Goal: Task Accomplishment & Management: Complete application form

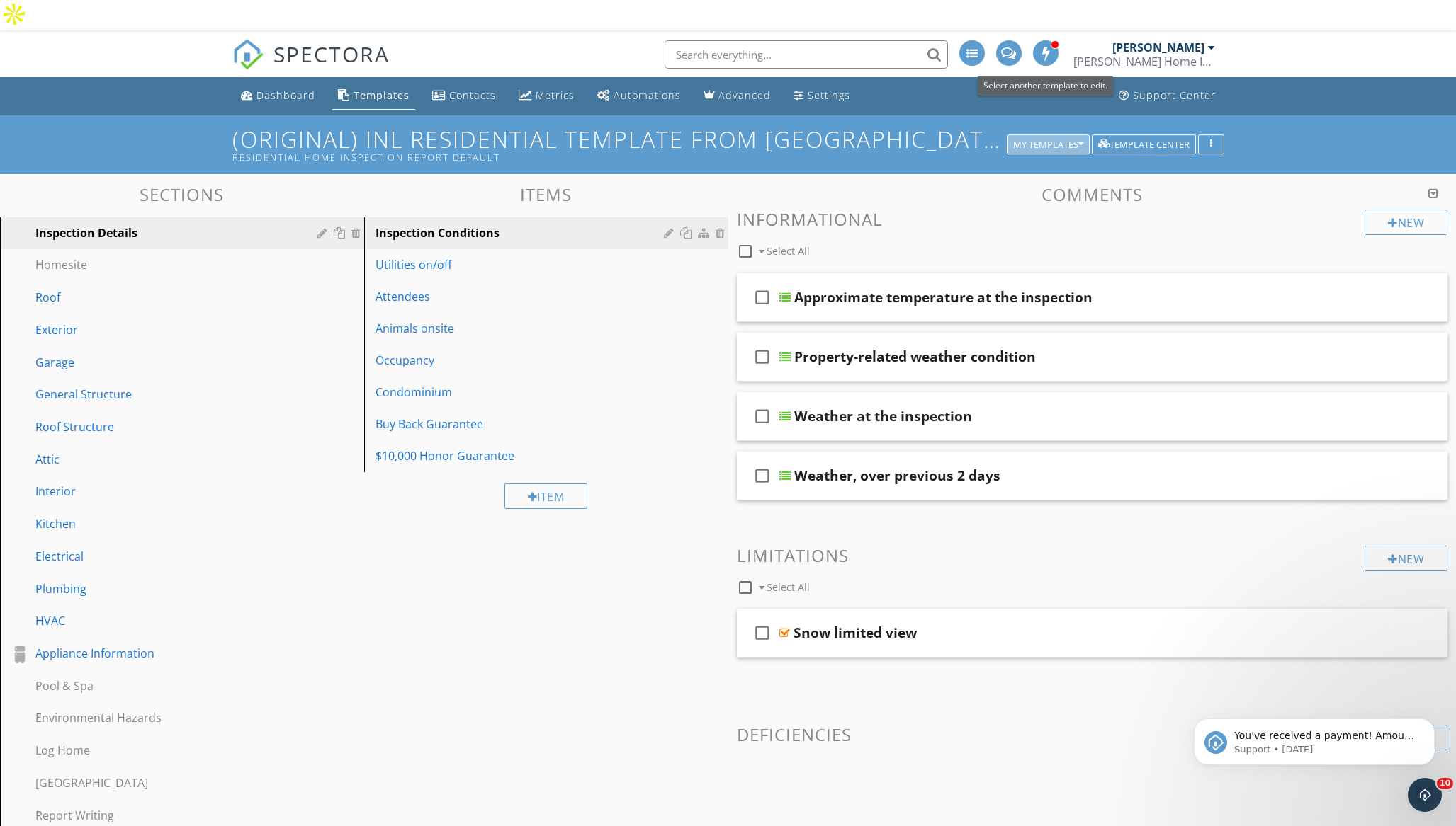
click at [1043, 139] on div "My Templates" at bounding box center [1047, 144] width 70 height 10
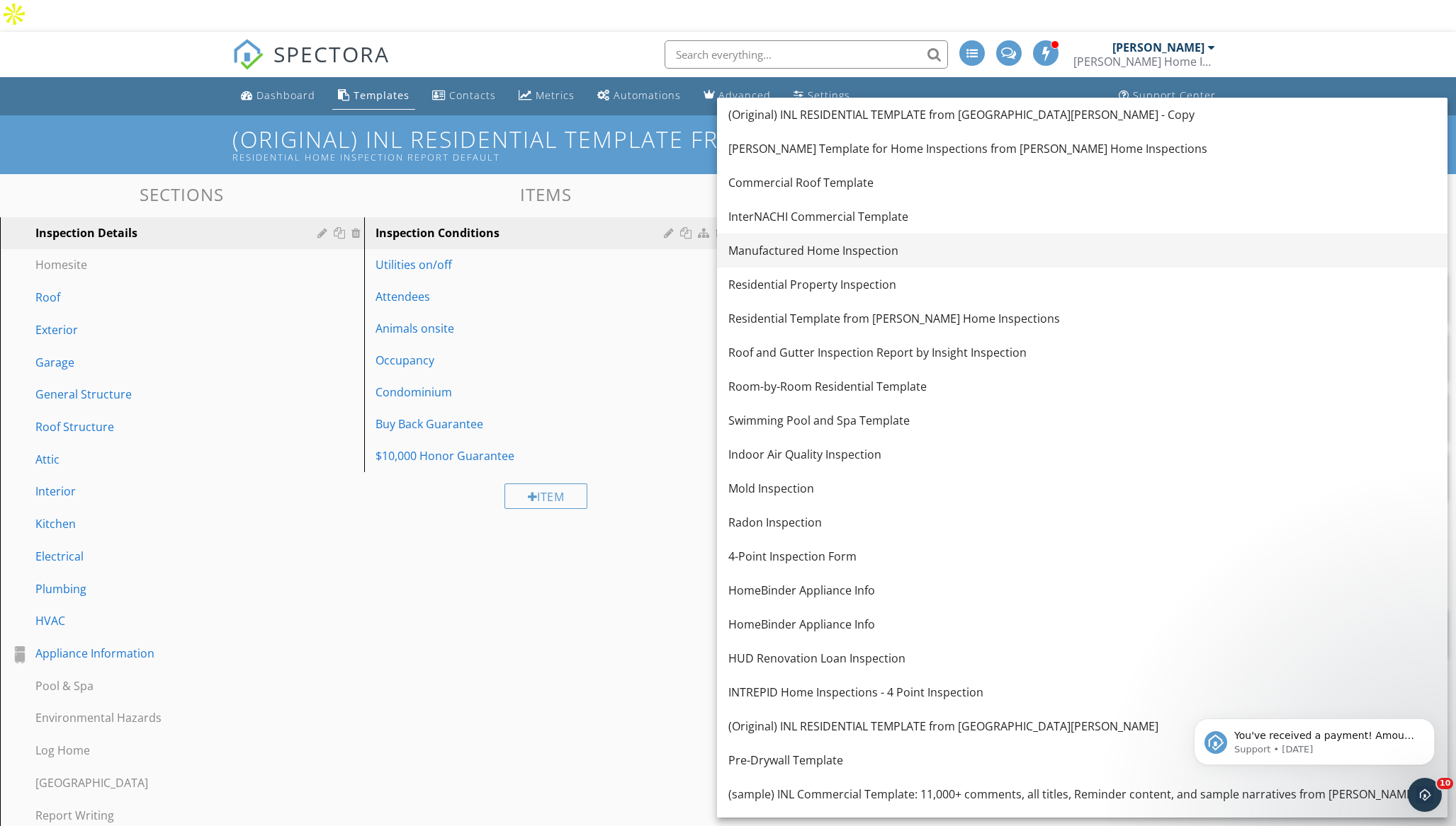
click at [804, 249] on div "Manufactured Home Inspection" at bounding box center [1082, 250] width 708 height 17
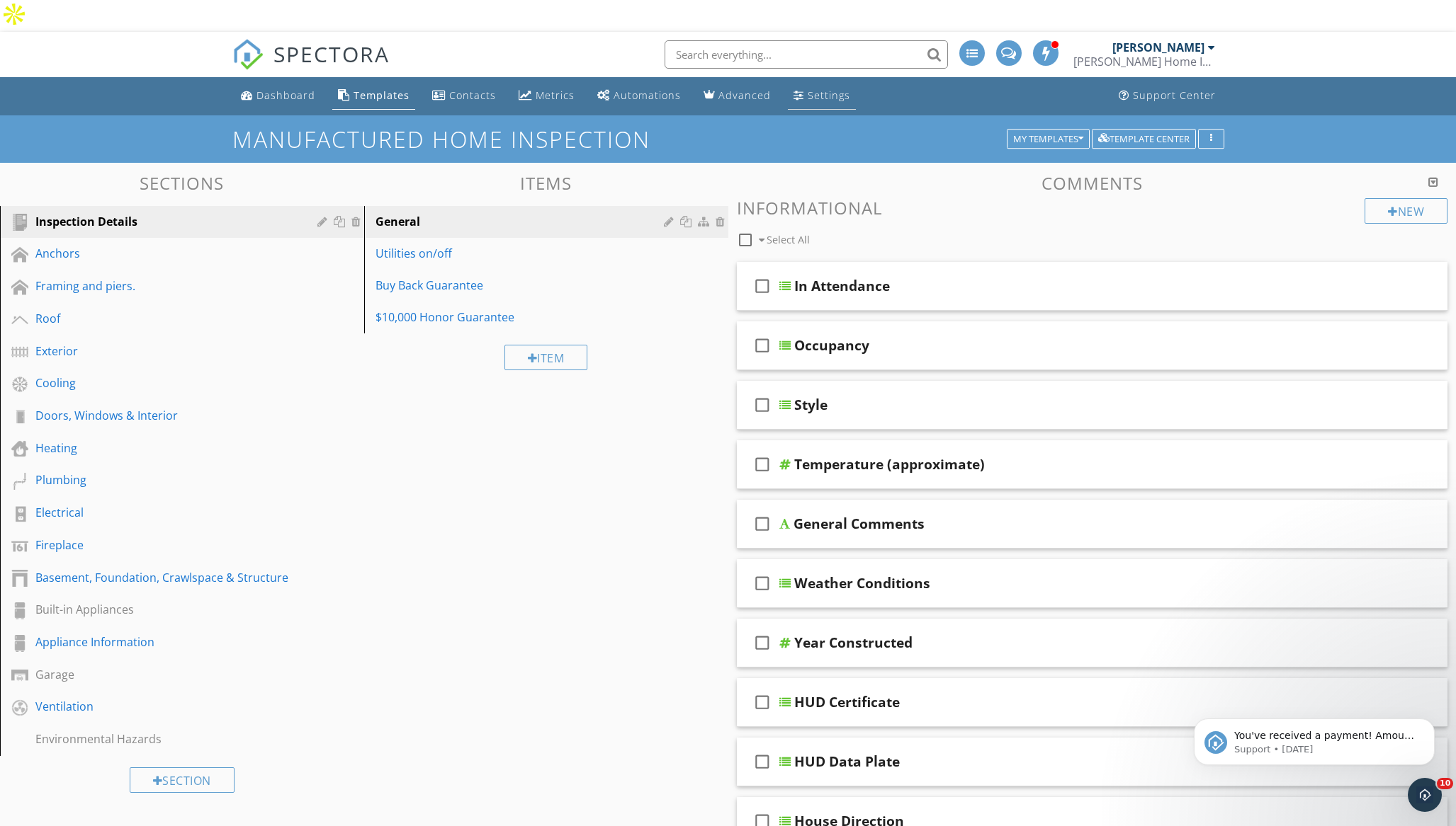
click at [807, 89] on div "Settings" at bounding box center [828, 95] width 43 height 14
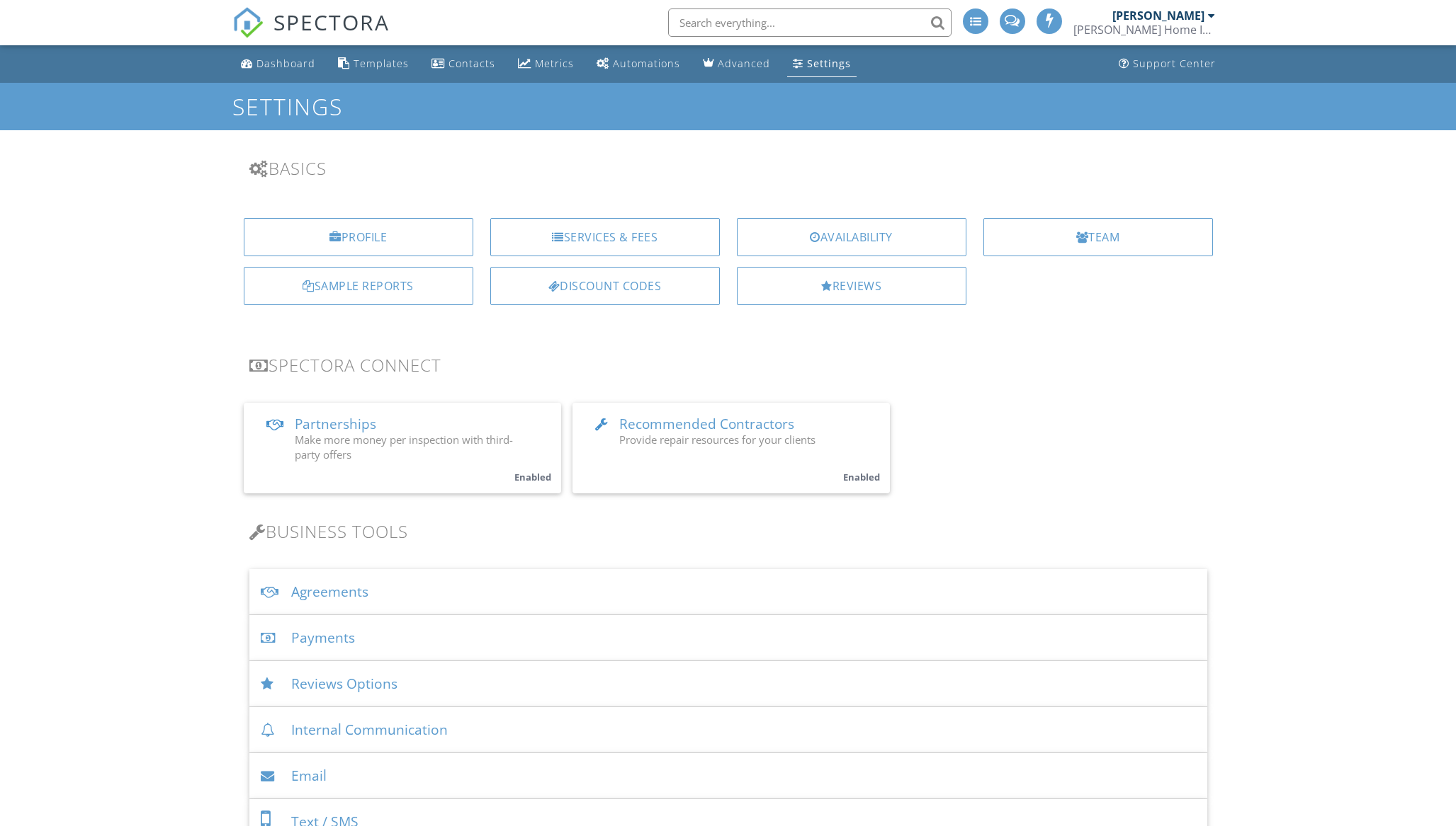
click at [345, 593] on div "Agreements" at bounding box center [728, 592] width 958 height 46
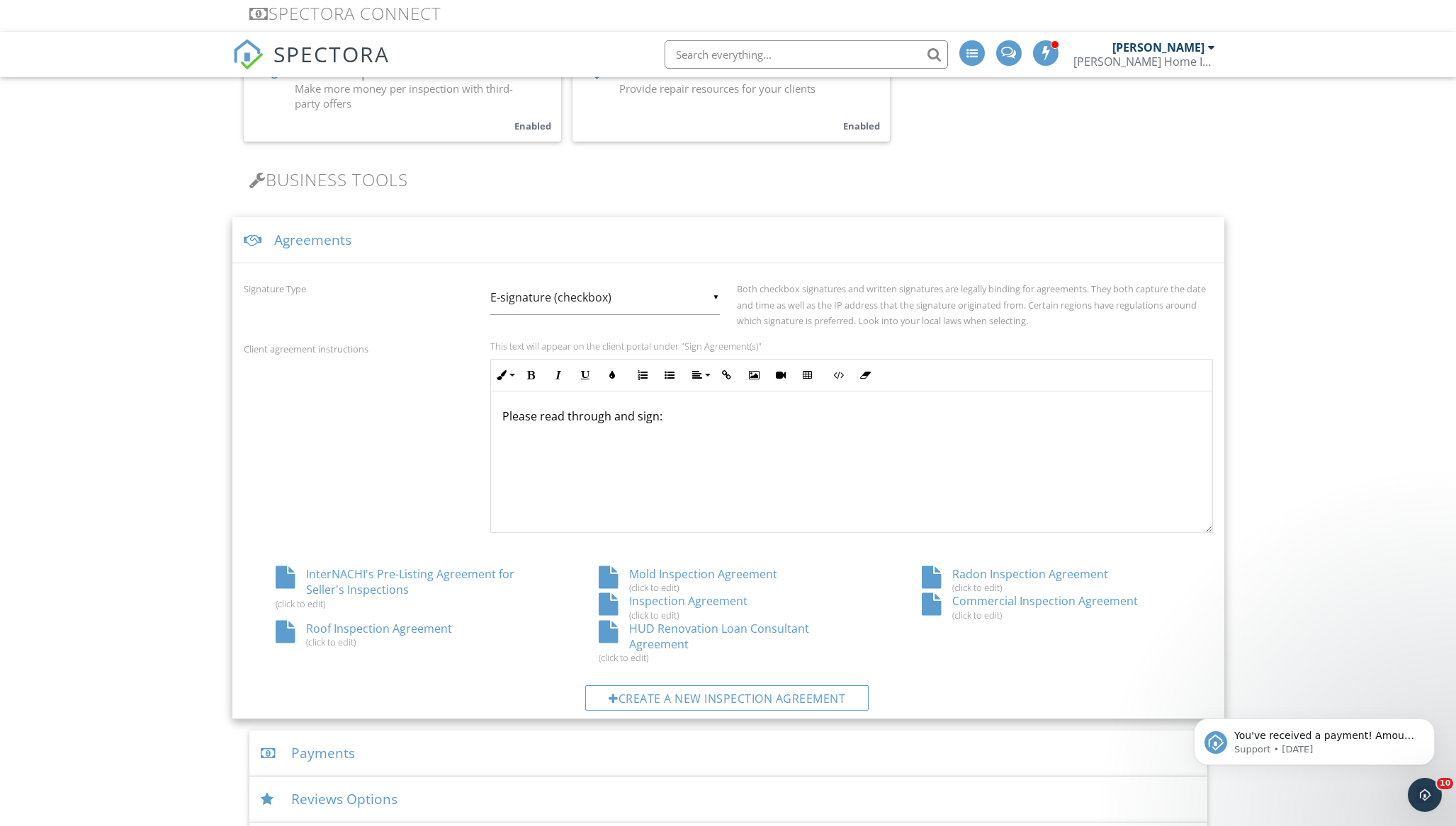
click at [654, 593] on div "Inspection Agreement (click to edit)" at bounding box center [728, 607] width 323 height 27
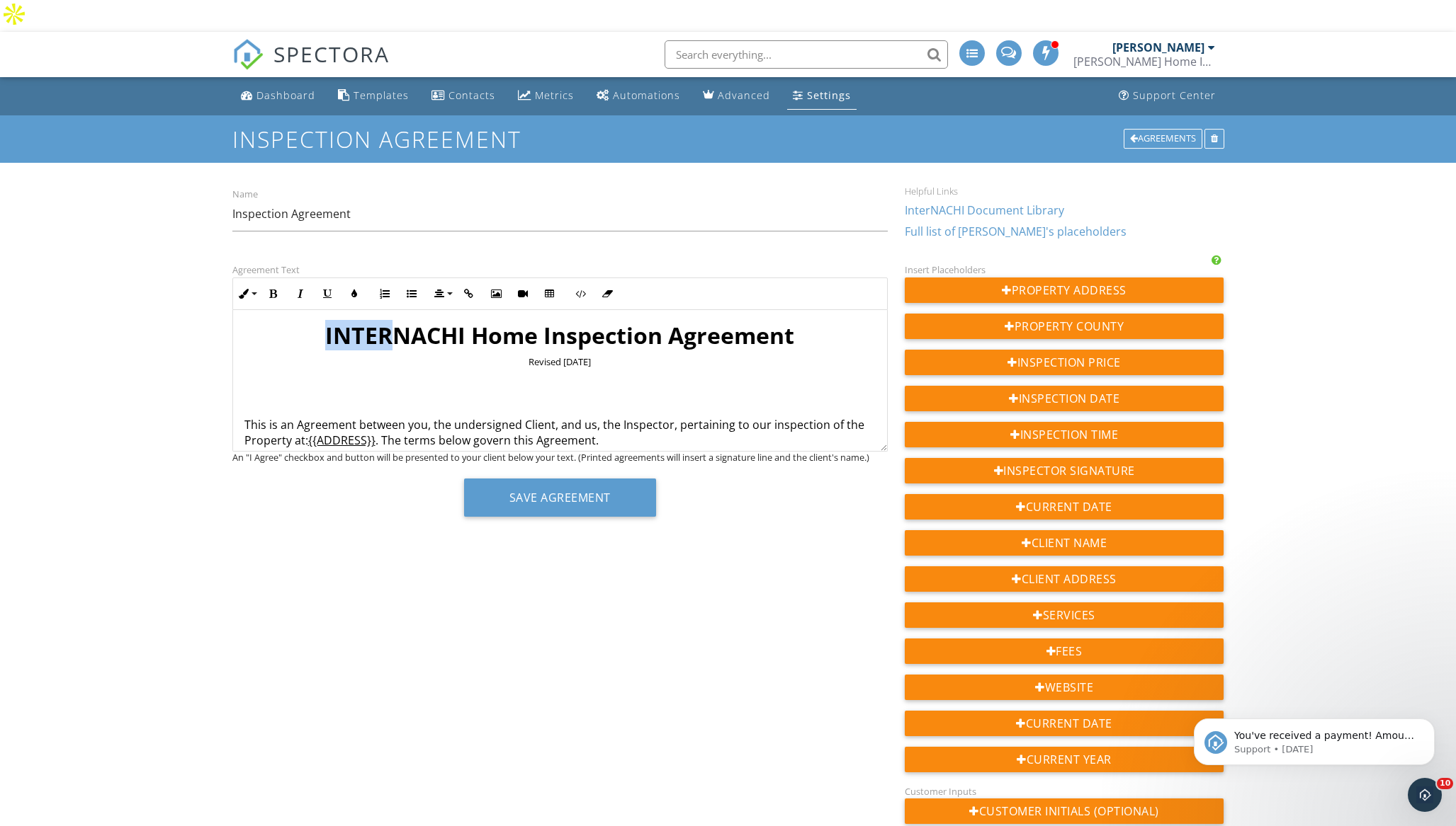
drag, startPoint x: 320, startPoint y: 304, endPoint x: 381, endPoint y: 303, distance: 61.0
click at [381, 322] on h1 "INTERNACHI Home Inspection Agreement" at bounding box center [560, 335] width 632 height 28
click at [232, 197] on input "Inspection Agreement" at bounding box center [559, 214] width 655 height 34
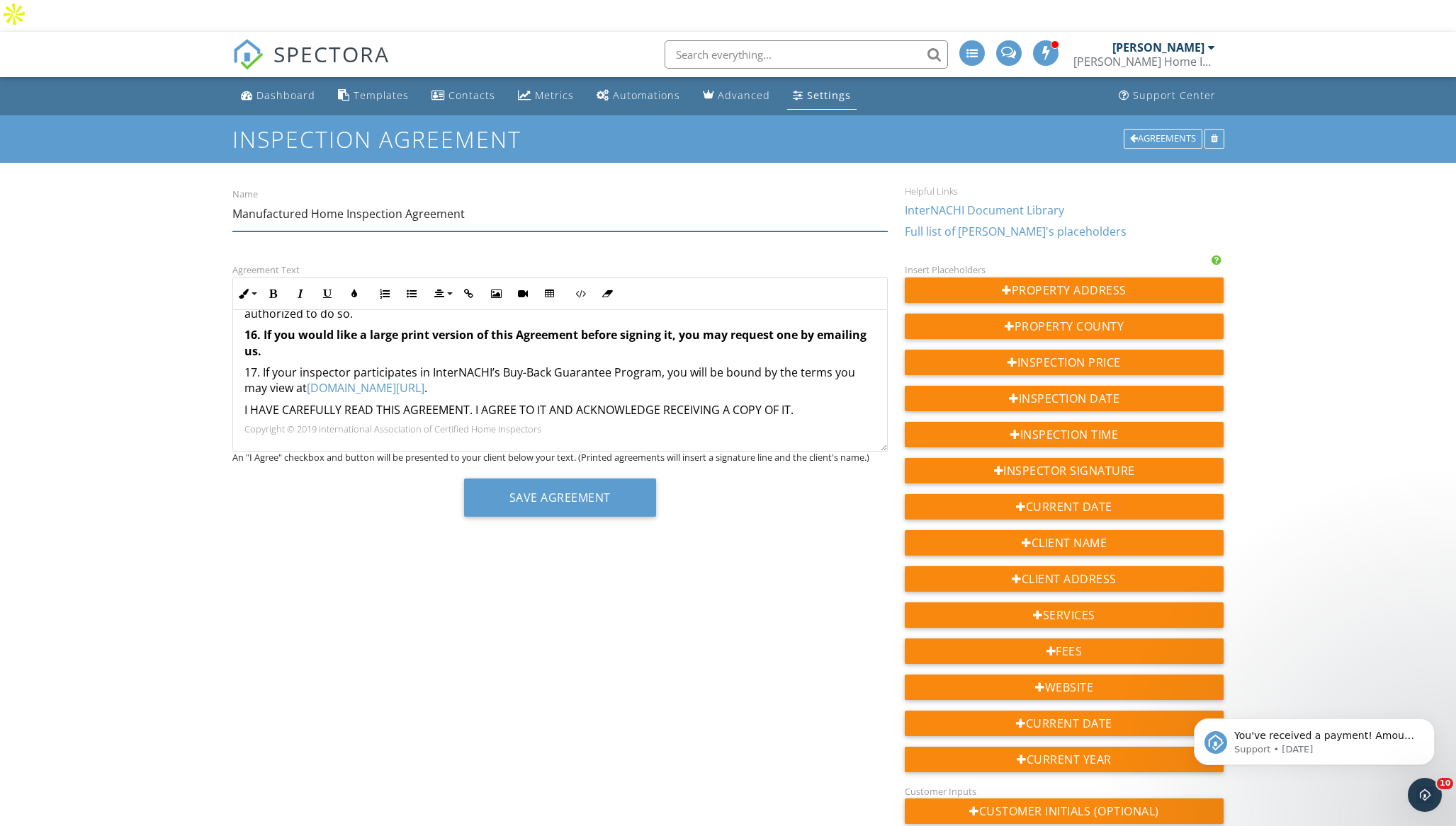
scroll to position [1244, 0]
type input "Manufactured Home Inspection Agreement"
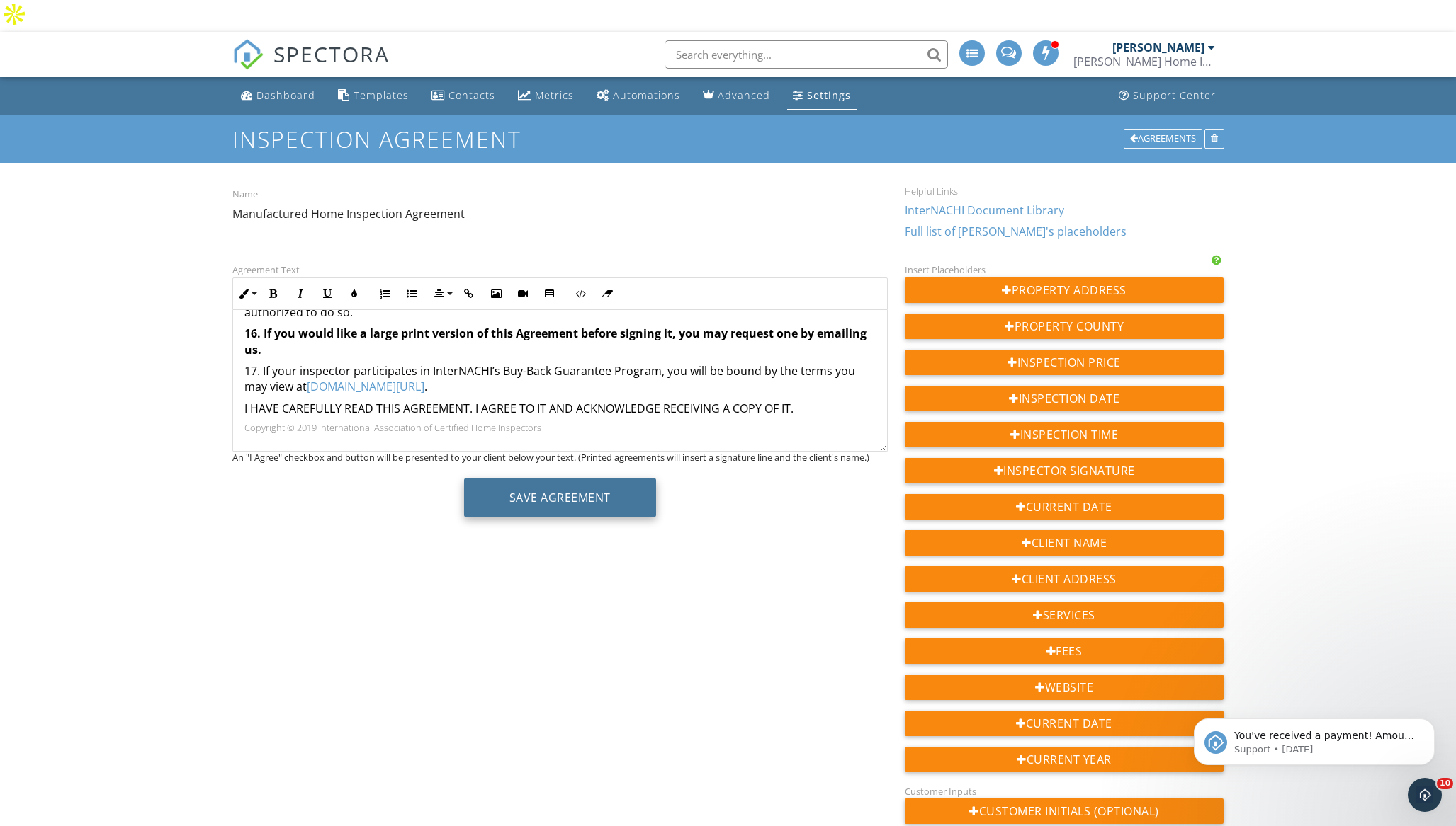
click at [551, 479] on button "Save Agreement" at bounding box center [560, 498] width 192 height 38
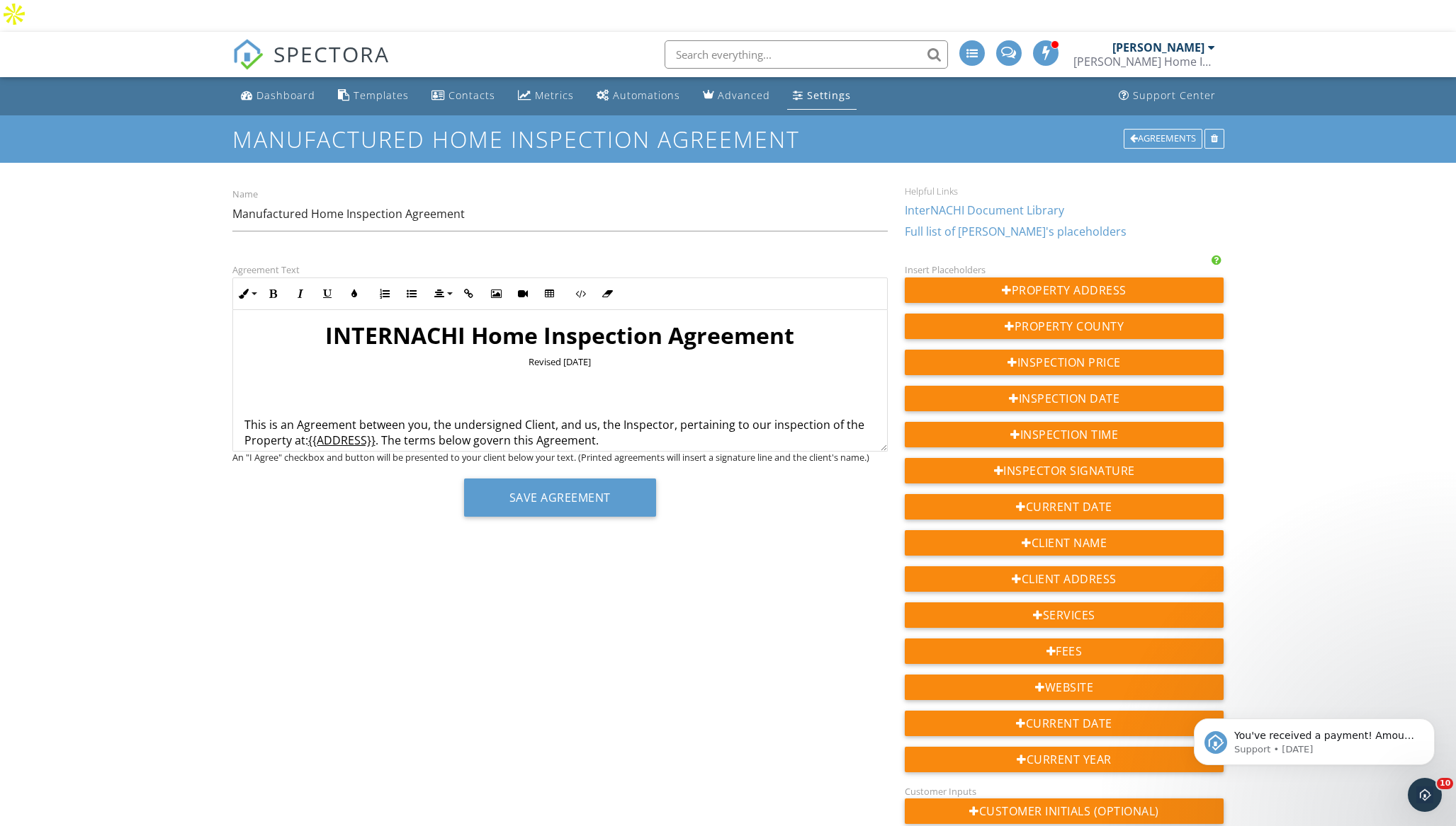
click at [463, 322] on h1 "INTERNACHI Home Inspection Agreement" at bounding box center [560, 335] width 632 height 28
drag, startPoint x: 457, startPoint y: 303, endPoint x: 307, endPoint y: 305, distance: 150.0
click at [307, 322] on h1 "INTERNACHI Home Inspection Agreement" at bounding box center [560, 335] width 632 height 28
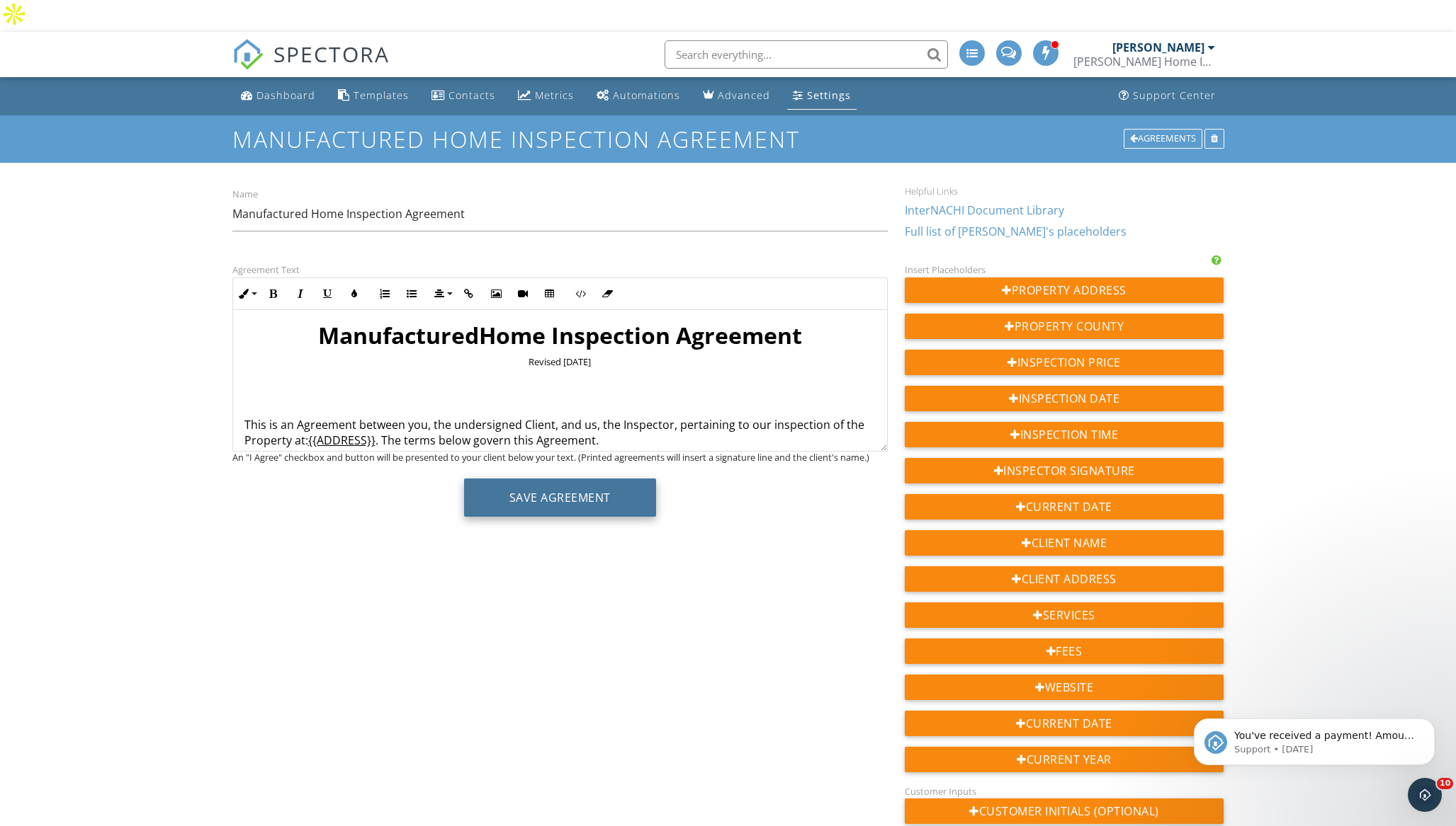
click at [567, 479] on button "Save Agreement" at bounding box center [560, 498] width 192 height 38
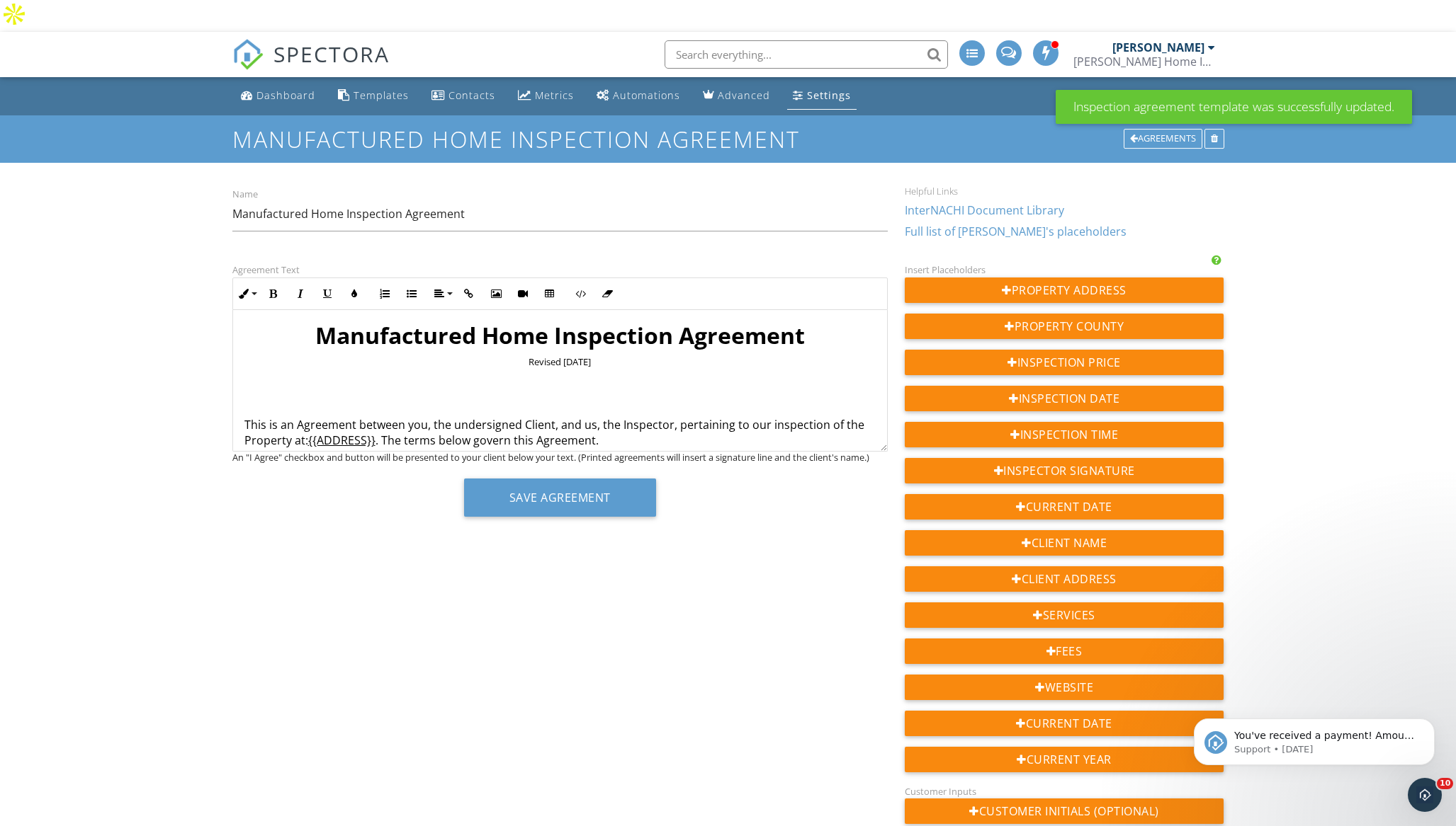
click at [810, 89] on div "Settings" at bounding box center [829, 95] width 43 height 14
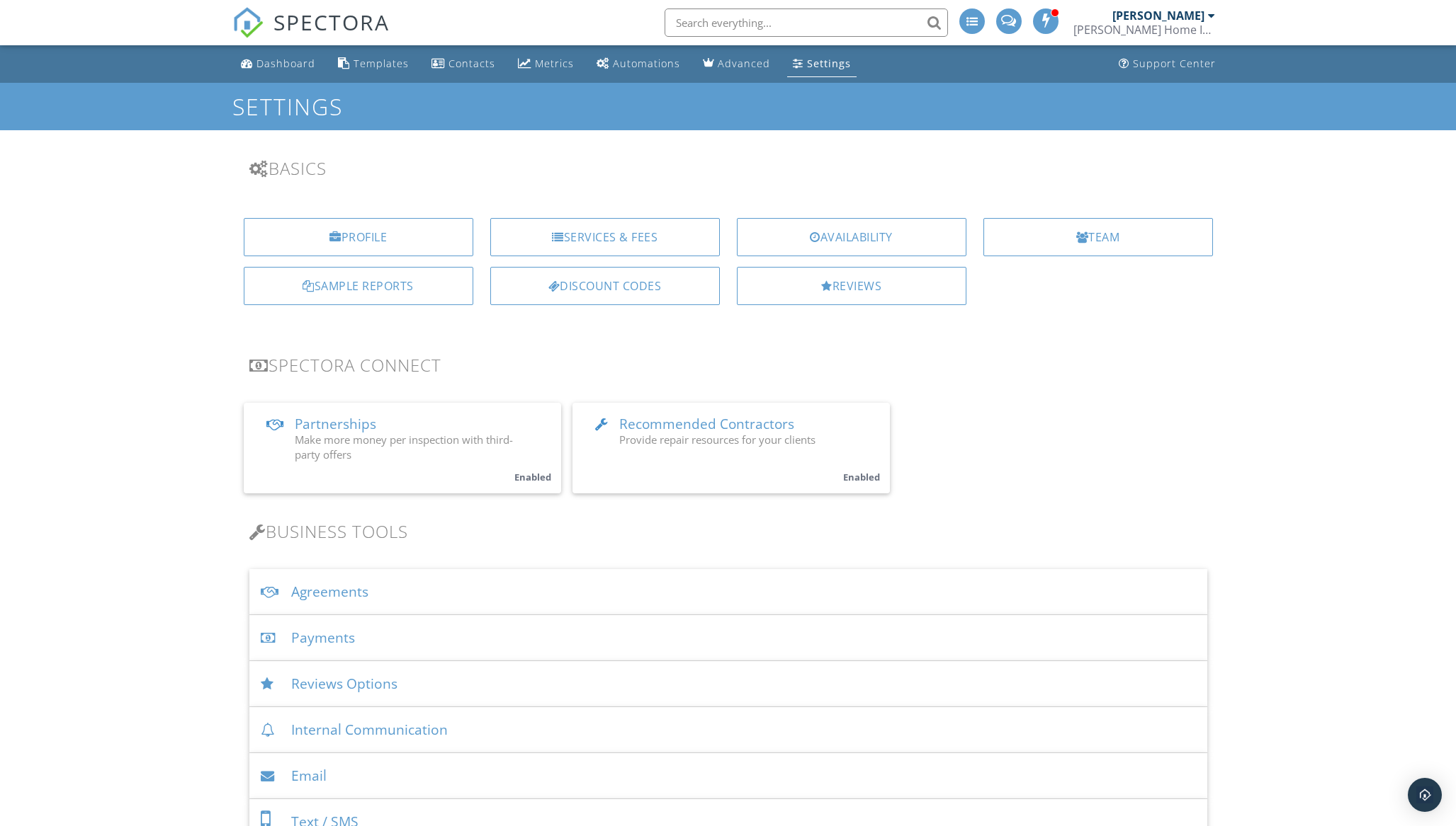
click at [343, 590] on div "Agreements" at bounding box center [728, 592] width 958 height 46
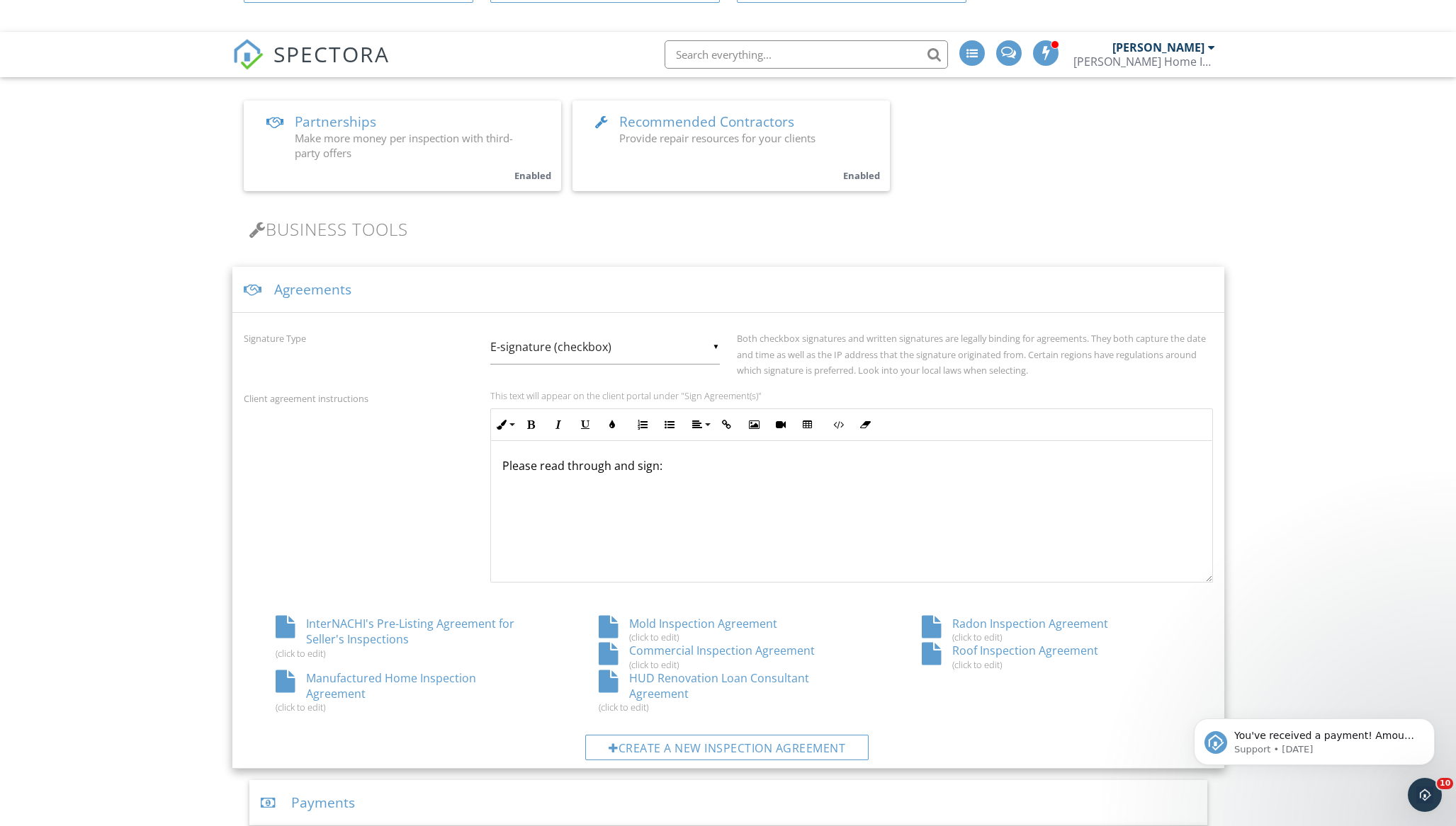
scroll to position [341, 0]
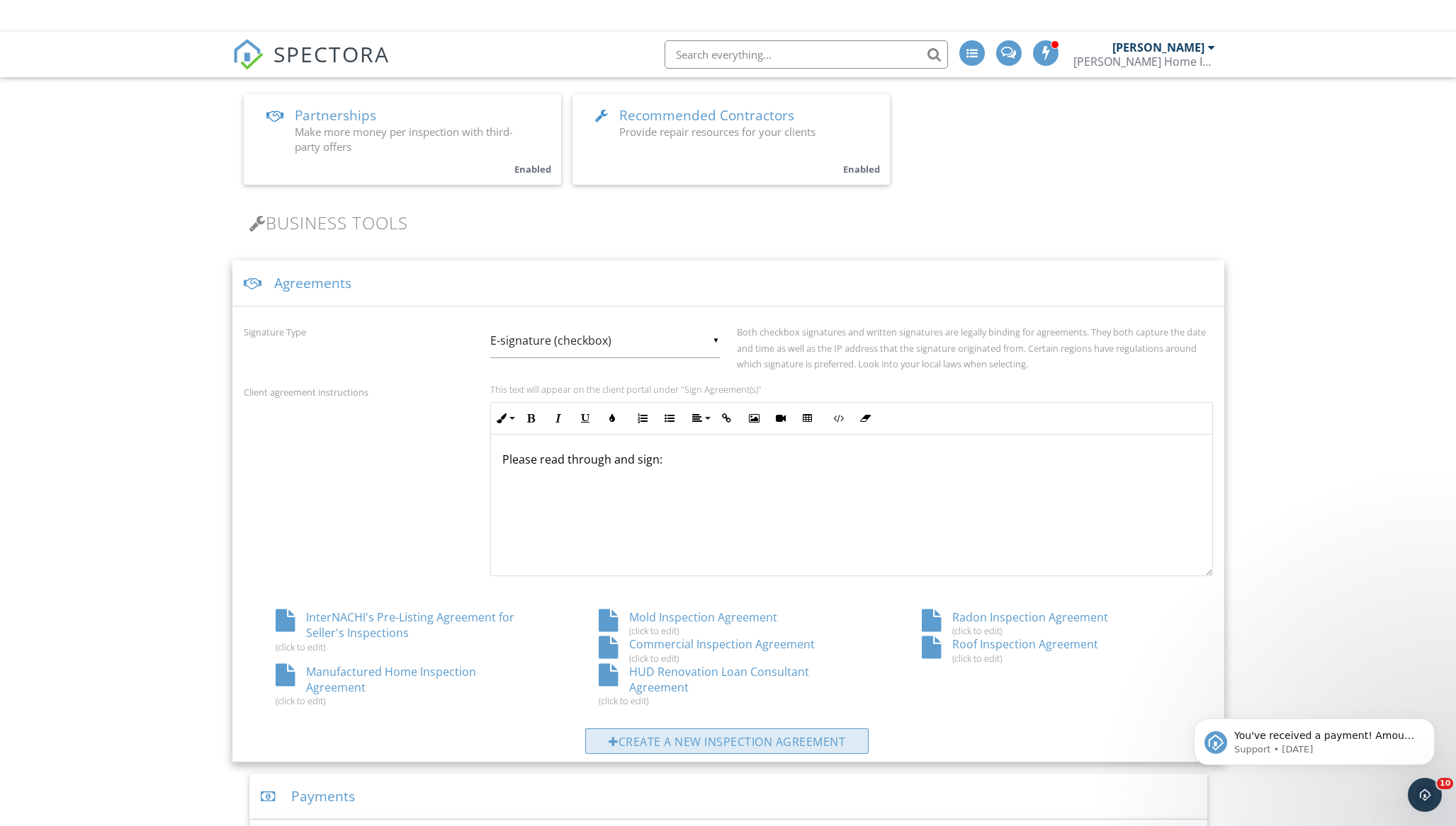
click at [724, 729] on div "Create a new inspection agreement" at bounding box center [727, 742] width 284 height 25
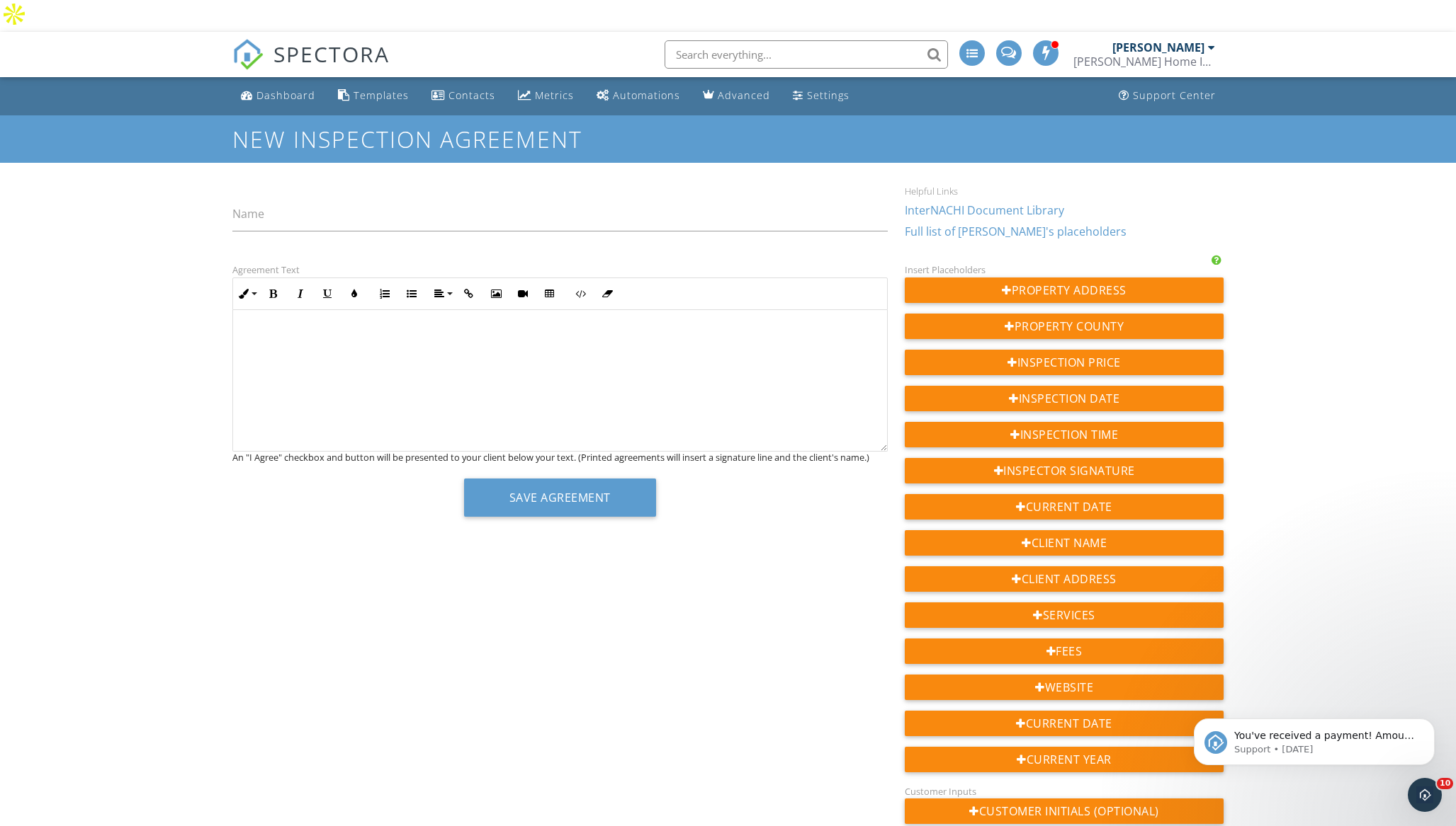
click at [927, 203] on link "InterNACHI Document Library" at bounding box center [984, 210] width 159 height 15
click at [262, 327] on p at bounding box center [560, 334] width 632 height 15
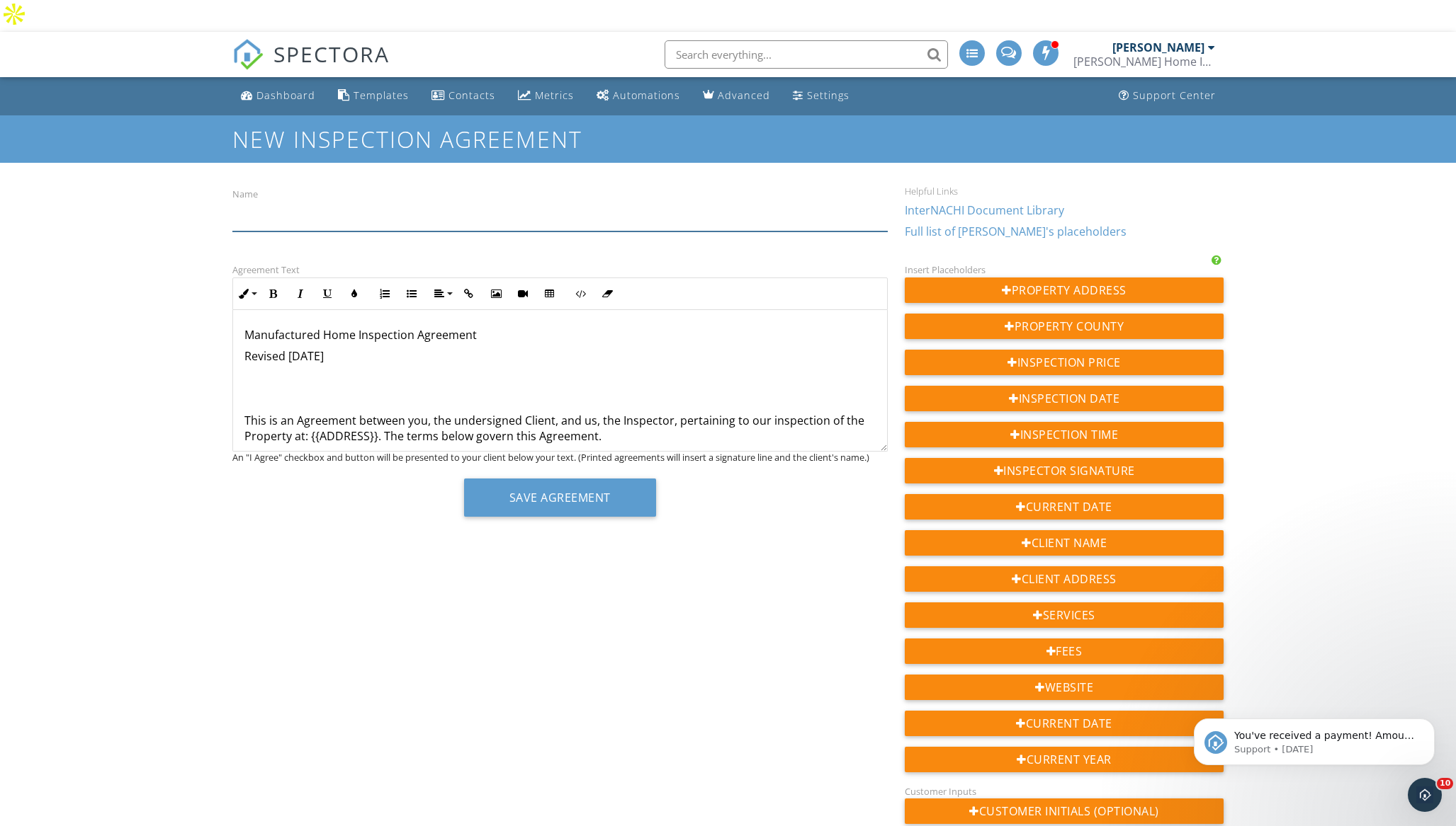
click at [268, 197] on input "Name" at bounding box center [559, 214] width 655 height 34
type input "Inspection Agreement"
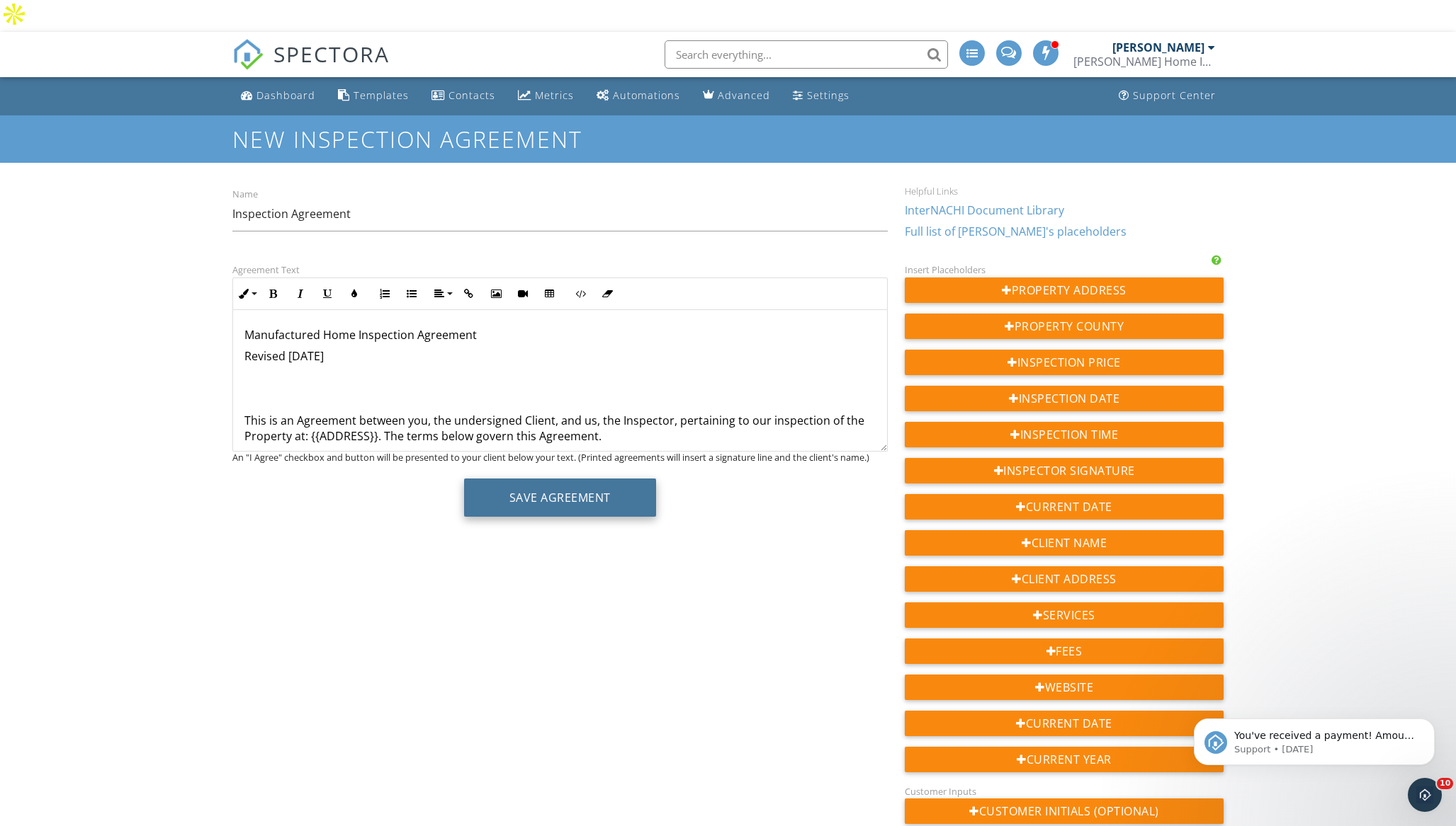
click at [566, 479] on button "Save Agreement" at bounding box center [560, 498] width 192 height 38
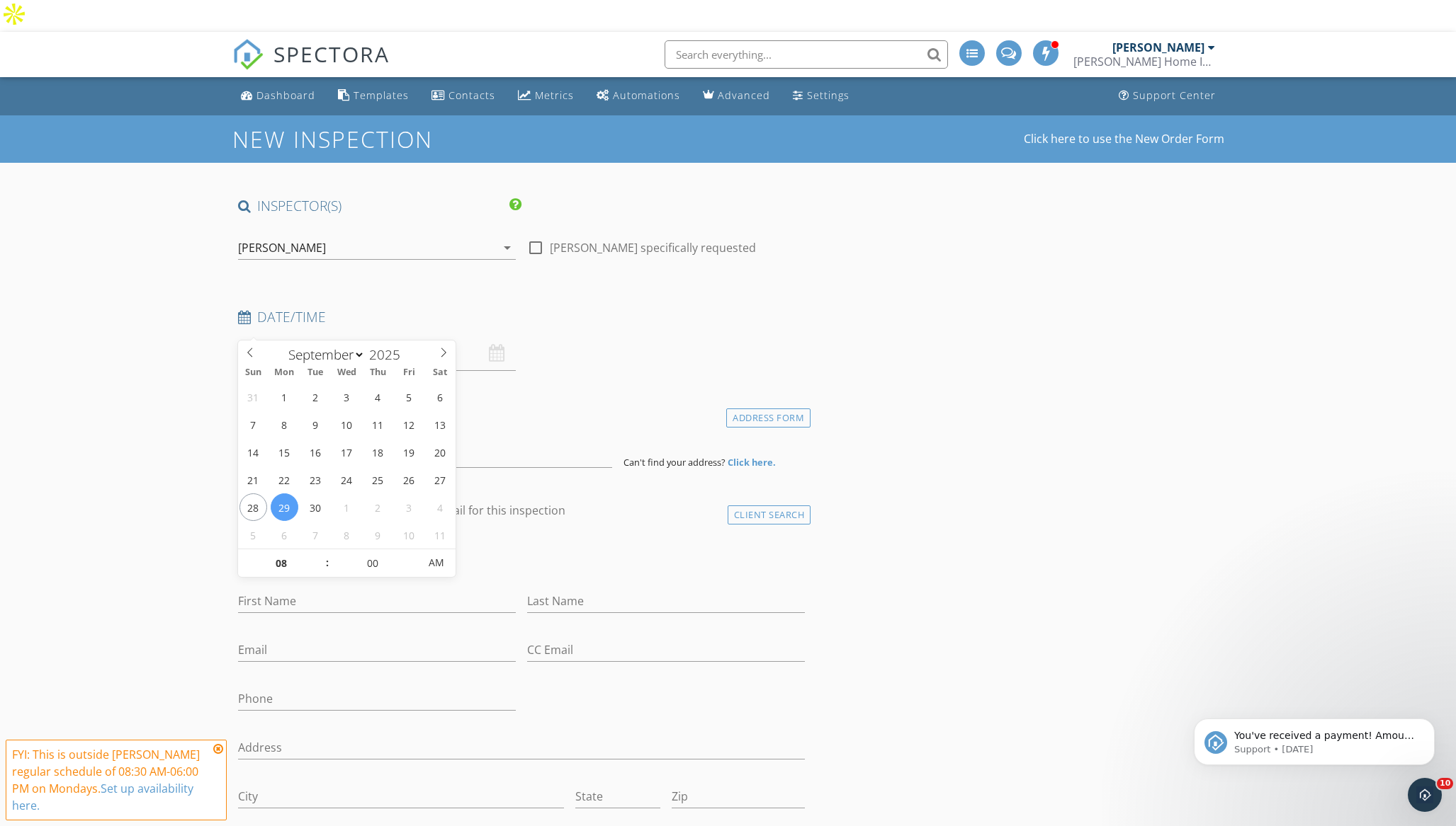
click at [383, 336] on input "09/29/2025 8:00 AM" at bounding box center [377, 353] width 278 height 34
type input "09/30/2025 8:00 AM"
click at [314, 336] on input "09/30/2025 8:00 AM" at bounding box center [377, 353] width 278 height 34
click at [375, 562] on input "00" at bounding box center [373, 563] width 87 height 28
type input "30"
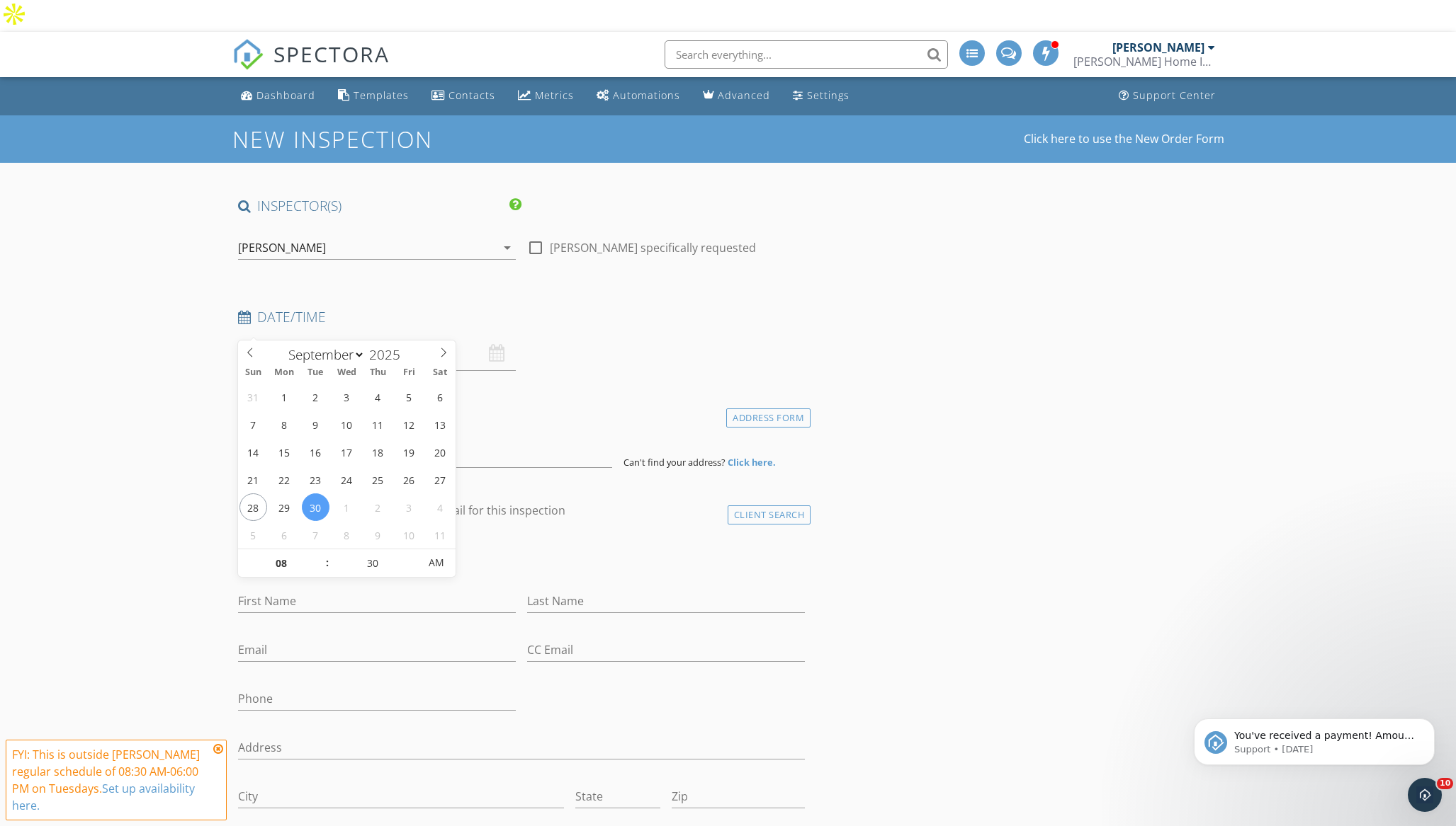
type input "09/30/2025 8:30 AM"
click at [629, 543] on div "check_box_outline_blank Client is a Company/Organization" at bounding box center [522, 560] width 567 height 37
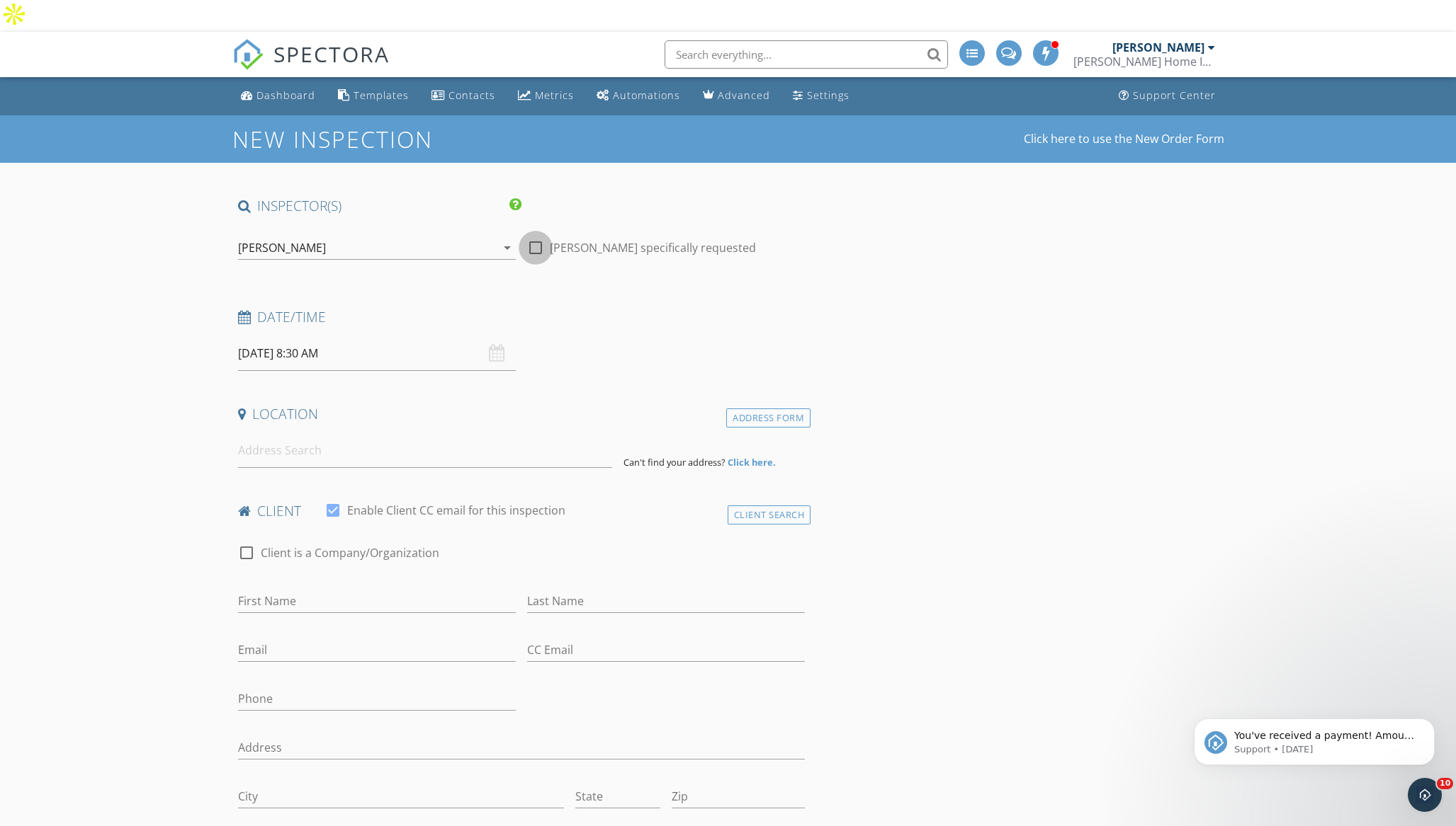
click at [537, 235] on div at bounding box center [535, 247] width 24 height 24
checkbox input "true"
click at [256, 434] on input at bounding box center [425, 451] width 374 height 34
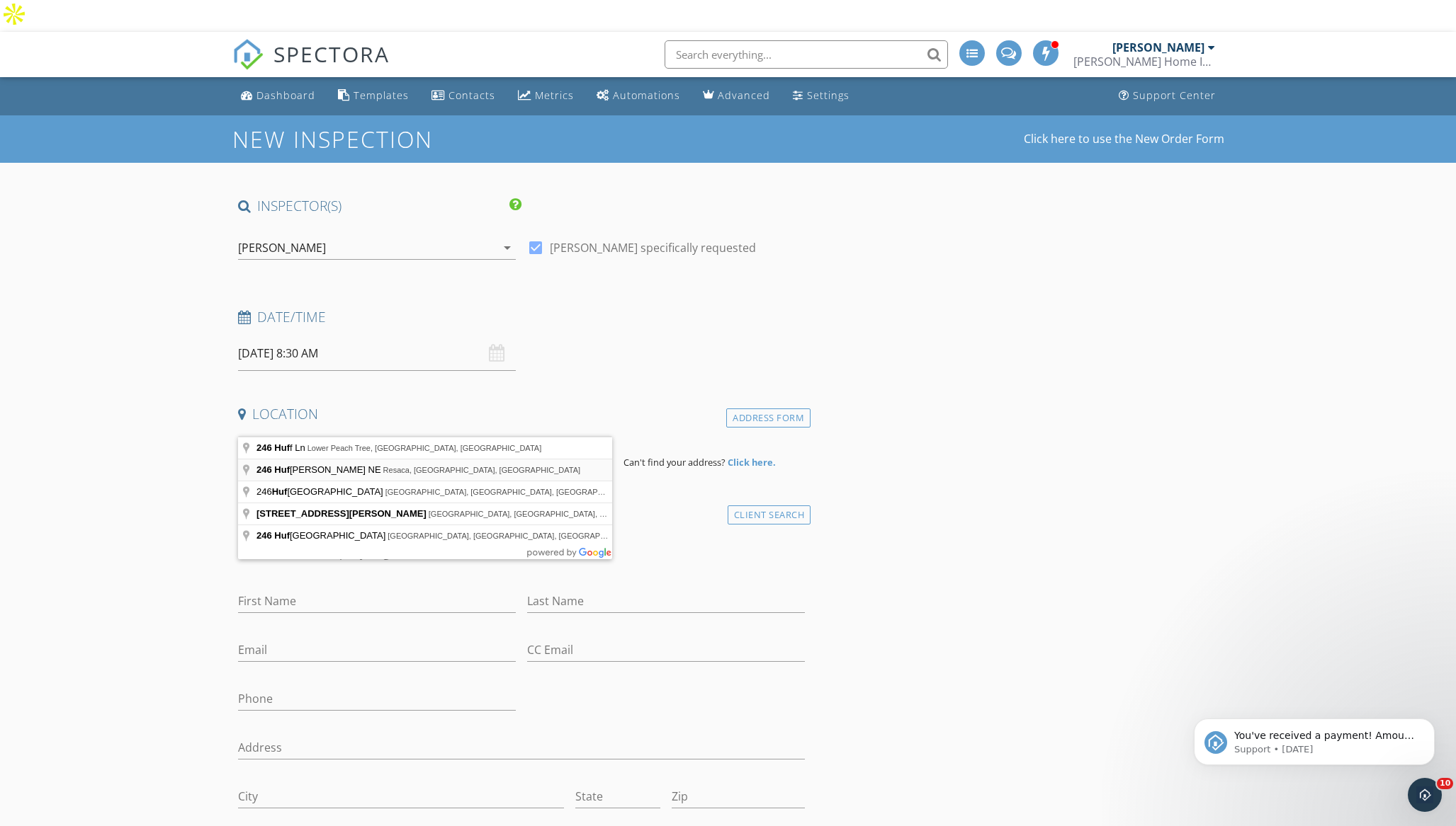
type input "246 Hufstetler Rd NE, Resaca, GA, USA"
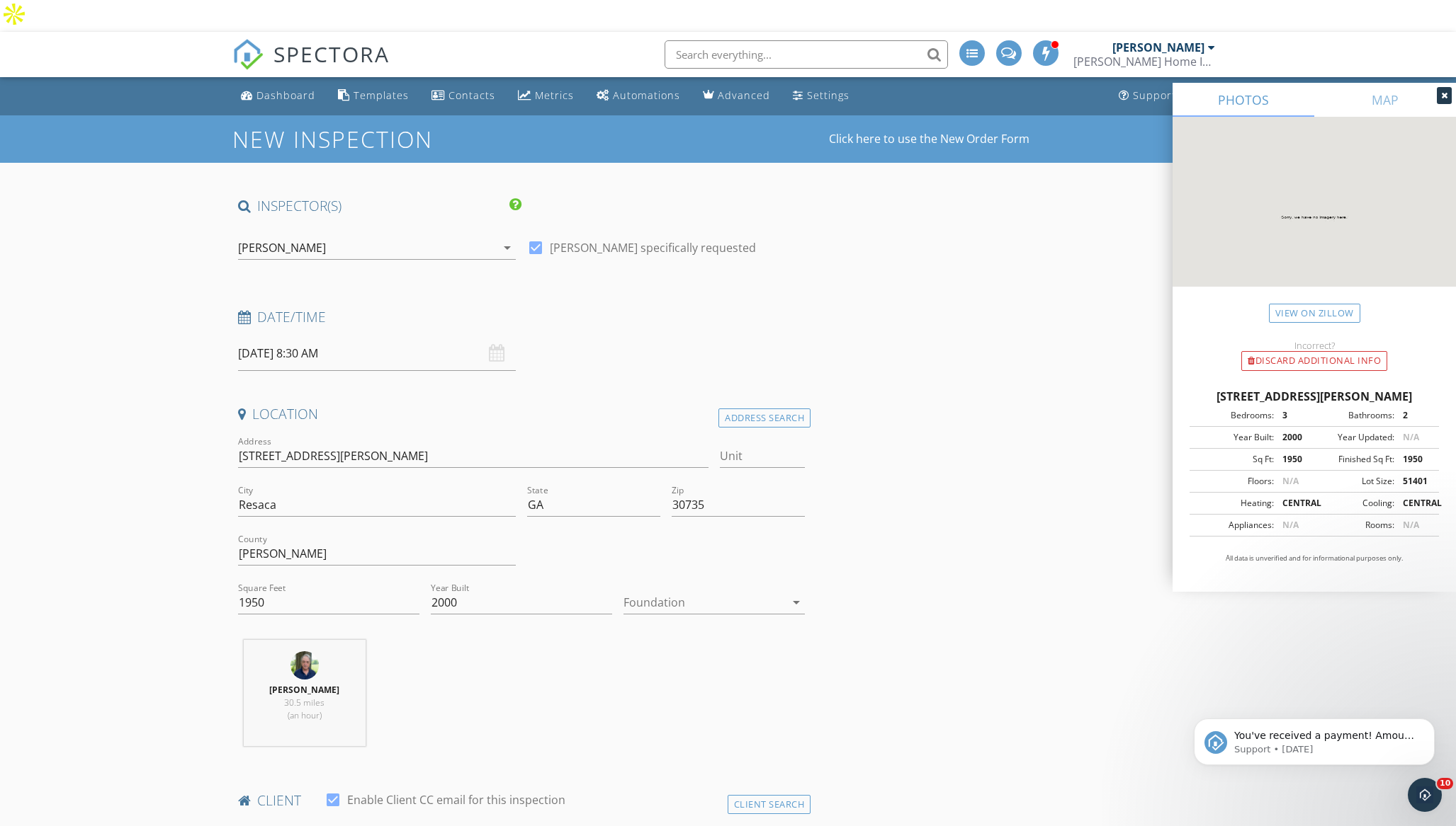
click at [689, 591] on div at bounding box center [704, 602] width 161 height 23
click at [682, 673] on div "Crawlspace" at bounding box center [714, 678] width 159 height 17
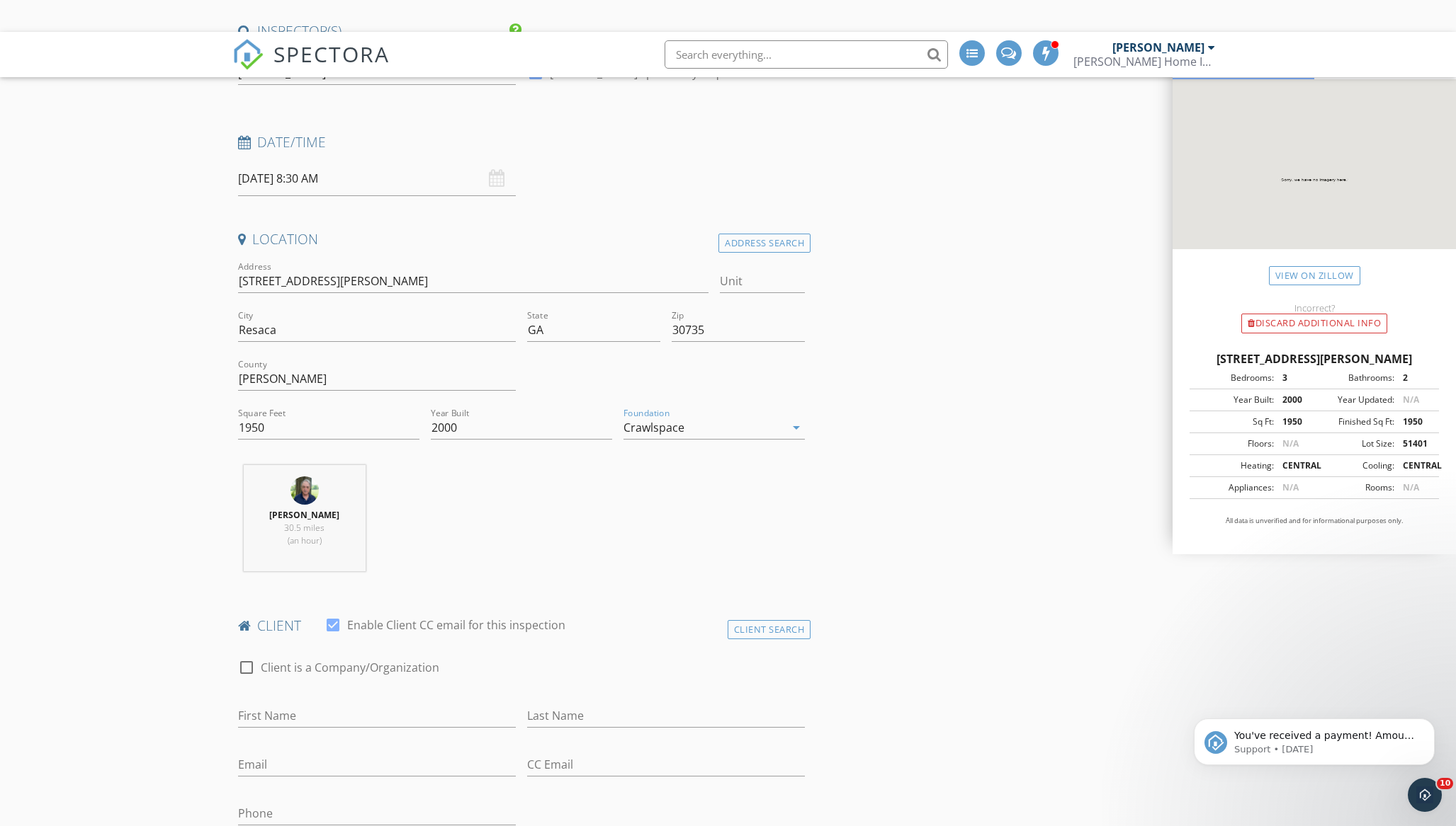
scroll to position [187, 0]
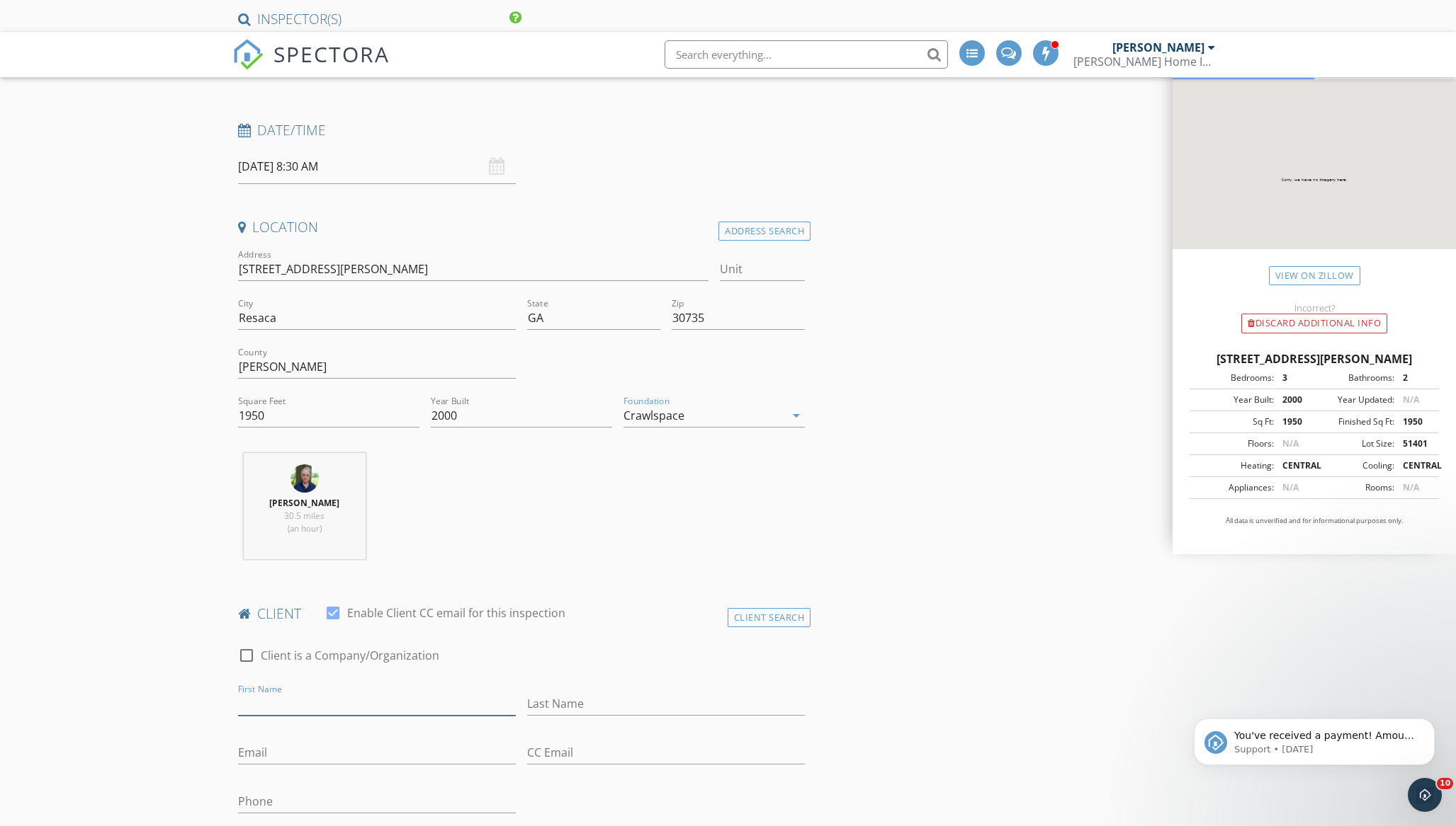
click at [278, 693] on input "First Name" at bounding box center [377, 705] width 278 height 24
type input "Logan"
click at [535, 693] on input "Last Name" at bounding box center [666, 705] width 278 height 24
type input "Dillard"
click at [256, 742] on input "Email" at bounding box center [377, 754] width 278 height 24
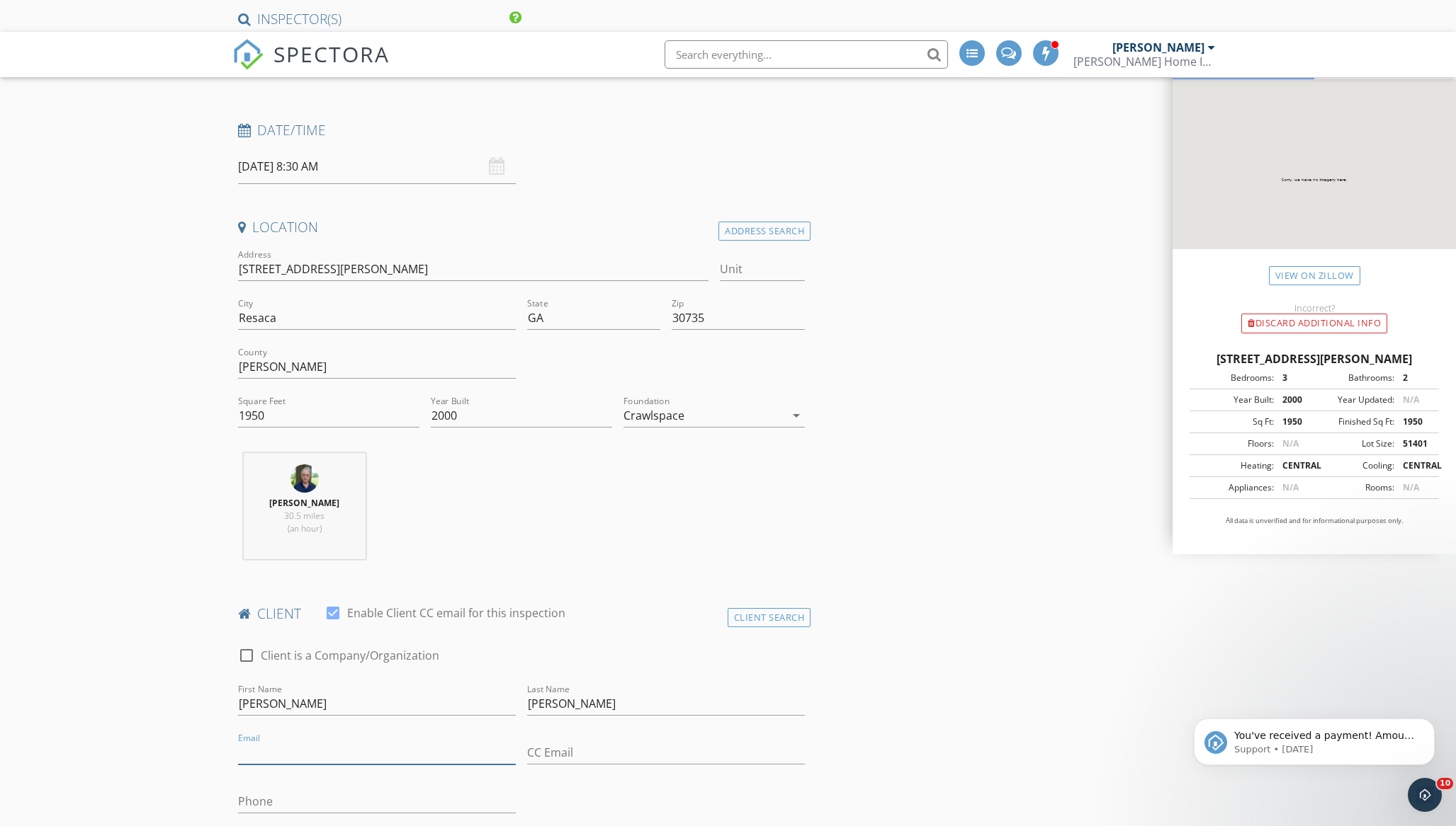
click at [265, 742] on input "Email" at bounding box center [377, 754] width 278 height 24
type input "ladillard75@gmail.com"
click at [308, 791] on input "Phone" at bounding box center [377, 802] width 278 height 24
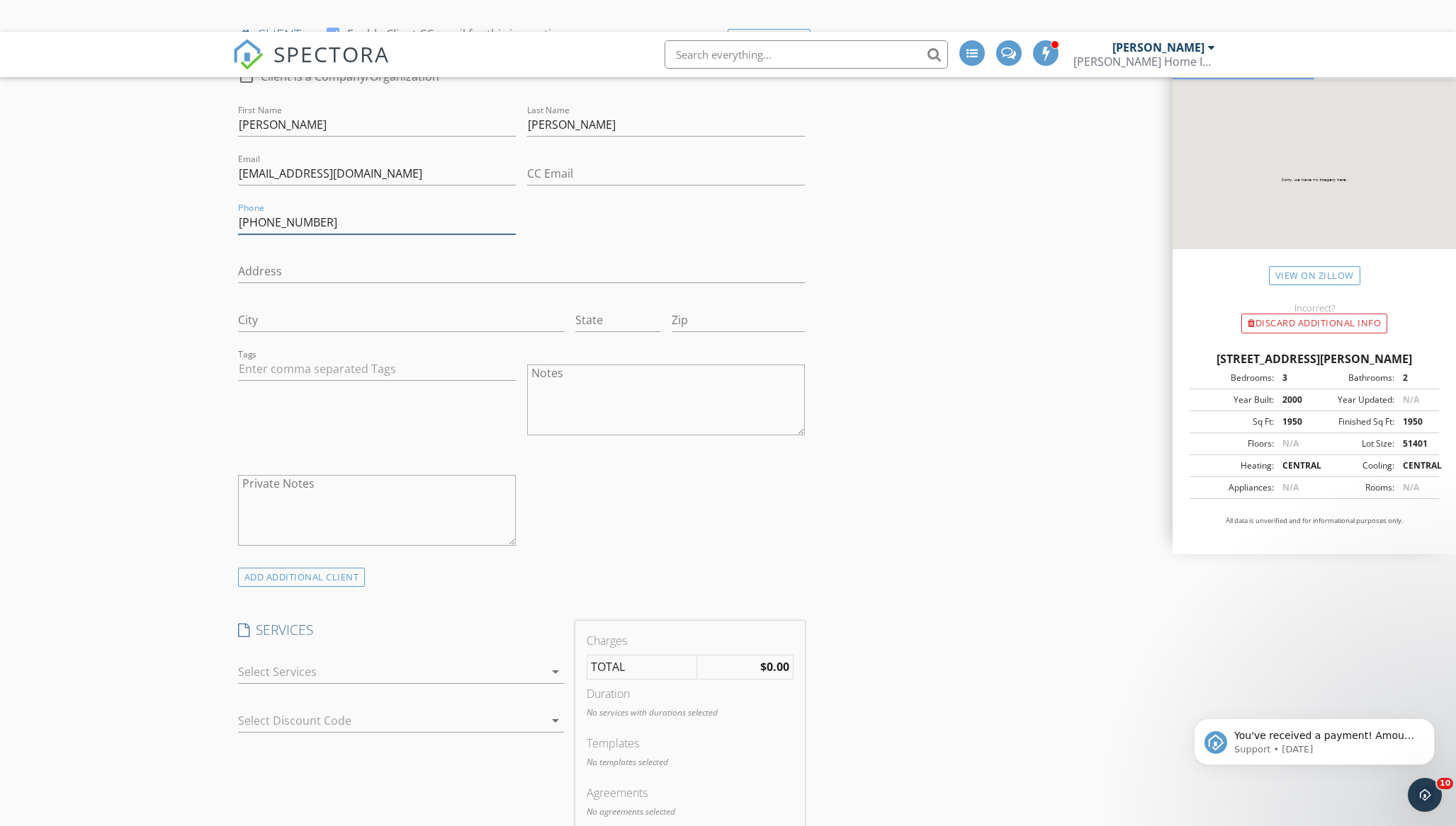
scroll to position [874, 0]
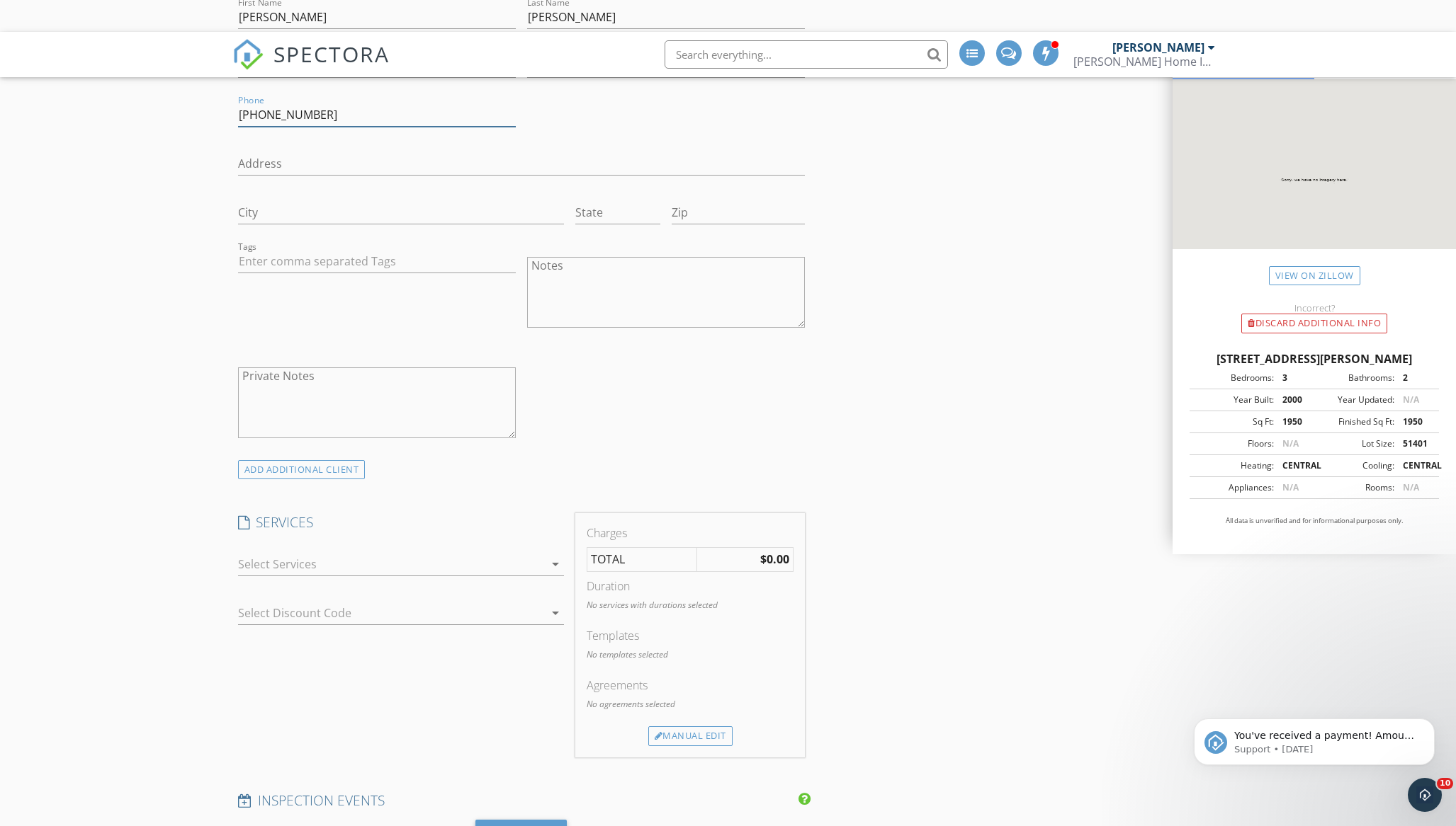
type input "706-537-5672"
click at [310, 553] on div at bounding box center [391, 564] width 306 height 23
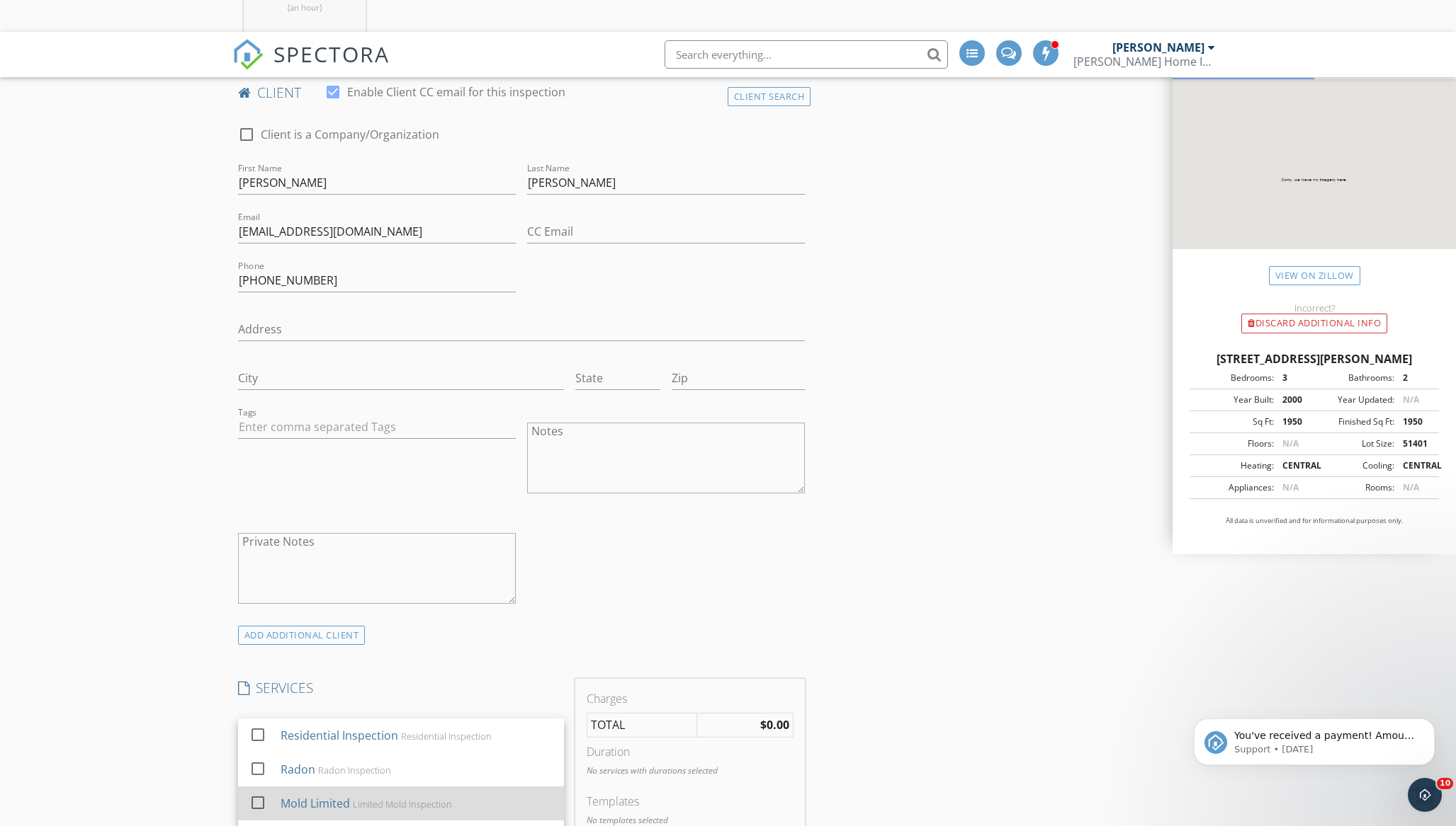
scroll to position [875, 0]
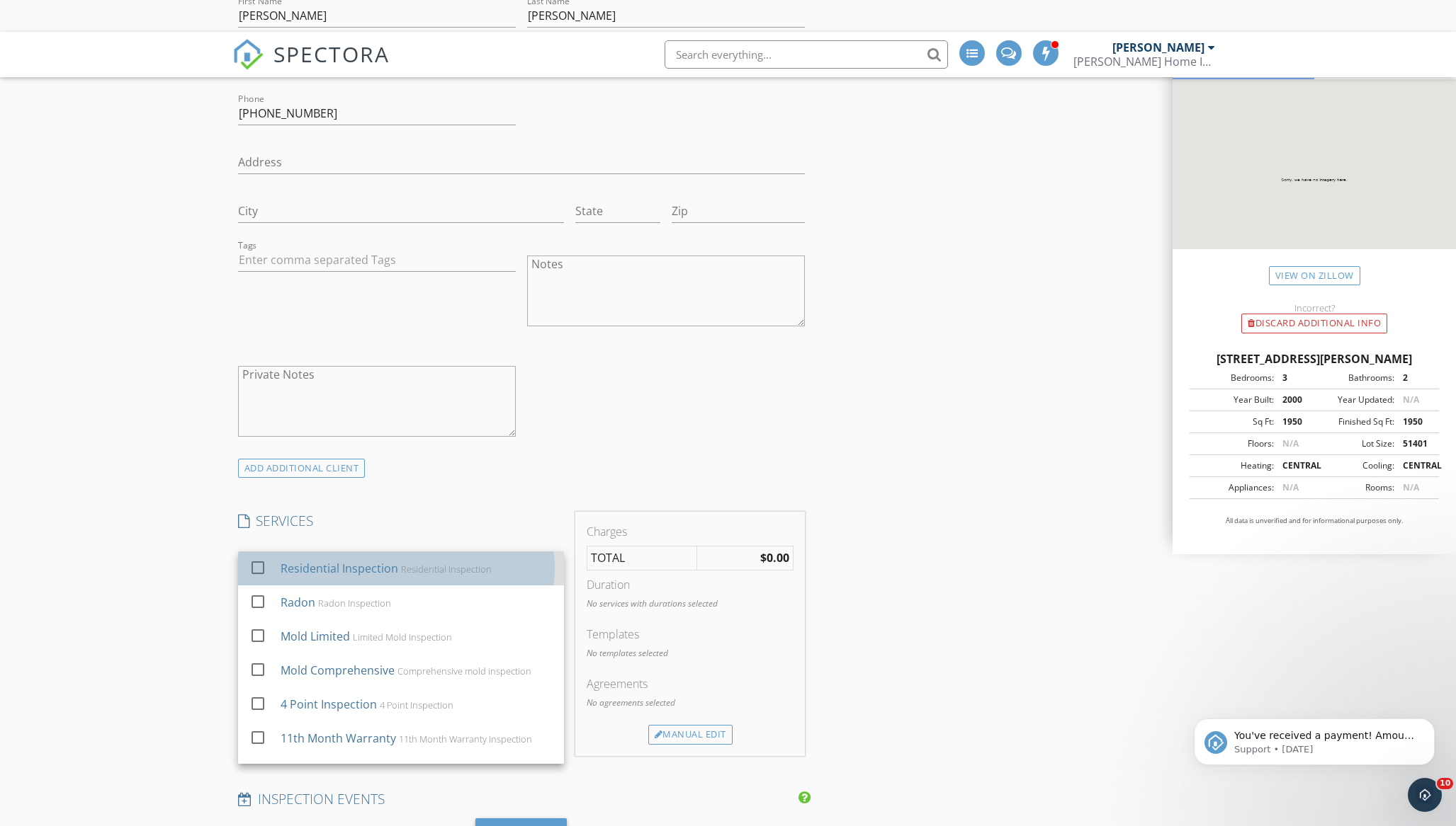
click at [377, 560] on div "Residential Inspection" at bounding box center [339, 568] width 118 height 17
checkbox input "true"
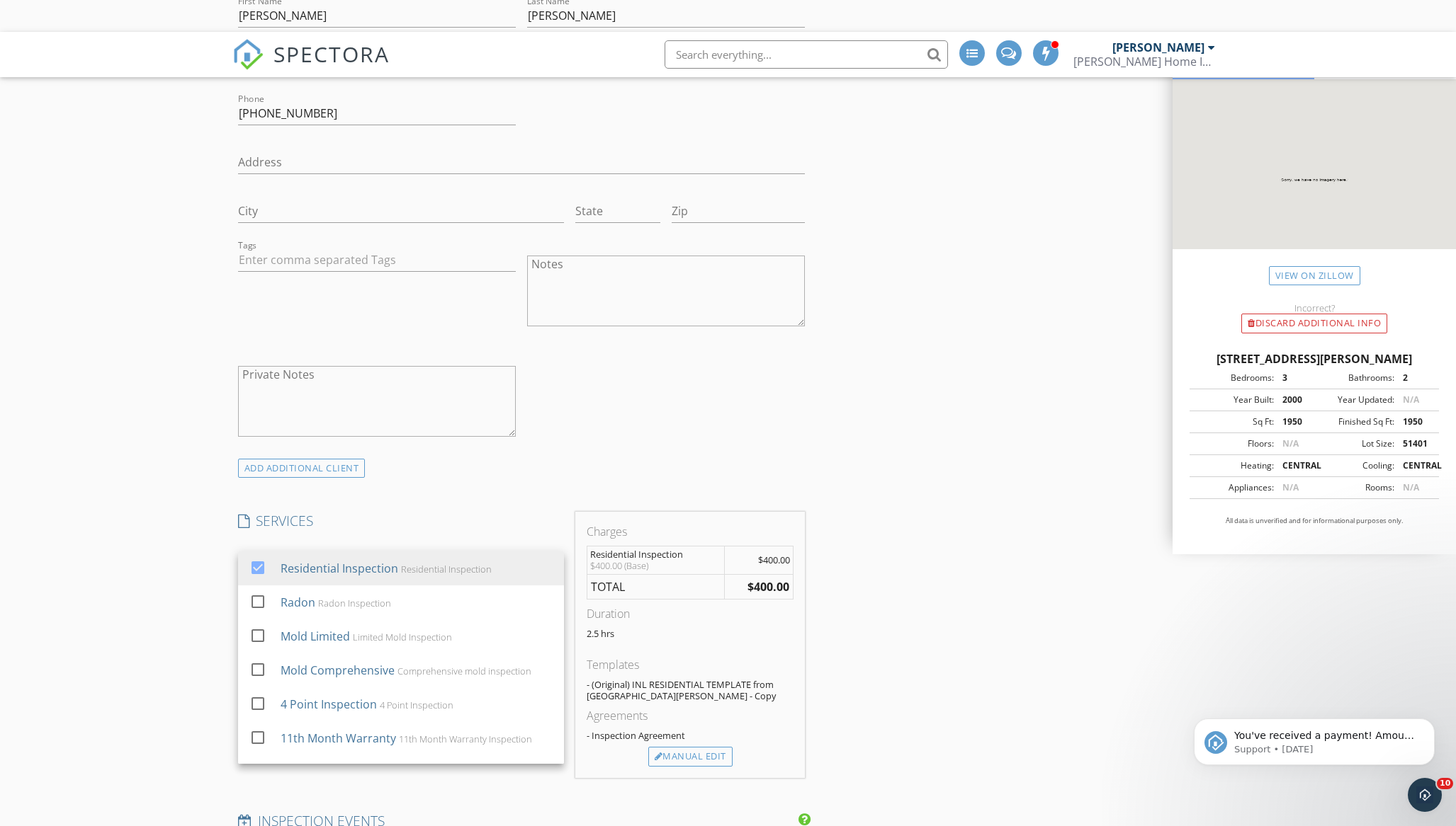
click at [508, 458] on div "ADD ADDITIONAL client" at bounding box center [521, 467] width 579 height 19
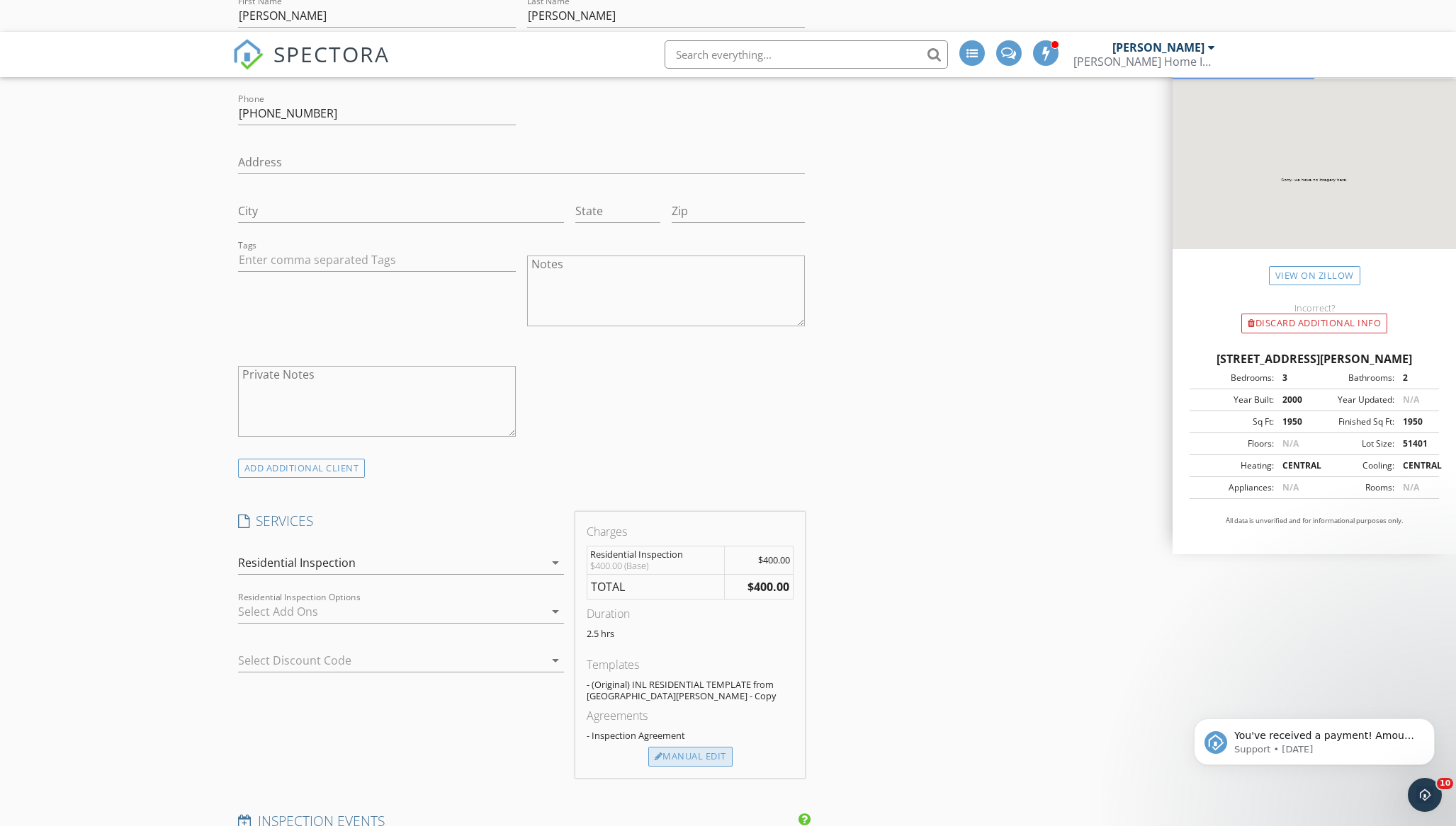
click at [666, 747] on div "Manual Edit" at bounding box center [689, 757] width 84 height 20
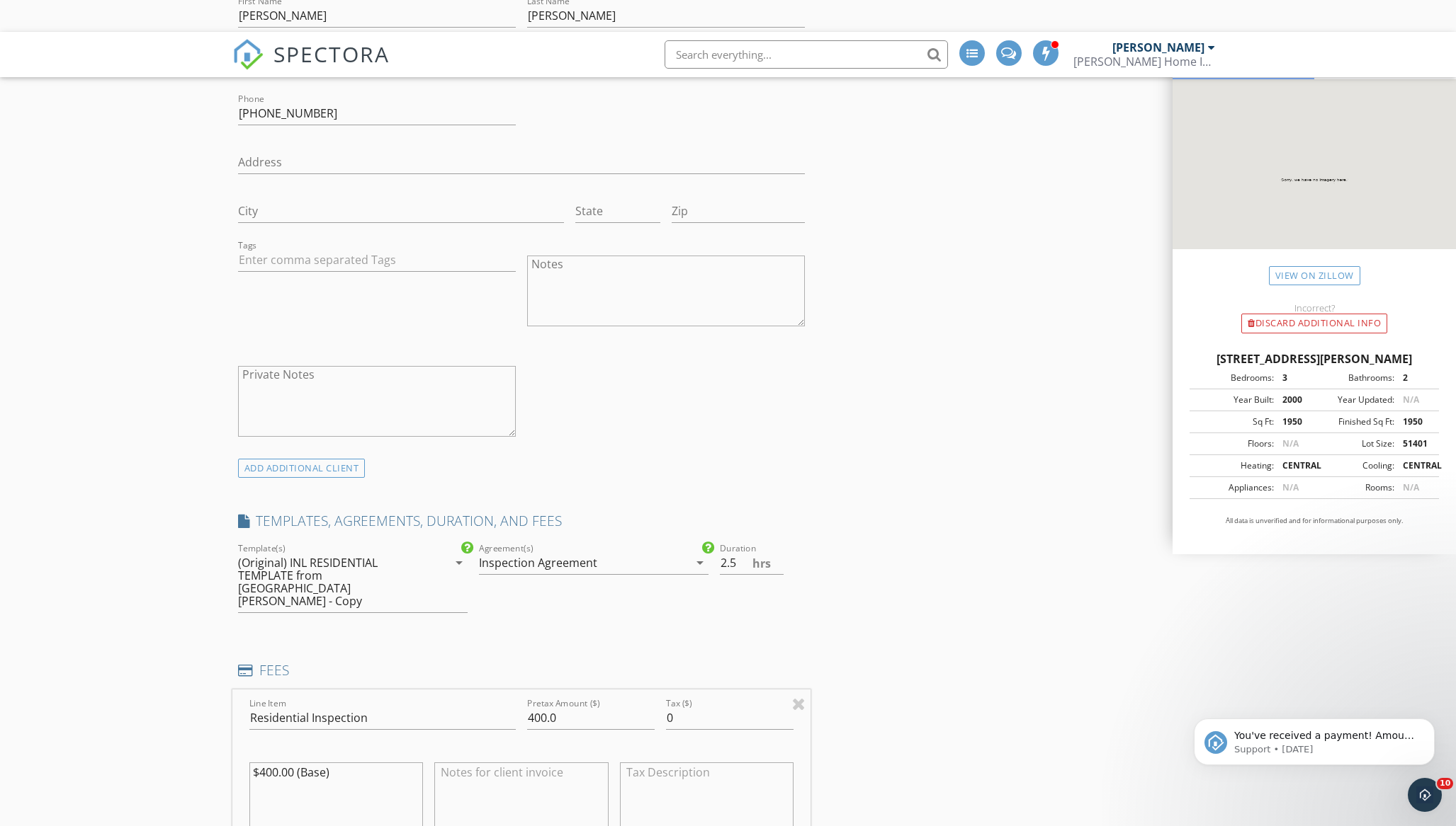
click at [330, 557] on div "(Original) INL RESIDENTIAL TEMPLATE from Kenton Shepard - Copy" at bounding box center [333, 582] width 189 height 51
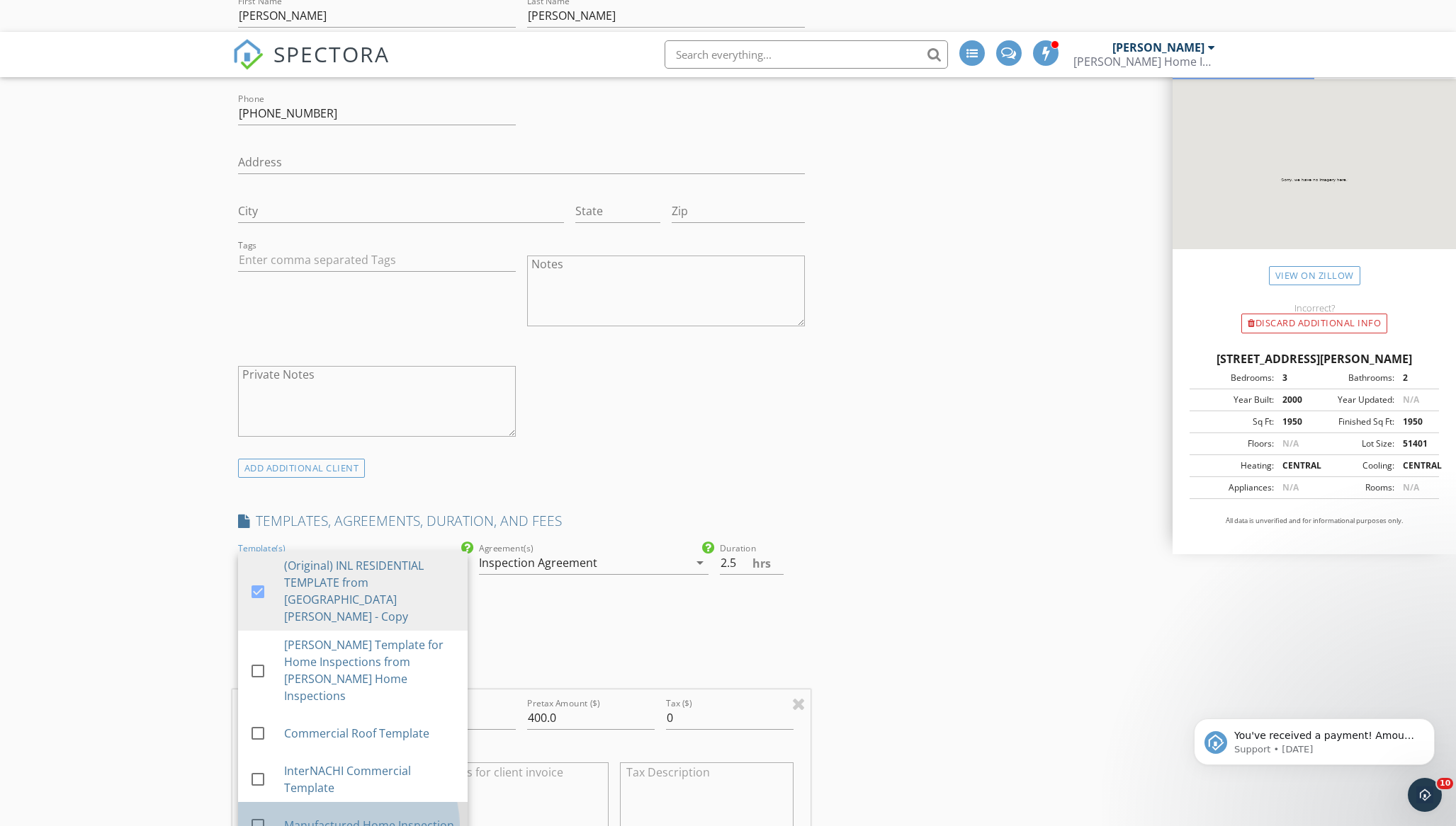
click at [339, 817] on div "Manufactured Home Inspection" at bounding box center [370, 825] width 172 height 17
click at [547, 552] on div "Inspection Agreement" at bounding box center [583, 562] width 209 height 23
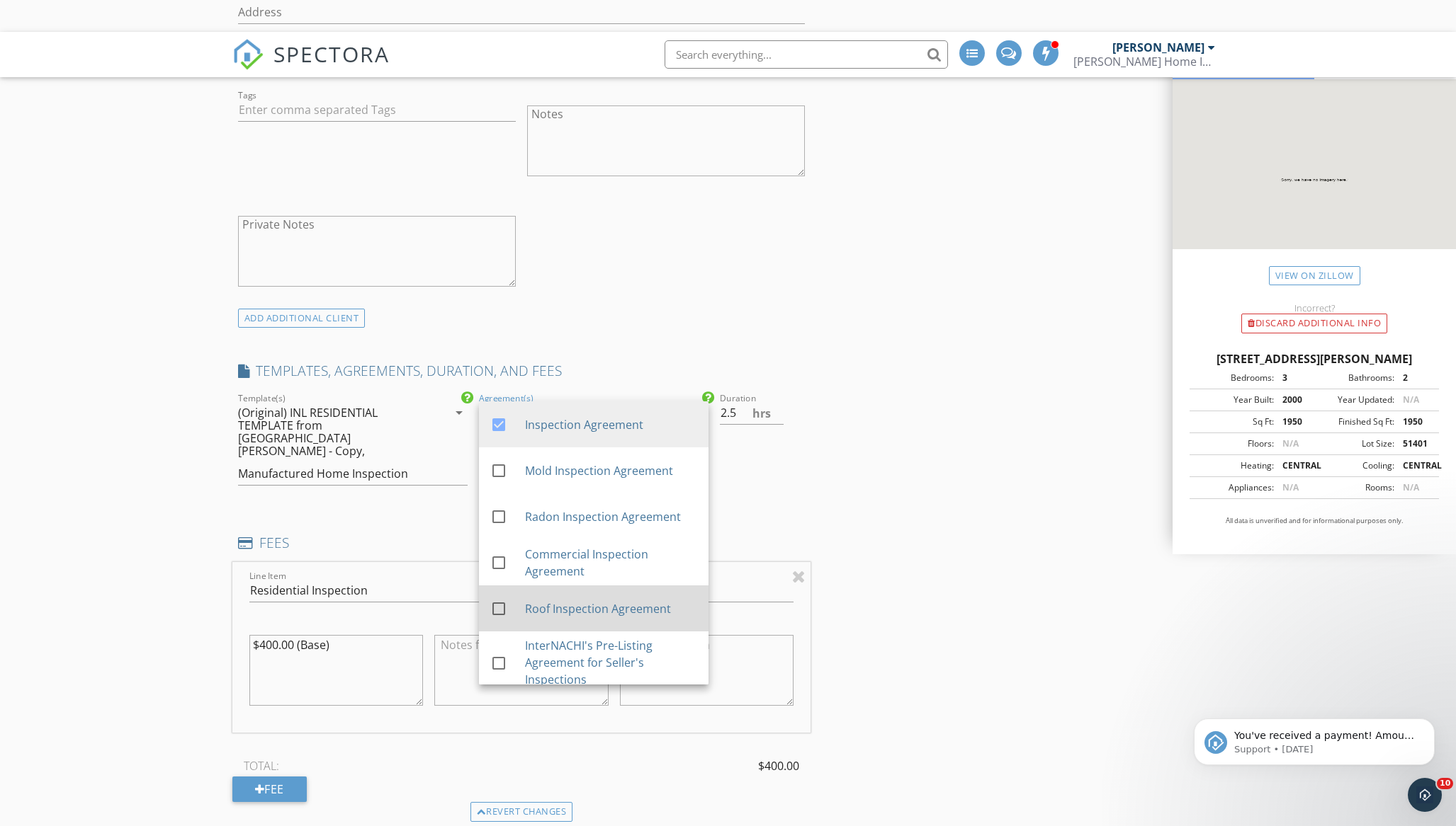
scroll to position [1024, 0]
click at [797, 465] on div "INSPECTOR(S) check_box Richard Brown PRIMARY Richard Brown arrow_drop_down chec…" at bounding box center [521, 680] width 579 height 3016
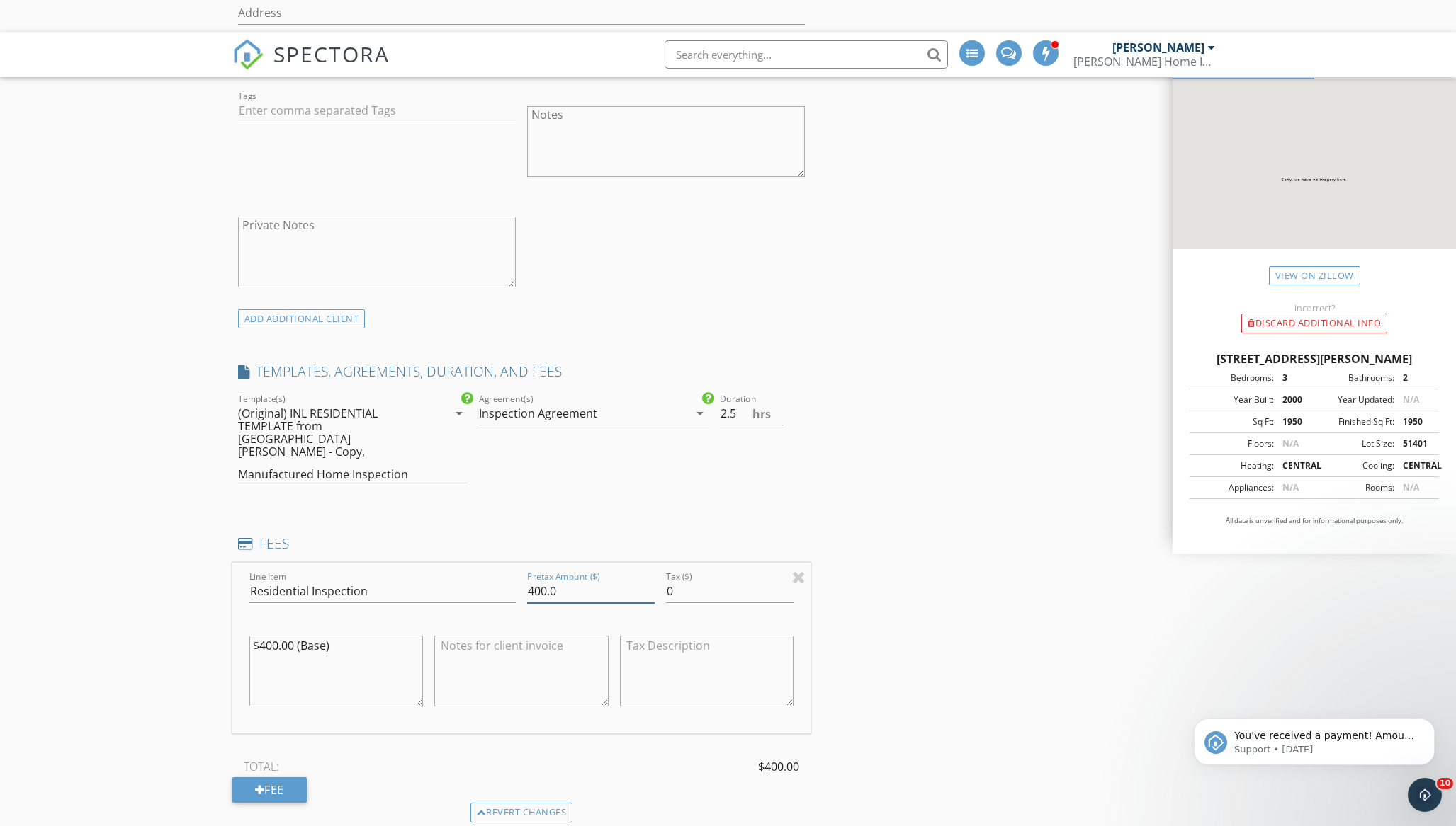
drag, startPoint x: 561, startPoint y: 546, endPoint x: 469, endPoint y: 553, distance: 92.3
click at [469, 563] on div "Line Item Residential Inspection Pretax Amount ($) 400.0 Tax ($) 0 $400.00 (Bas…" at bounding box center [521, 648] width 579 height 170
type input "375"
drag, startPoint x: 294, startPoint y: 602, endPoint x: 185, endPoint y: 609, distance: 109.2
click at [185, 609] on div "New Inspection Click here to use the New Order Form INSPECTOR(S) check_box Rich…" at bounding box center [728, 697] width 1456 height 3214
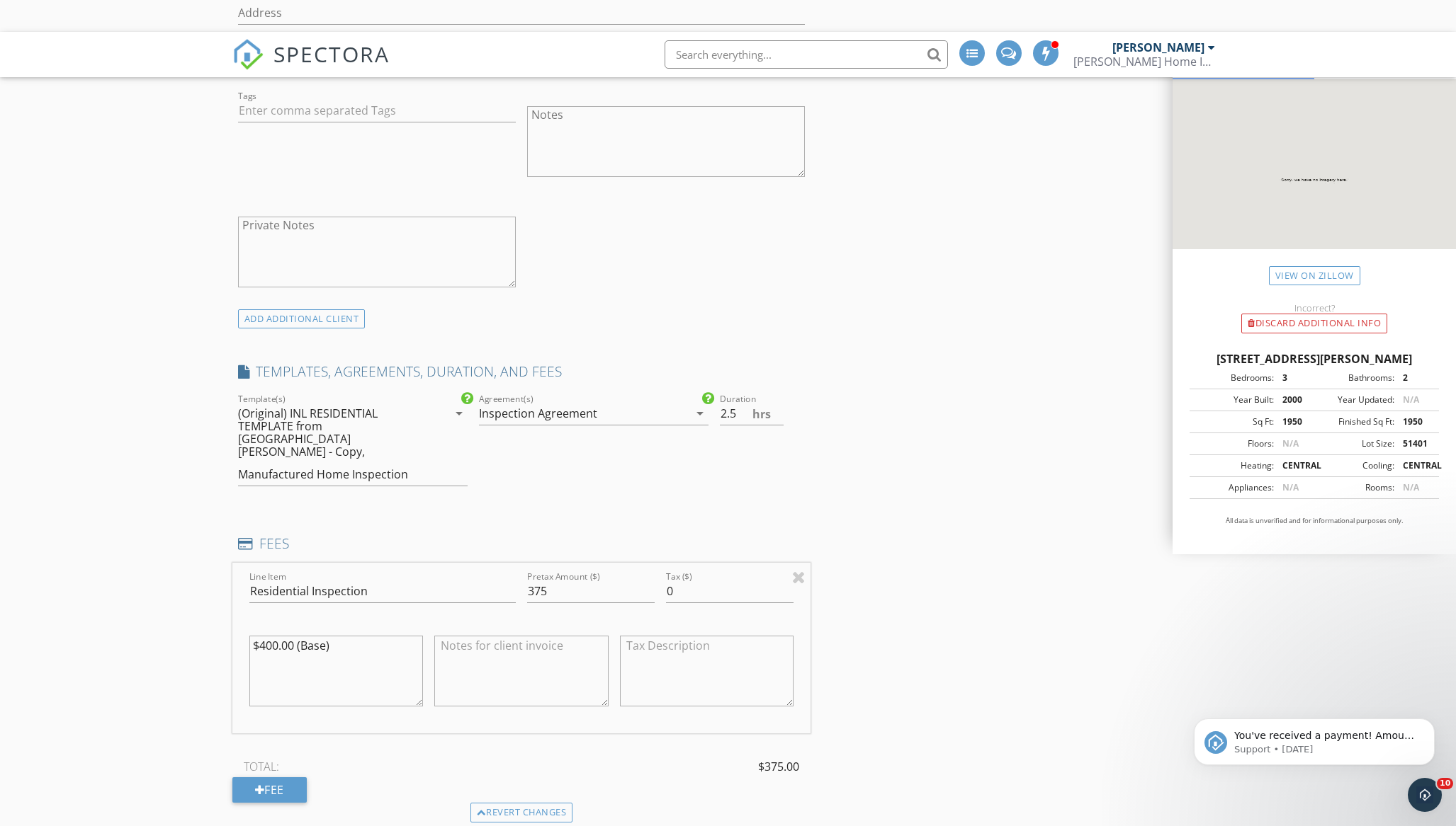
click at [265, 636] on textarea "$400.00 (Base)" at bounding box center [336, 671] width 174 height 71
drag, startPoint x: 261, startPoint y: 602, endPoint x: 280, endPoint y: 603, distance: 19.0
click at [280, 636] on textarea "$400.00 (Base)" at bounding box center [336, 671] width 174 height 71
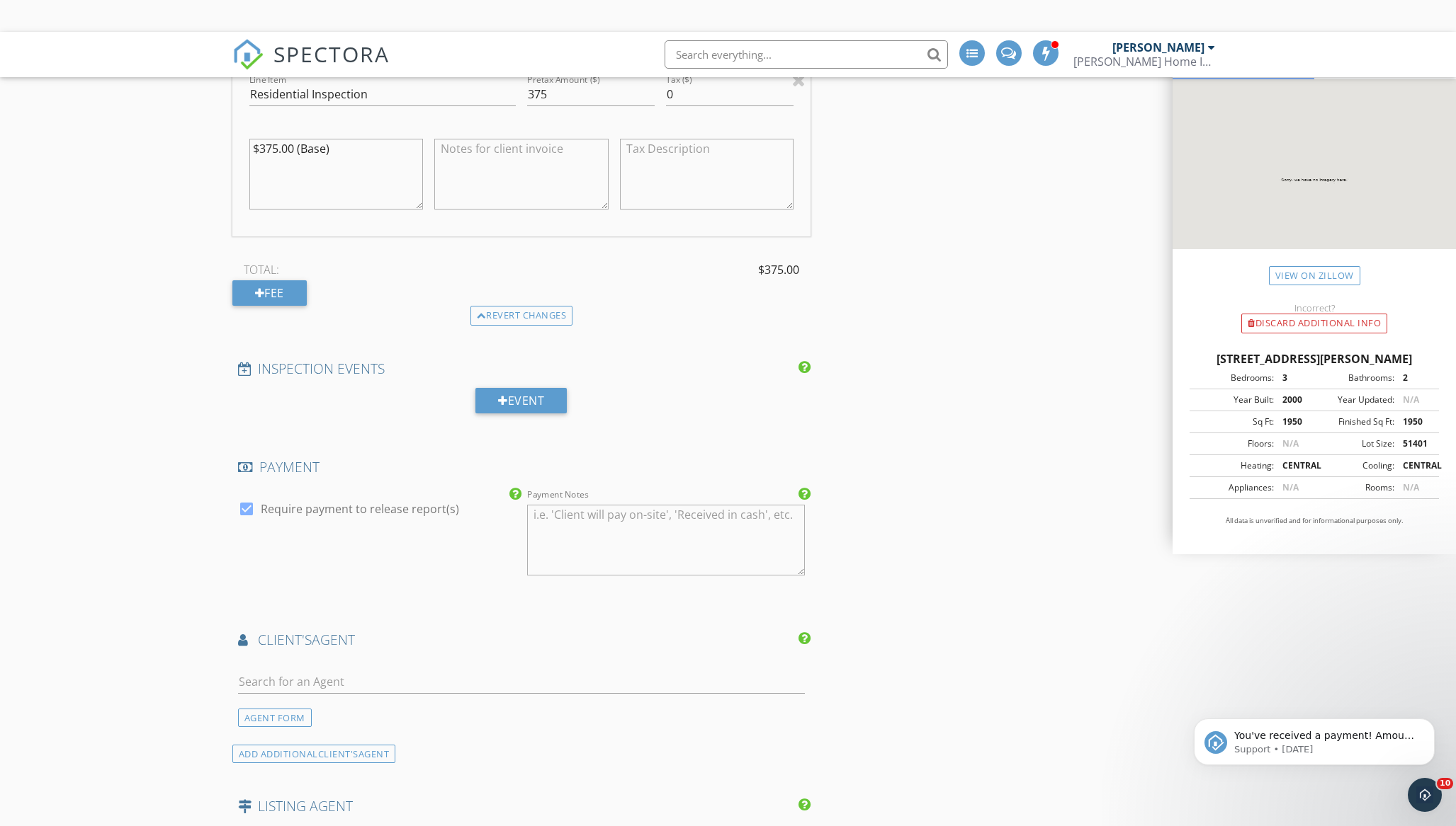
scroll to position [1552, 0]
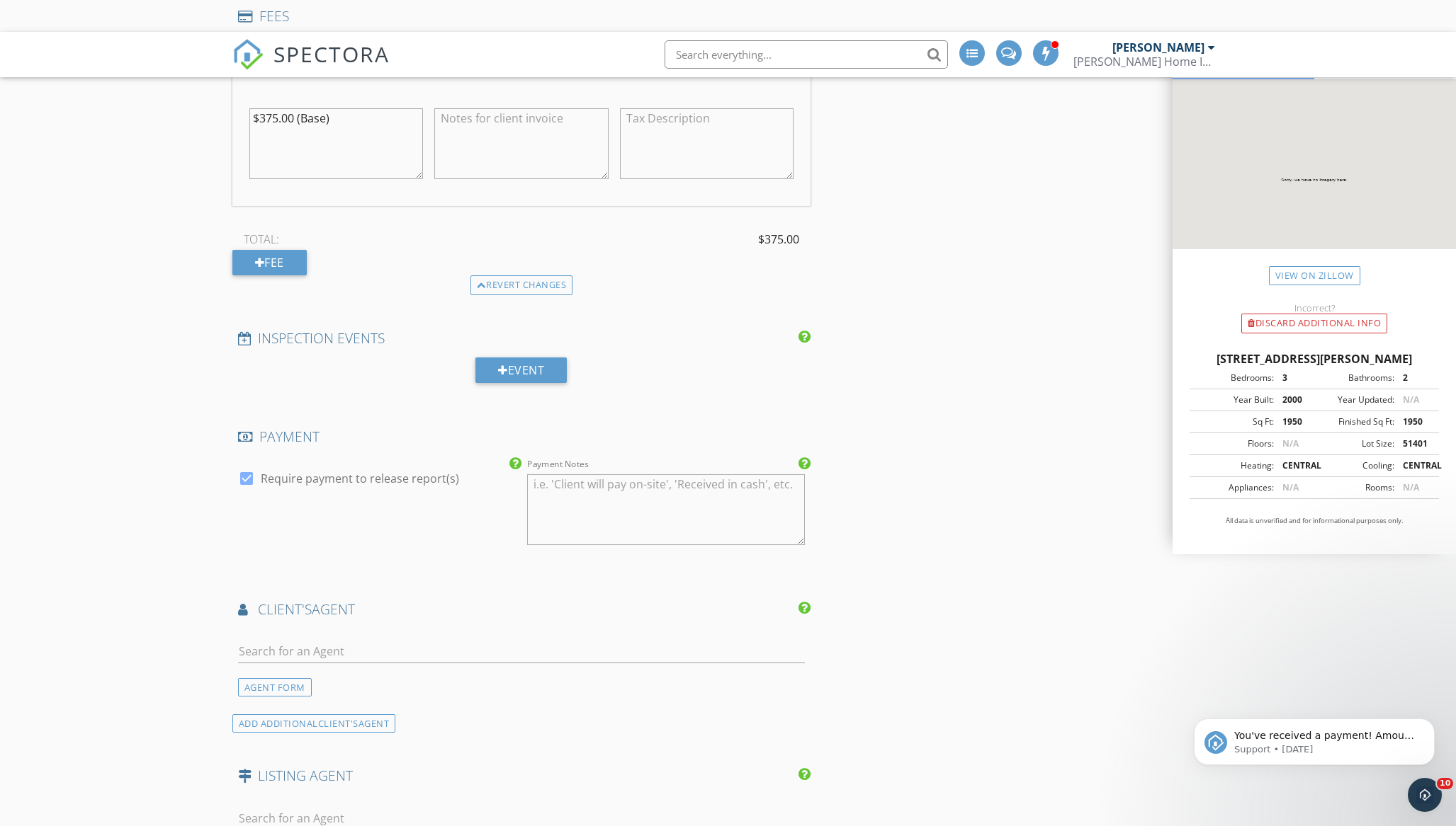
type textarea "$375.00 (Base)"
click at [271, 640] on input "text" at bounding box center [522, 652] width 567 height 24
type input "Ric"
click at [334, 675] on div "Rick Waggoner" at bounding box center [322, 683] width 88 height 17
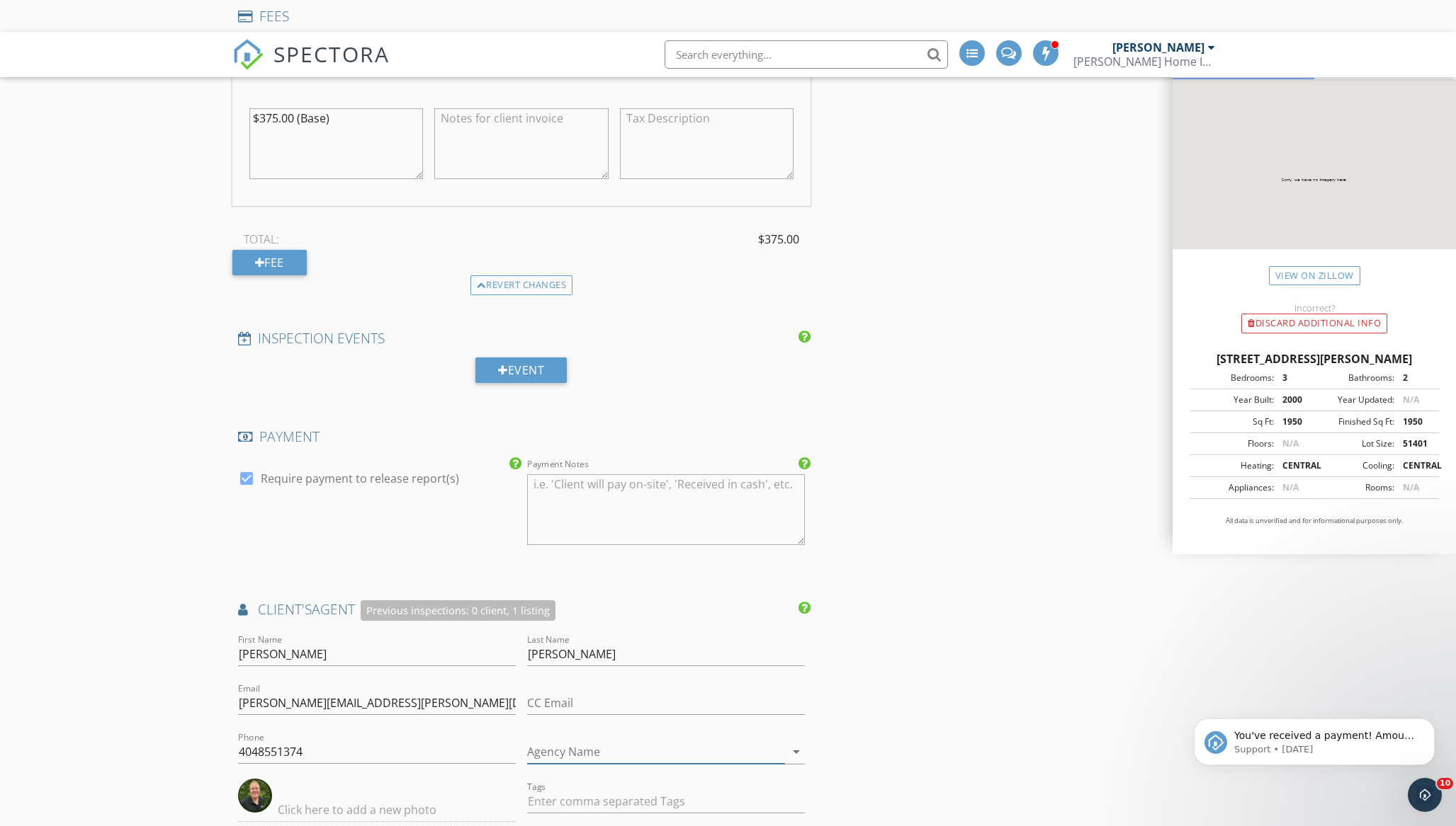
click at [566, 741] on input "Agency Name" at bounding box center [656, 753] width 258 height 24
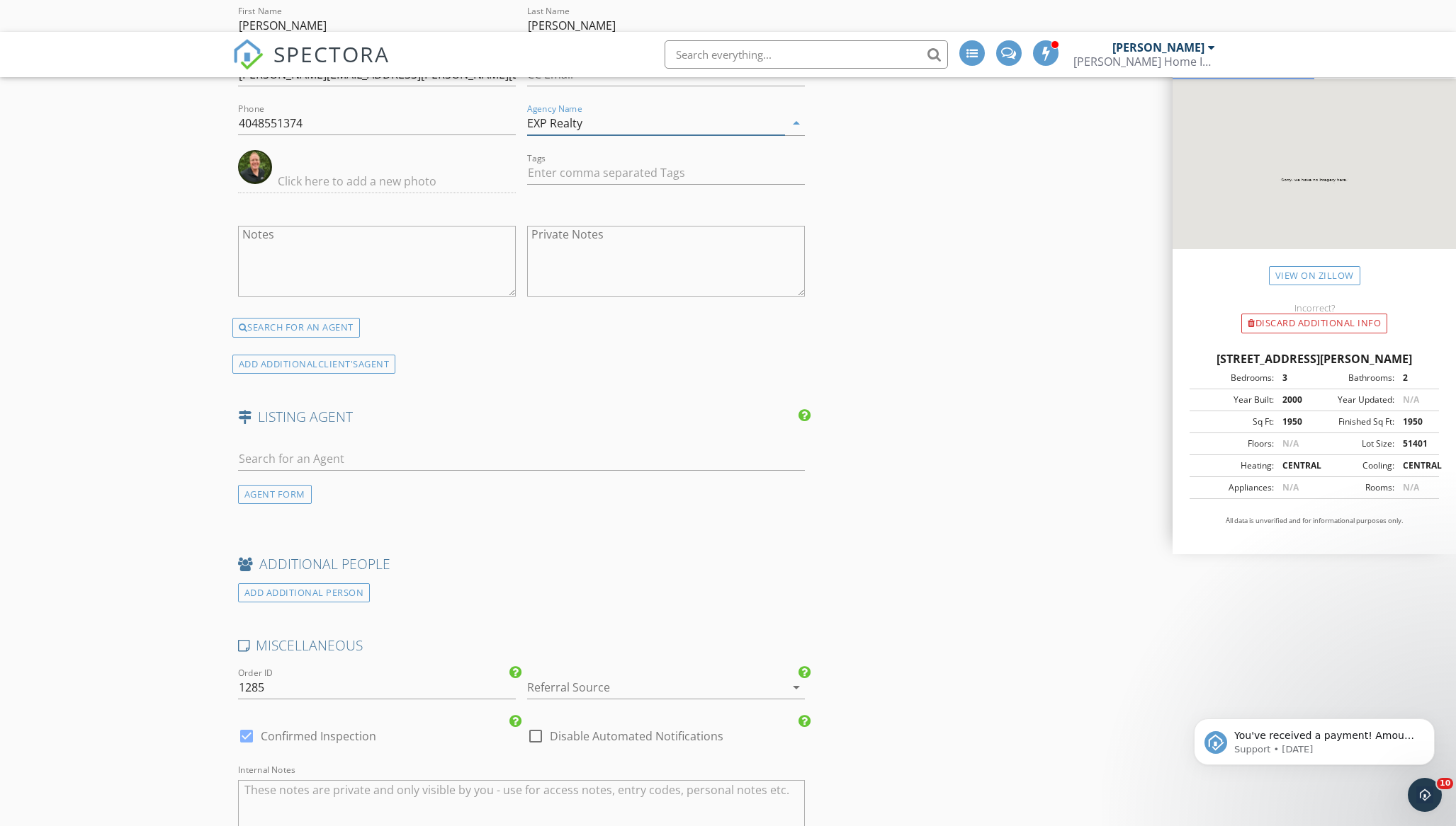
scroll to position [2186, 0]
type input "EXP Realty"
click at [557, 671] on div at bounding box center [646, 682] width 238 height 23
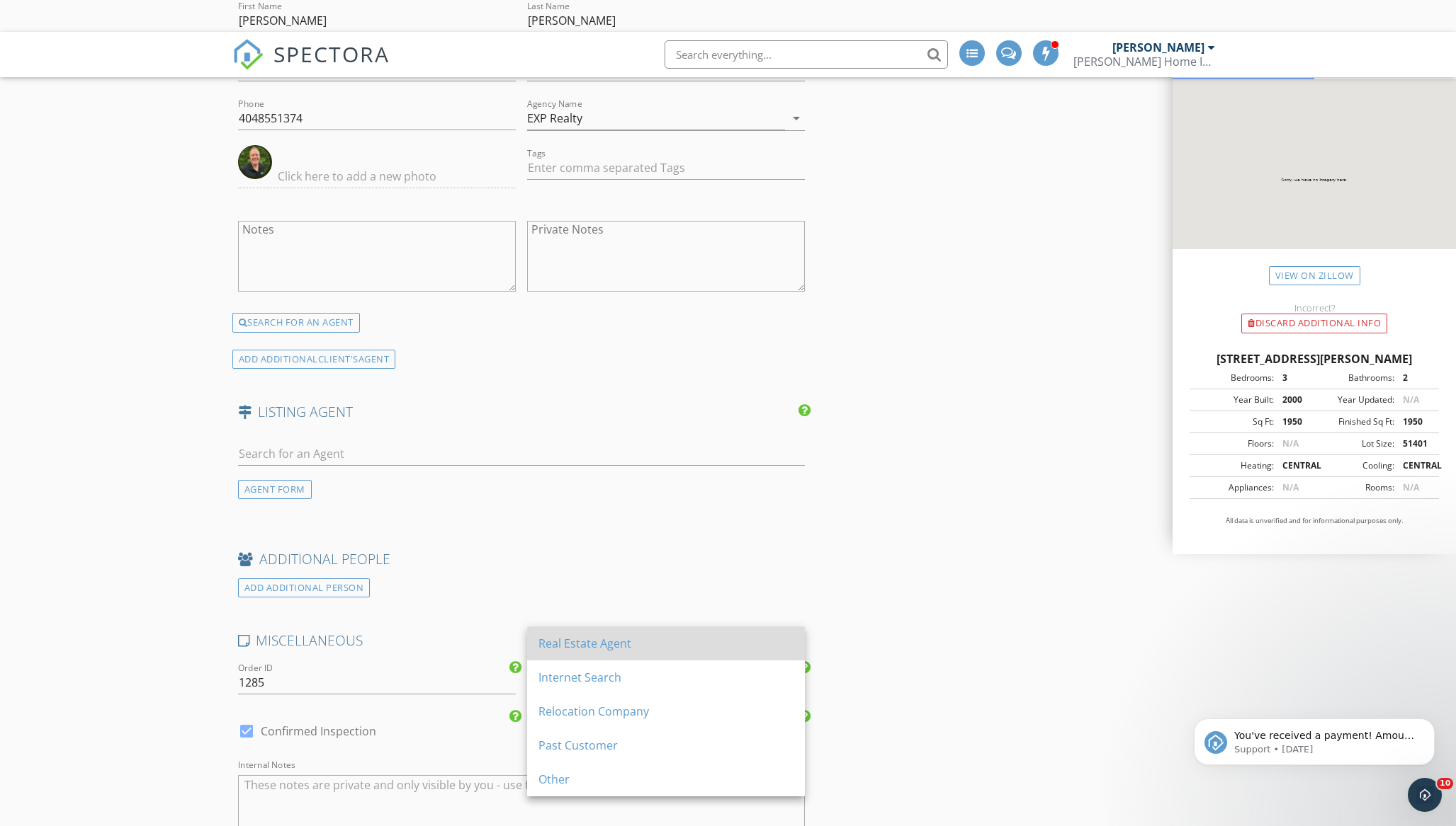
click at [559, 642] on div "Real Estate Agent" at bounding box center [665, 643] width 255 height 17
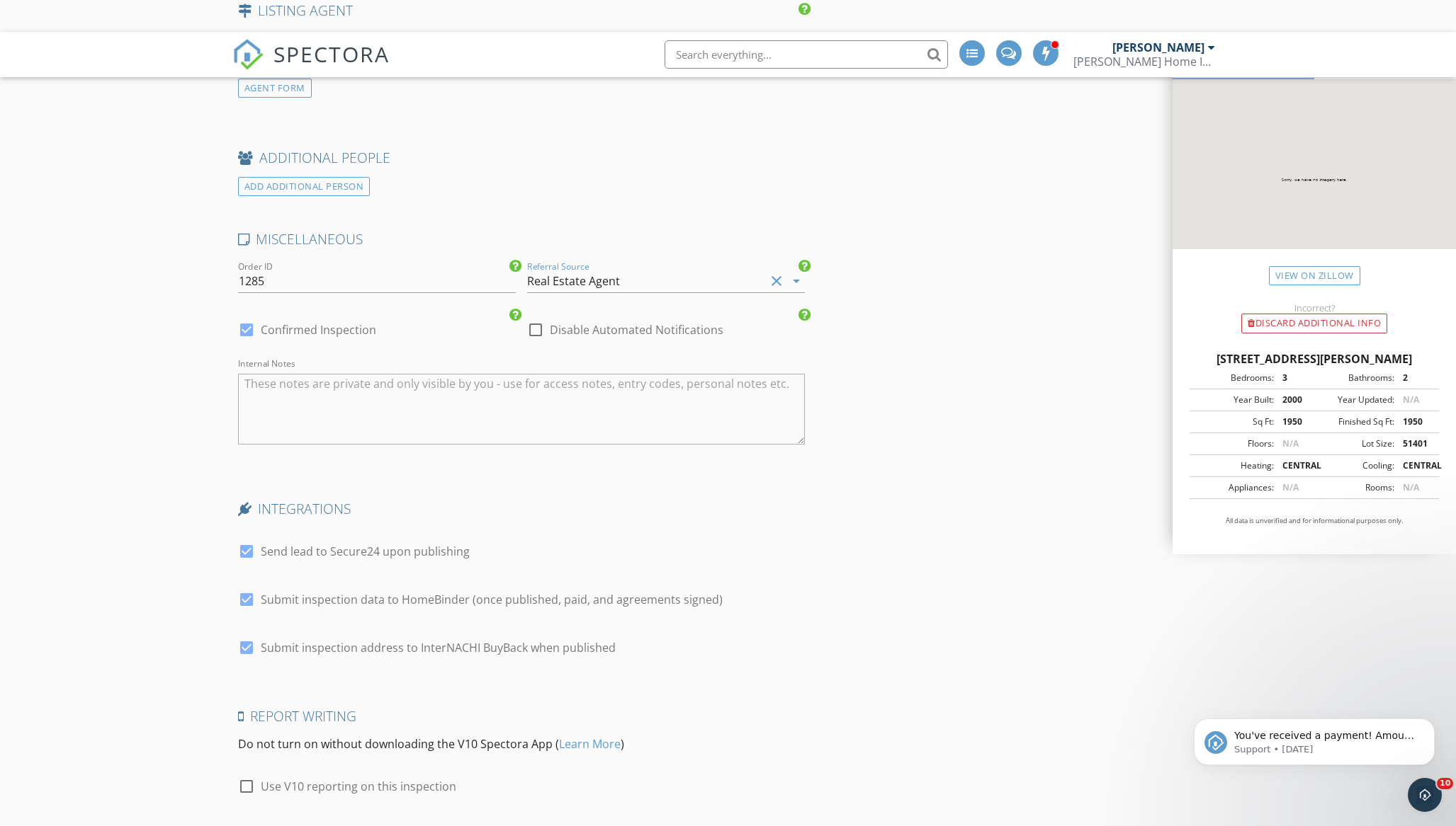
scroll to position [2599, 0]
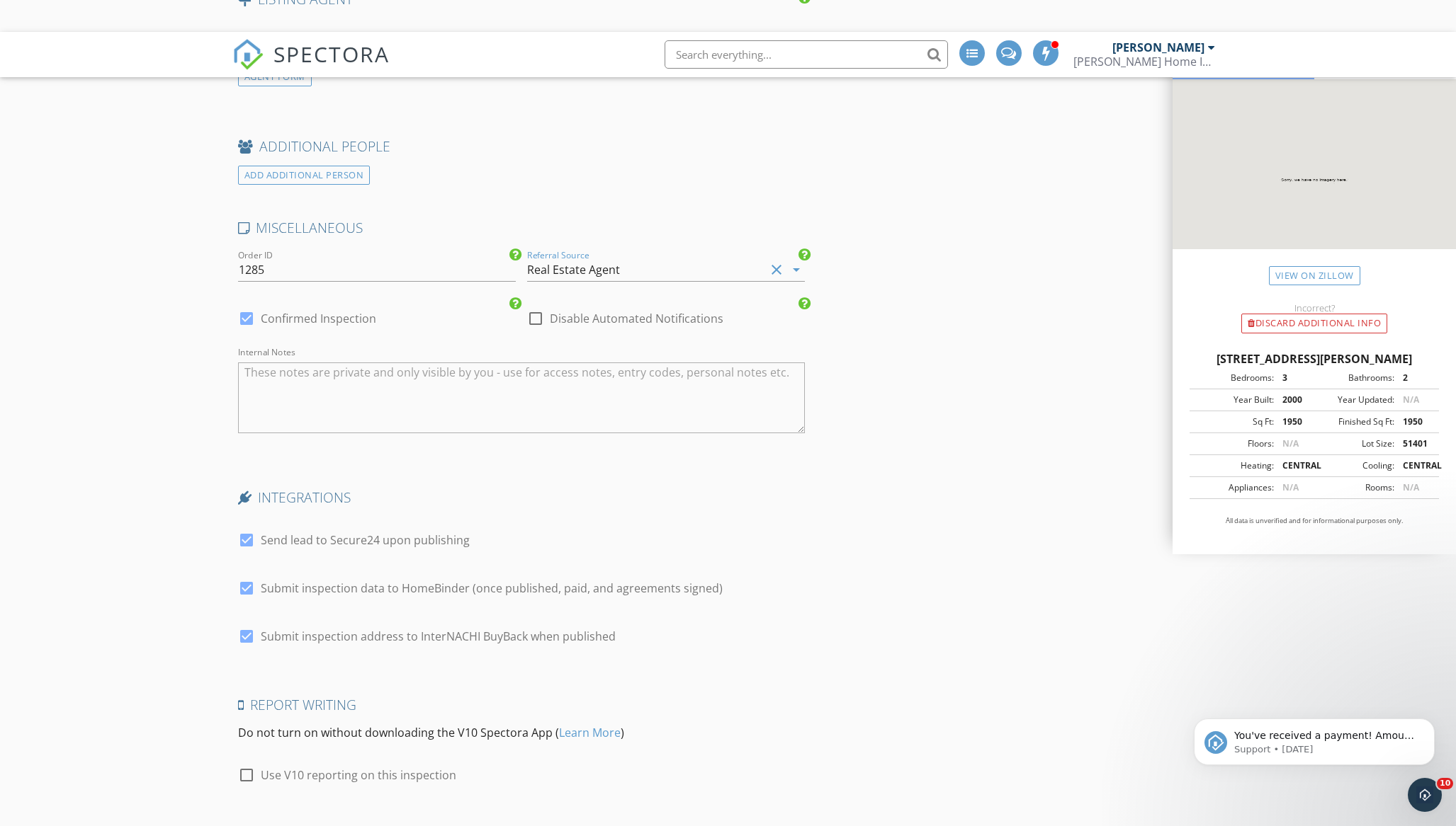
click at [245, 764] on div at bounding box center [246, 775] width 24 height 24
checkbox input "true"
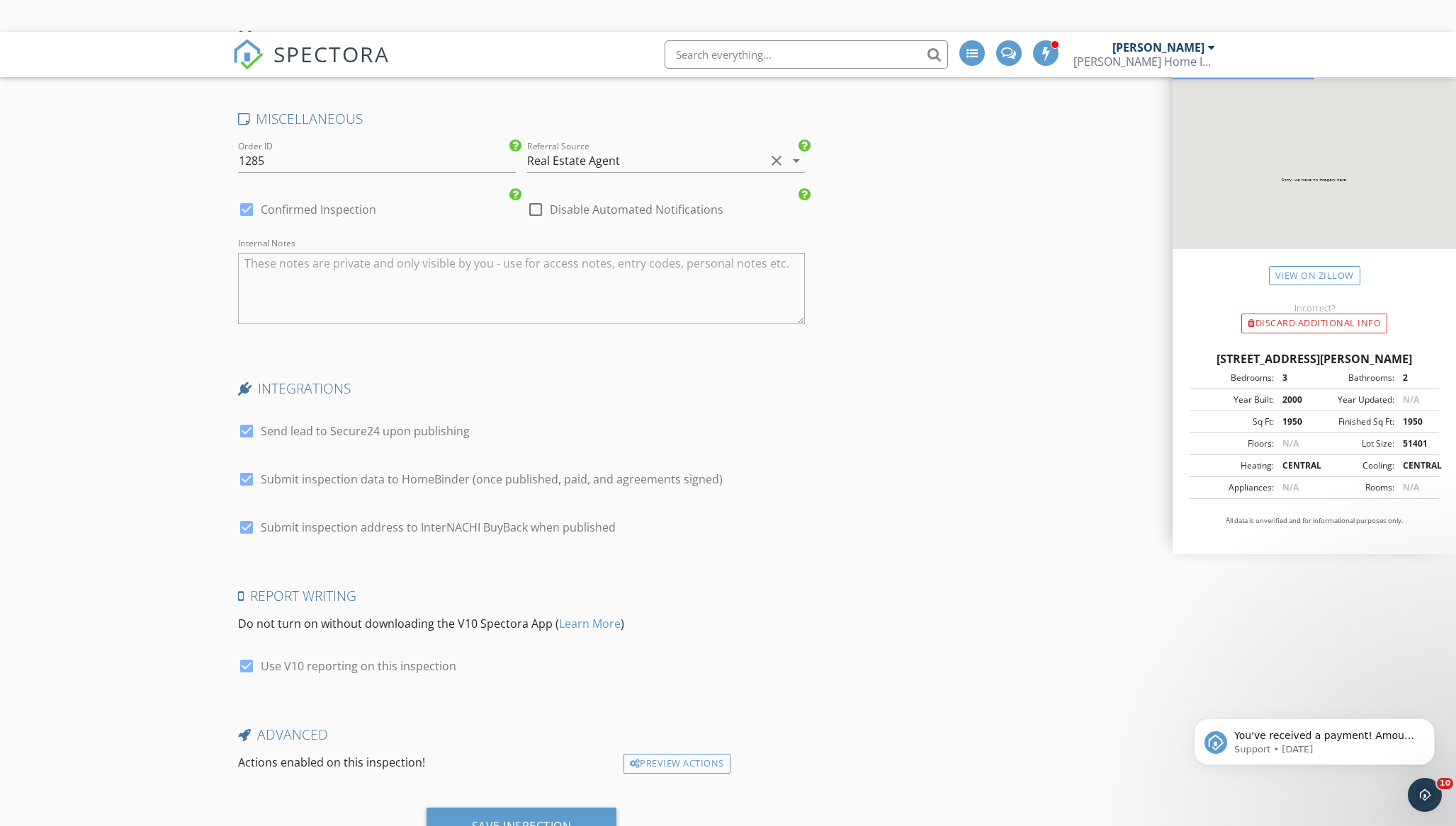
scroll to position [2726, 0]
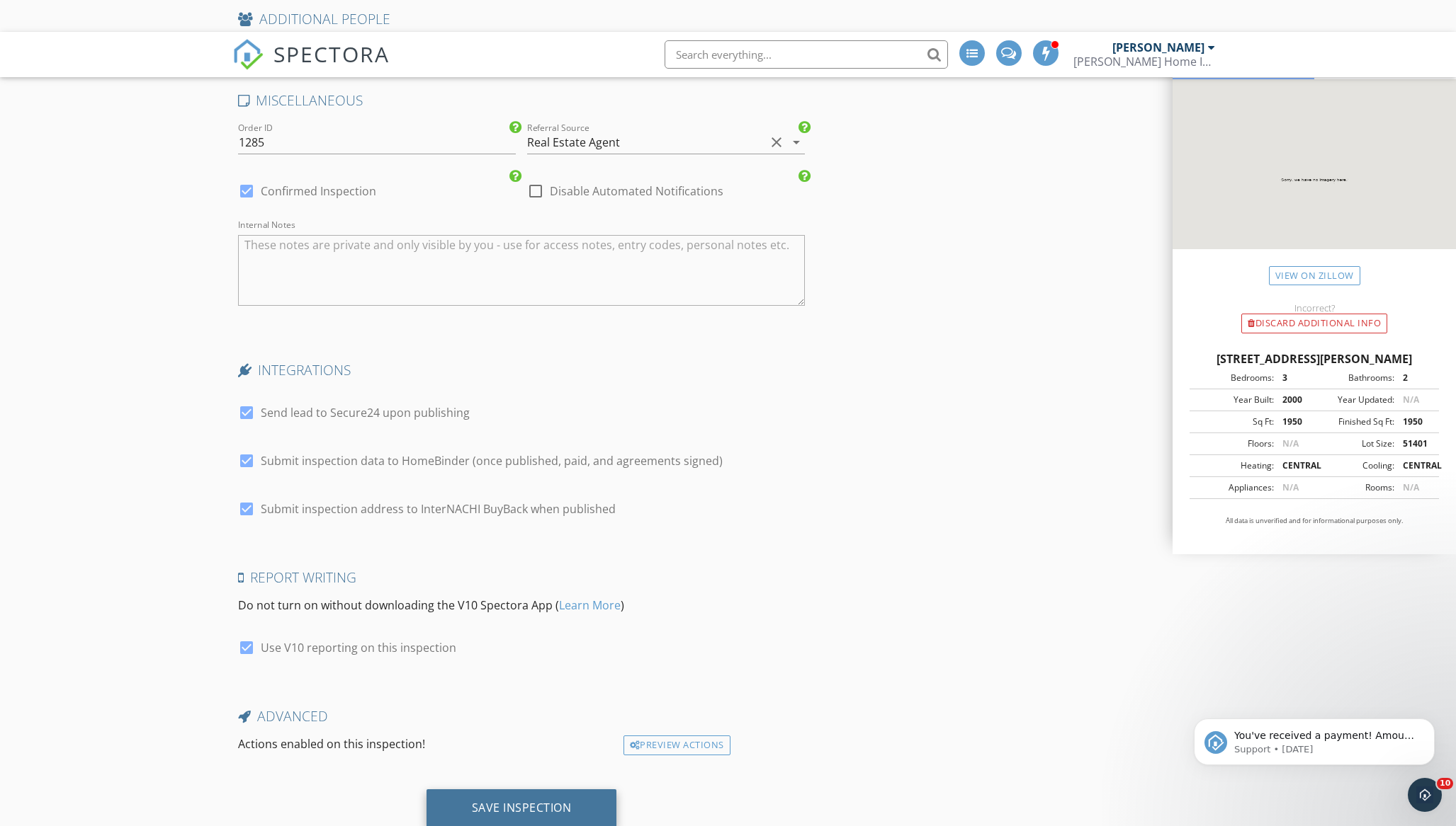
click at [547, 801] on div "Save Inspection" at bounding box center [522, 808] width 100 height 14
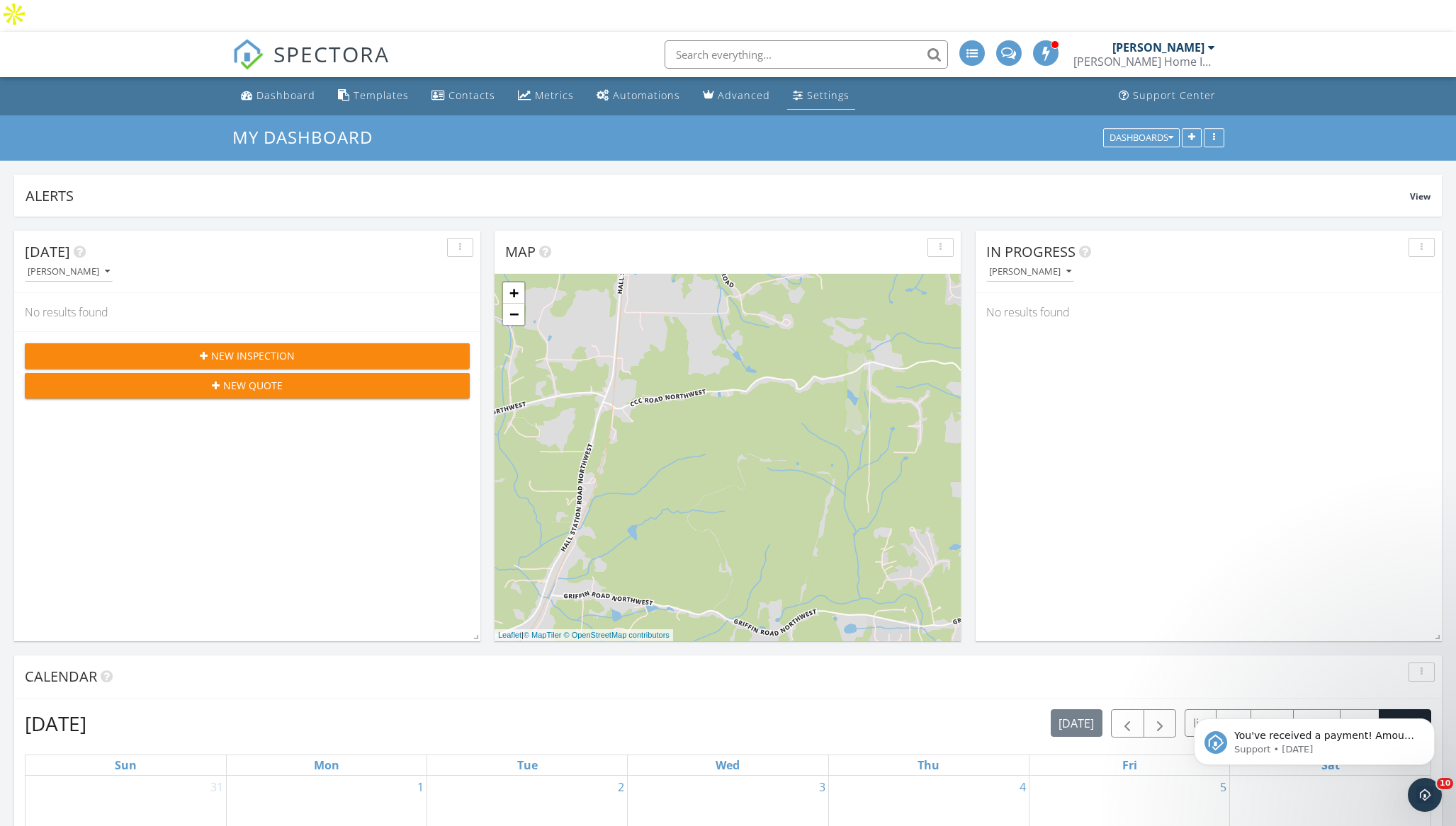
click at [807, 89] on div "Settings" at bounding box center [828, 95] width 43 height 14
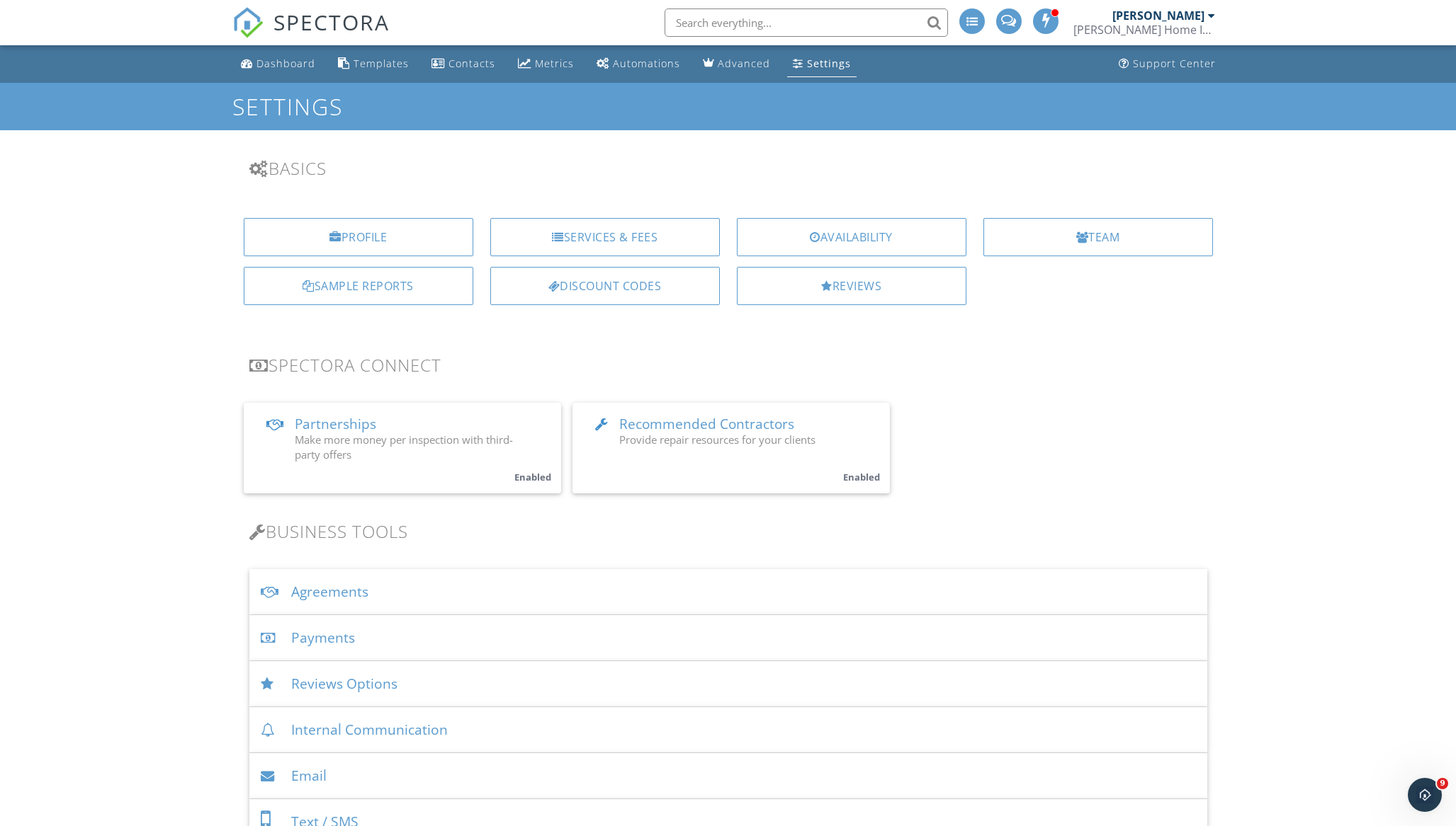
click at [365, 596] on div "Agreements" at bounding box center [728, 592] width 958 height 46
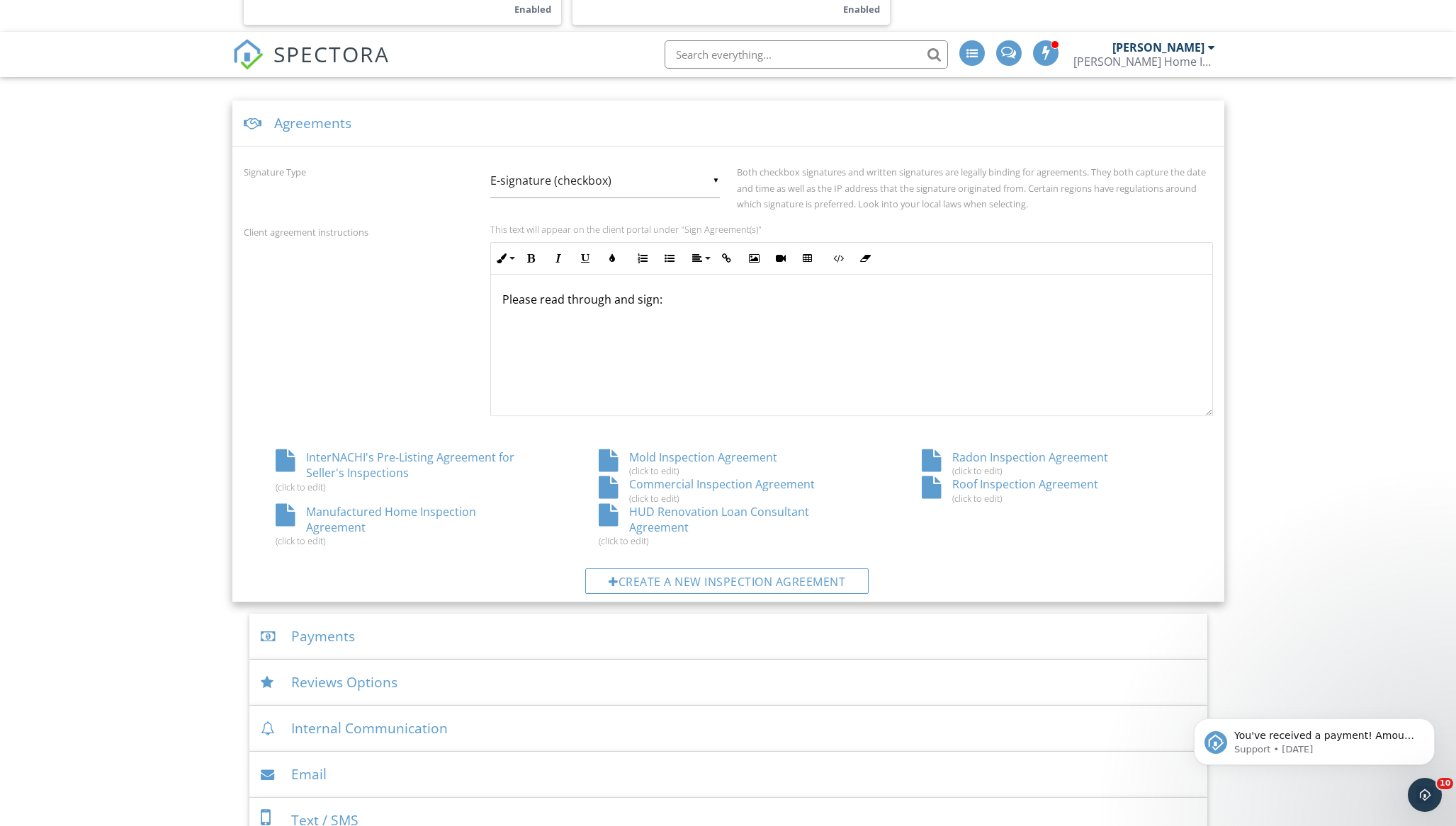
scroll to position [502, 0]
click at [401, 503] on div "Manufactured Home Inspection Agreement (click to edit)" at bounding box center [405, 524] width 323 height 43
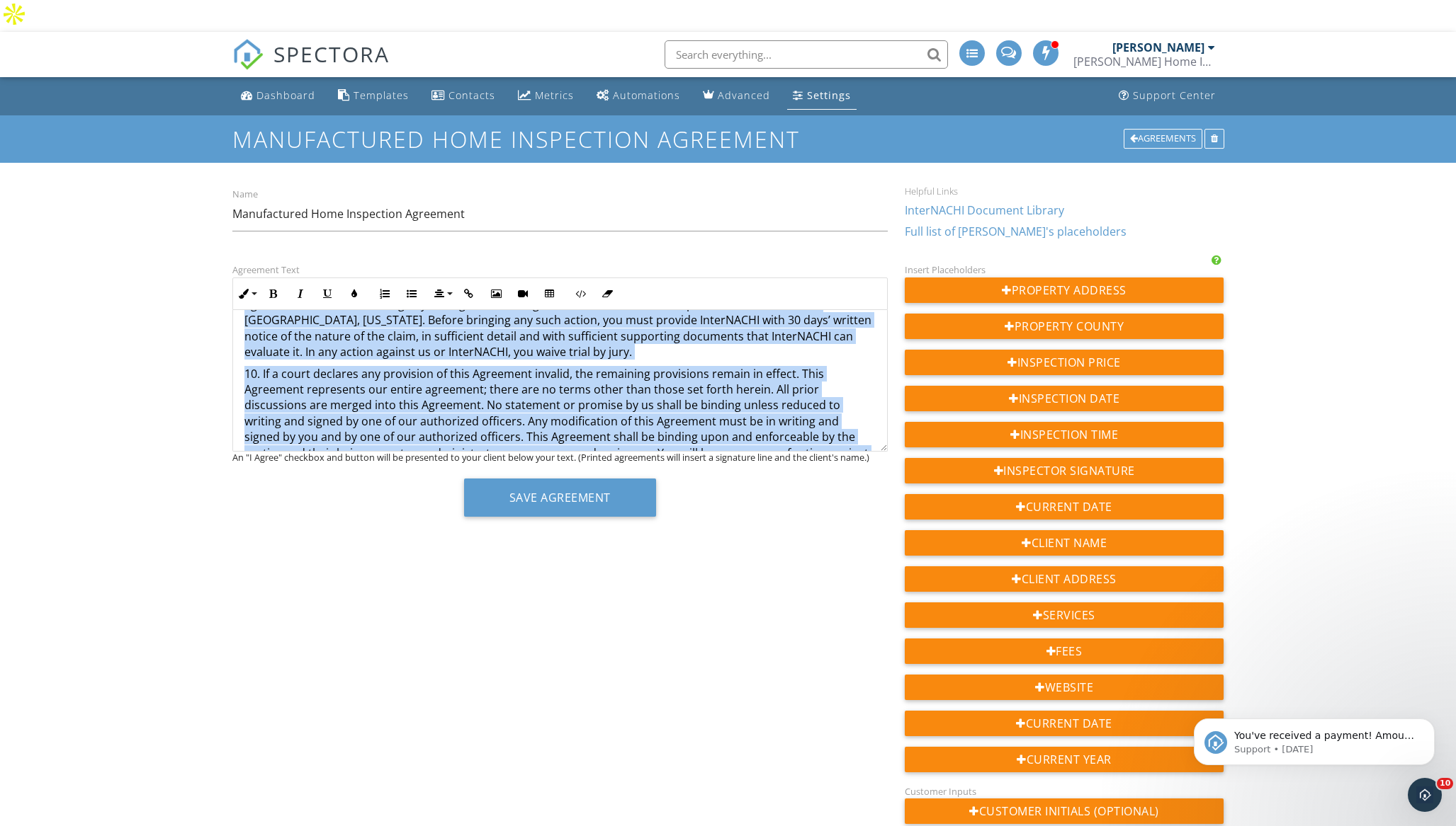
scroll to position [1244, 0]
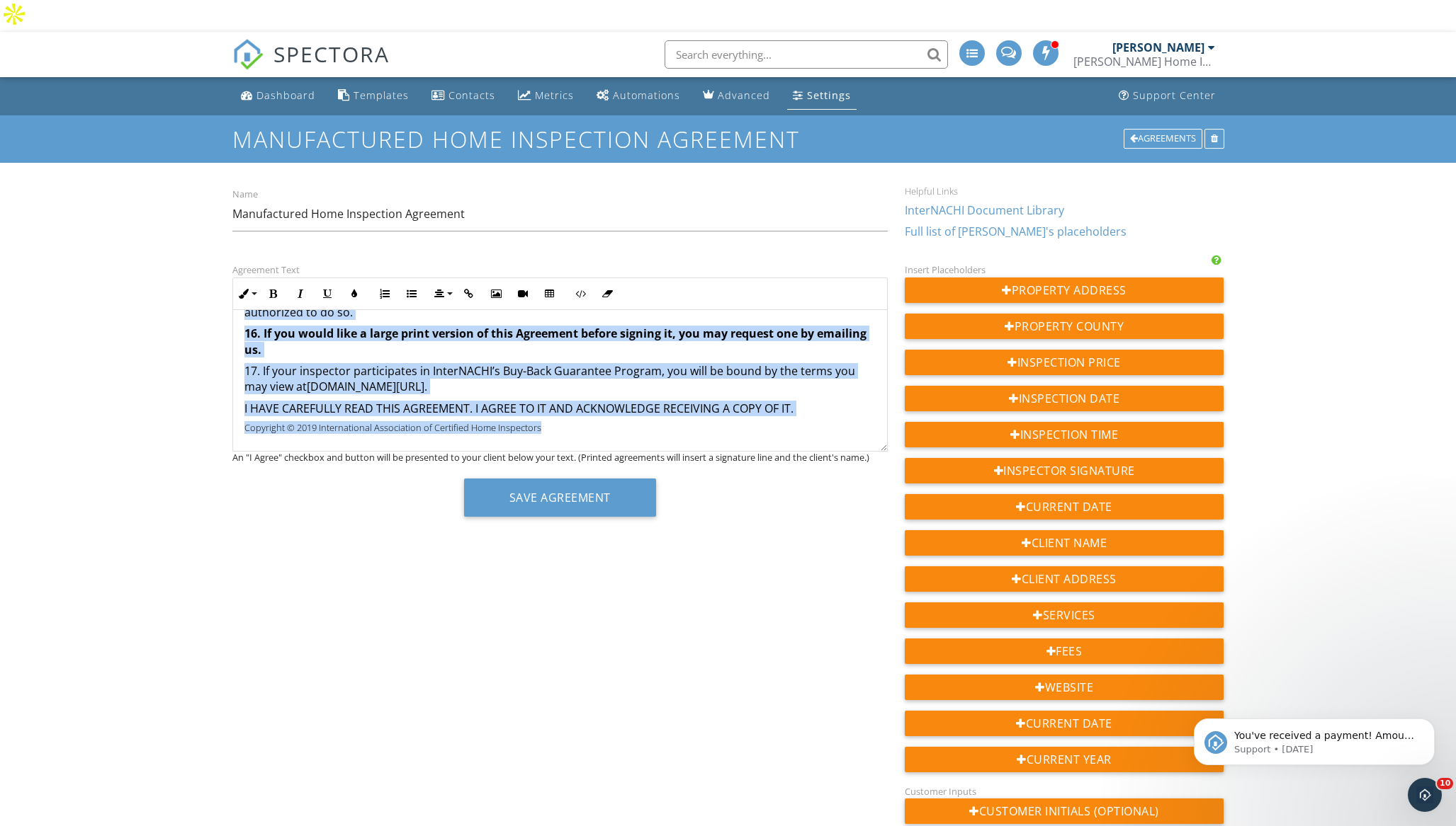
drag, startPoint x: 310, startPoint y: 304, endPoint x: 419, endPoint y: 485, distance: 211.3
click at [419, 485] on div "Agreement Text Inline Style XLarge Large Normal Small Light Small/Light Bold It…" at bounding box center [560, 395] width 672 height 266
copy div "Loremipsumdo Sita Consectetu Adipiscin Elitsed Doeiusmo 5318 Temp in ut Laboree…"
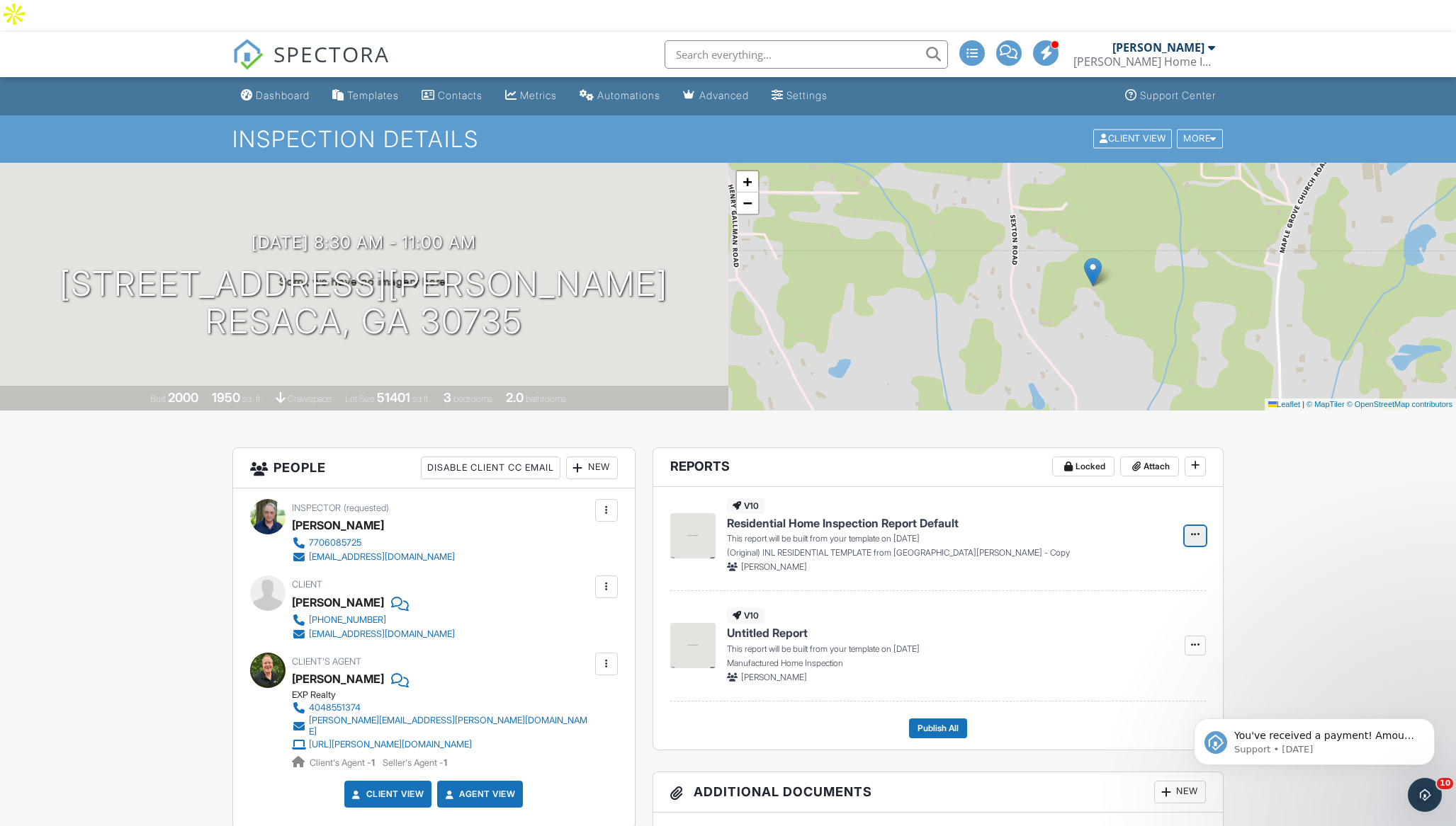
click at [1193, 530] on icon at bounding box center [1194, 534] width 8 height 10
click at [1127, 573] on input "Delete Report" at bounding box center [1124, 575] width 145 height 32
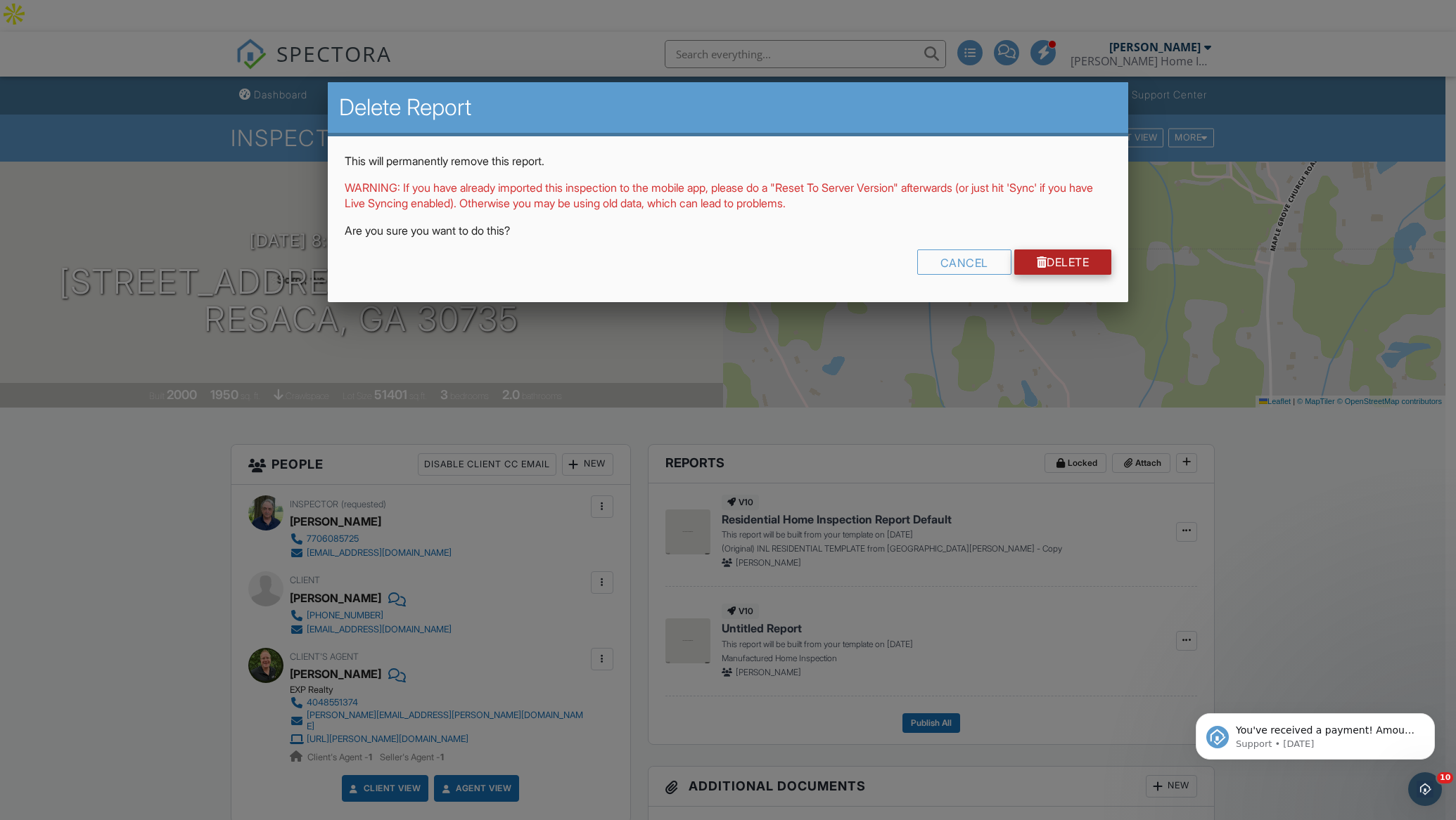
click at [1043, 265] on link "Delete" at bounding box center [1062, 263] width 98 height 25
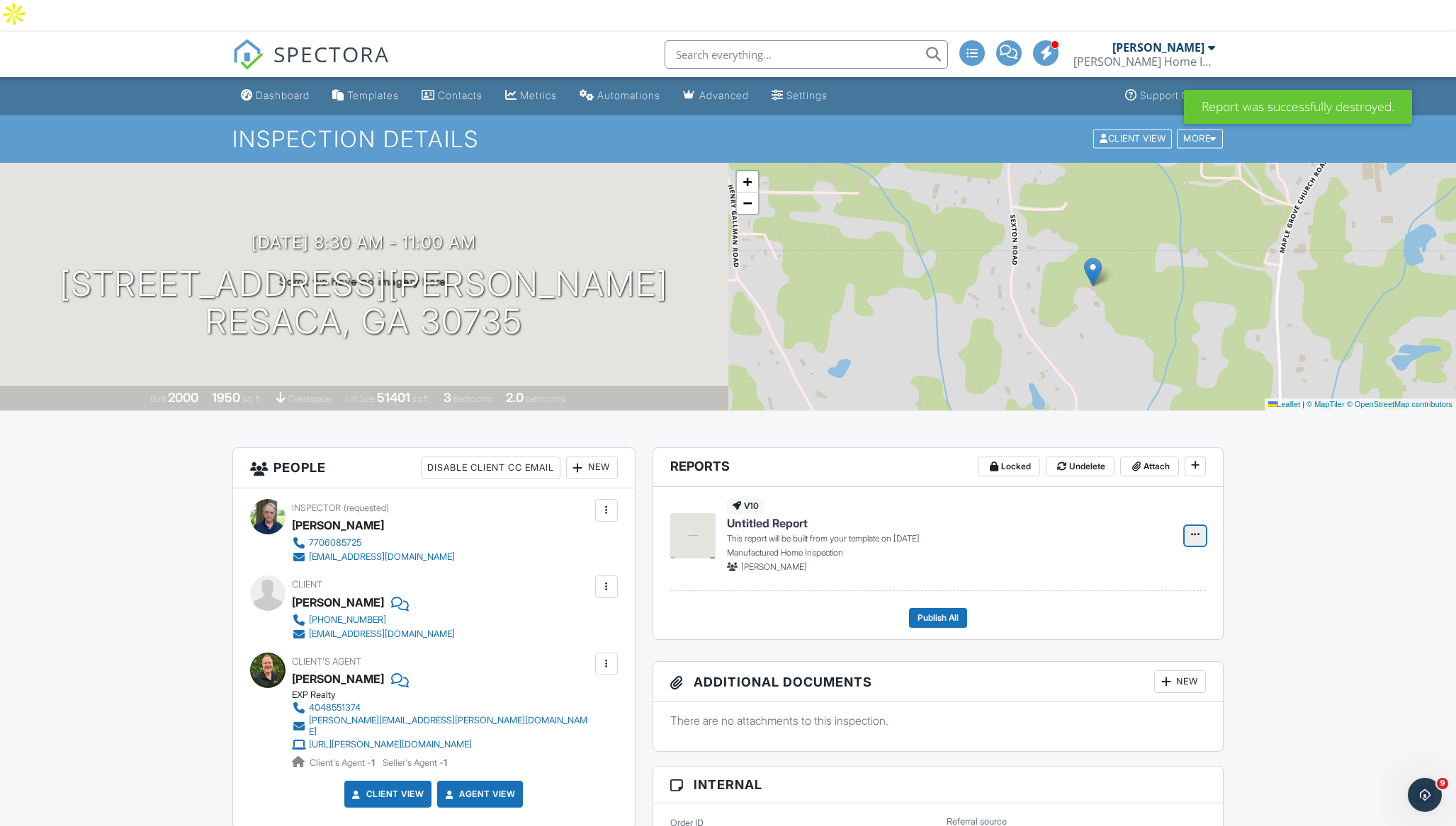
click at [1196, 530] on icon at bounding box center [1194, 534] width 8 height 10
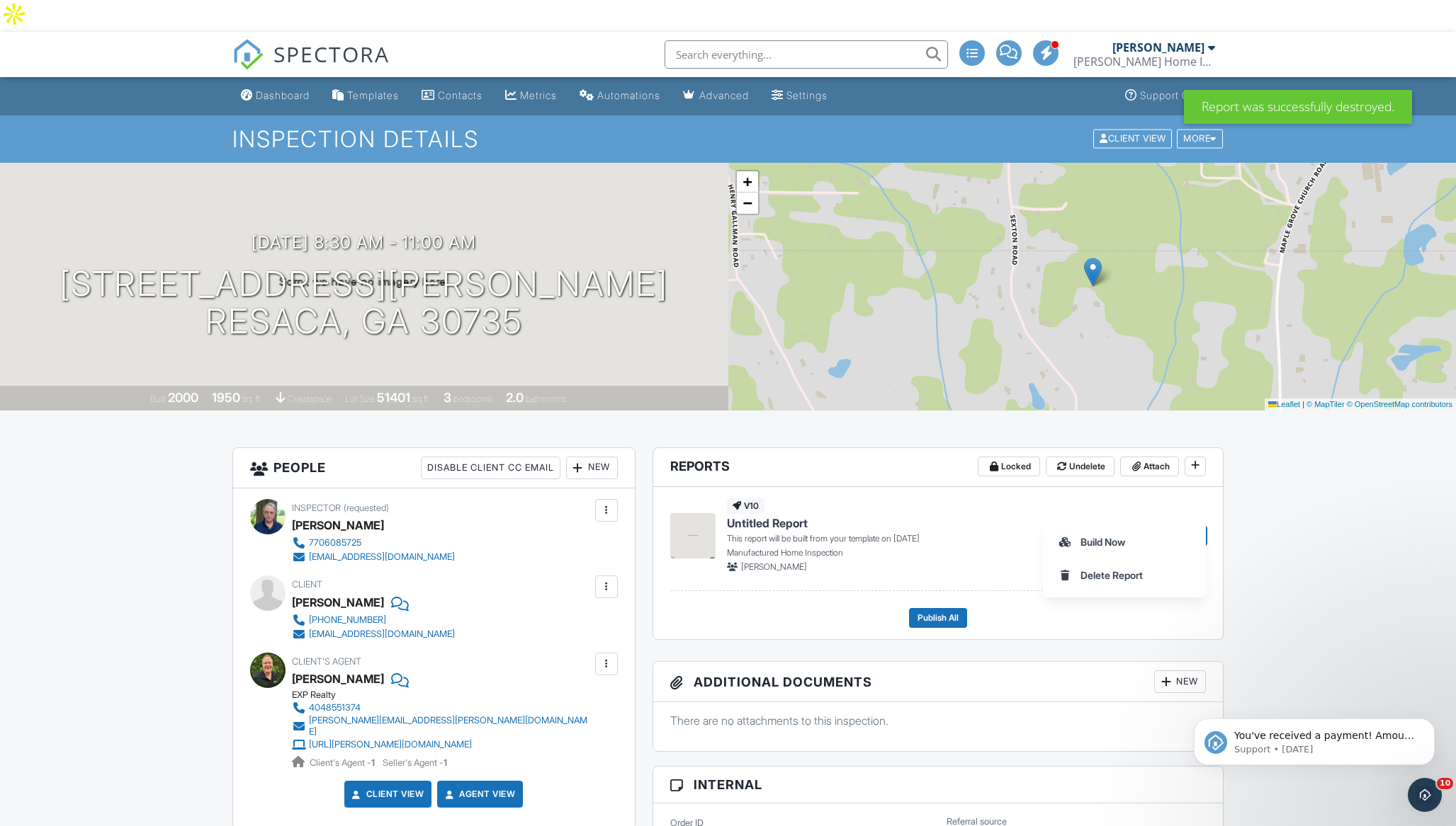
click at [1106, 515] on h4 "Untitled Report" at bounding box center [947, 523] width 441 height 15
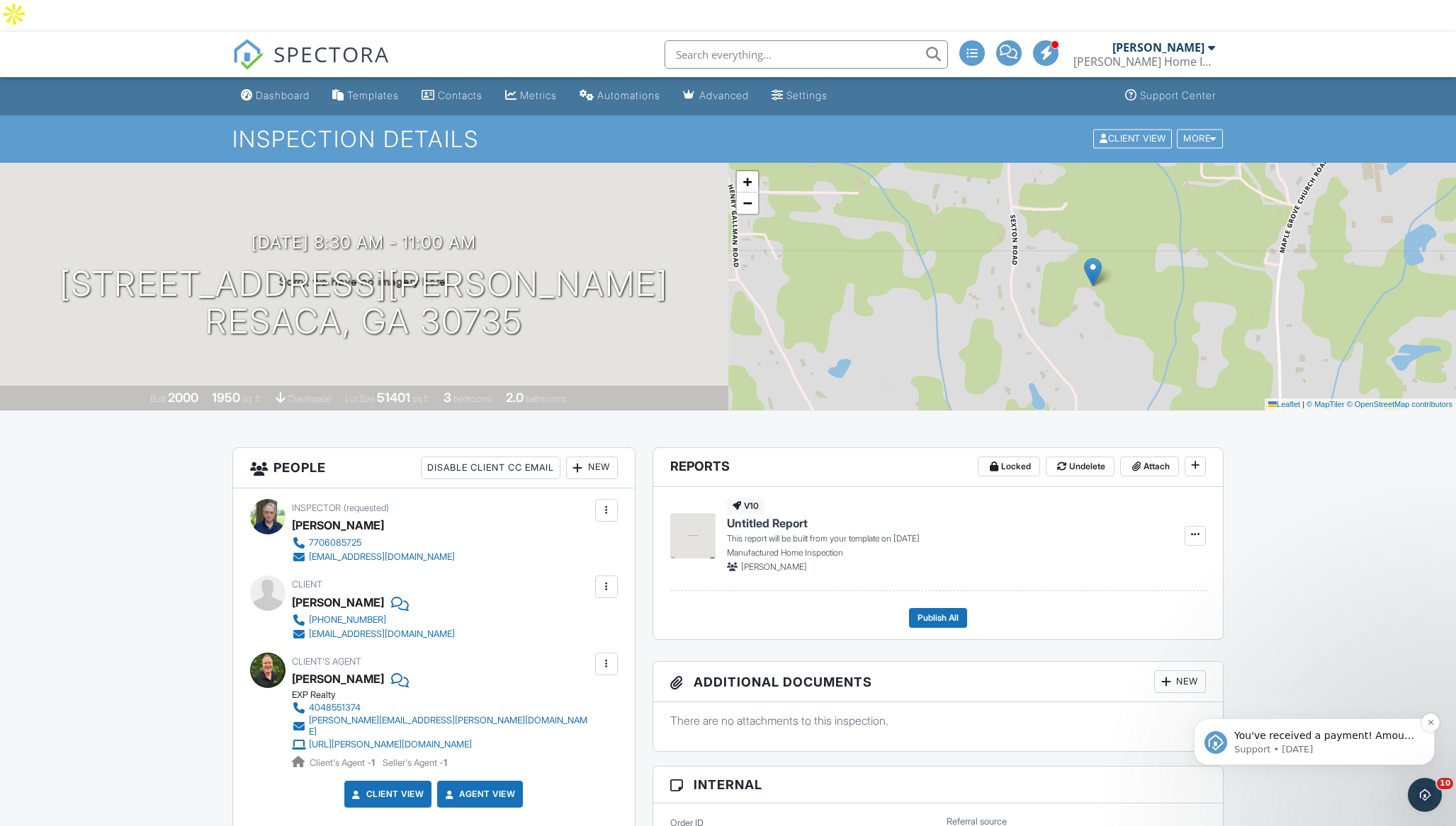
click at [1262, 740] on span "You've received a payment! Amount $400.00 Fee $13.40 Net $386.60 Transaction # …" at bounding box center [1325, 813] width 182 height 167
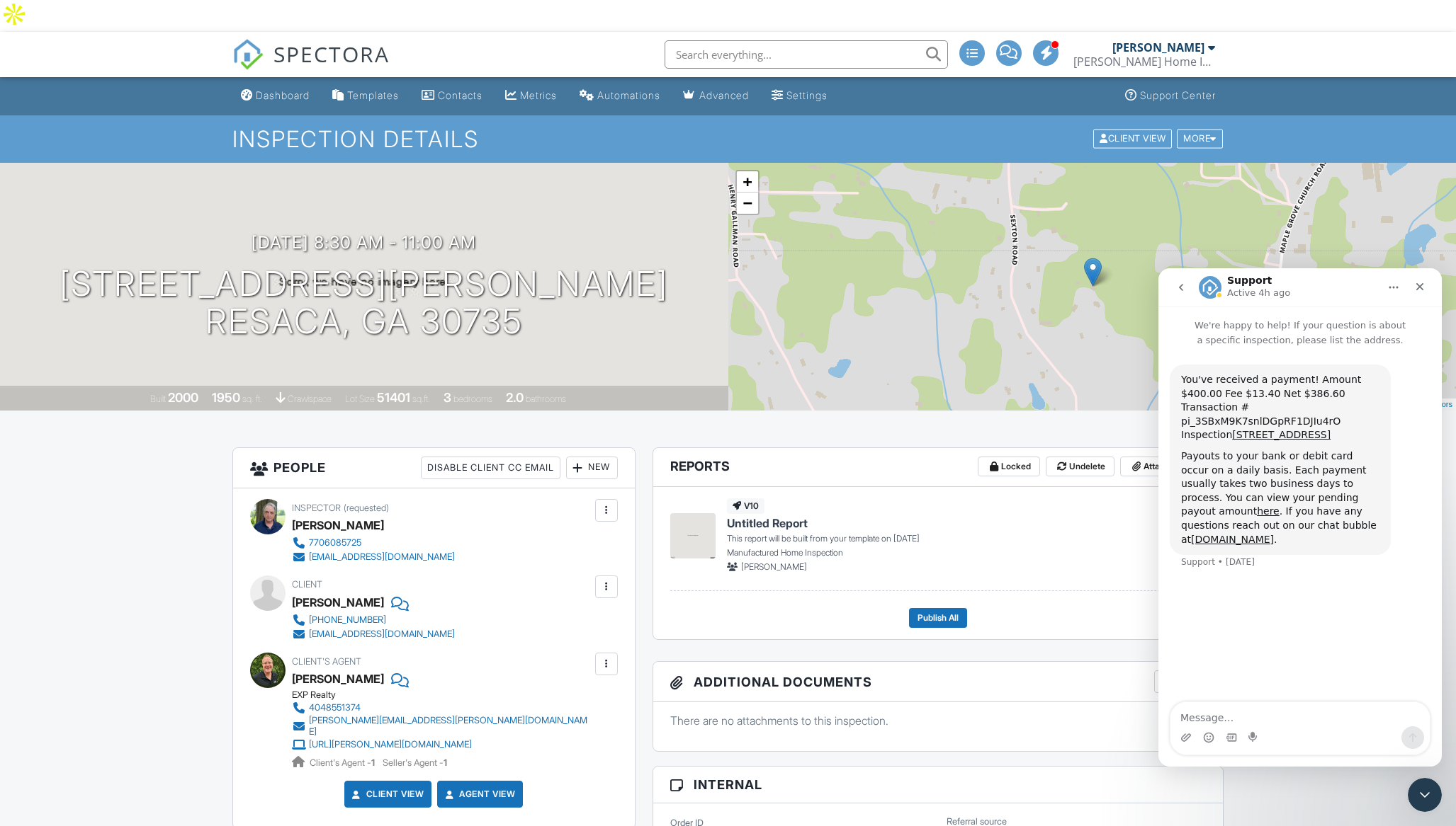
click at [1405, 285] on button "Home" at bounding box center [1393, 288] width 27 height 27
click at [1417, 287] on icon "Close" at bounding box center [1420, 286] width 12 height 12
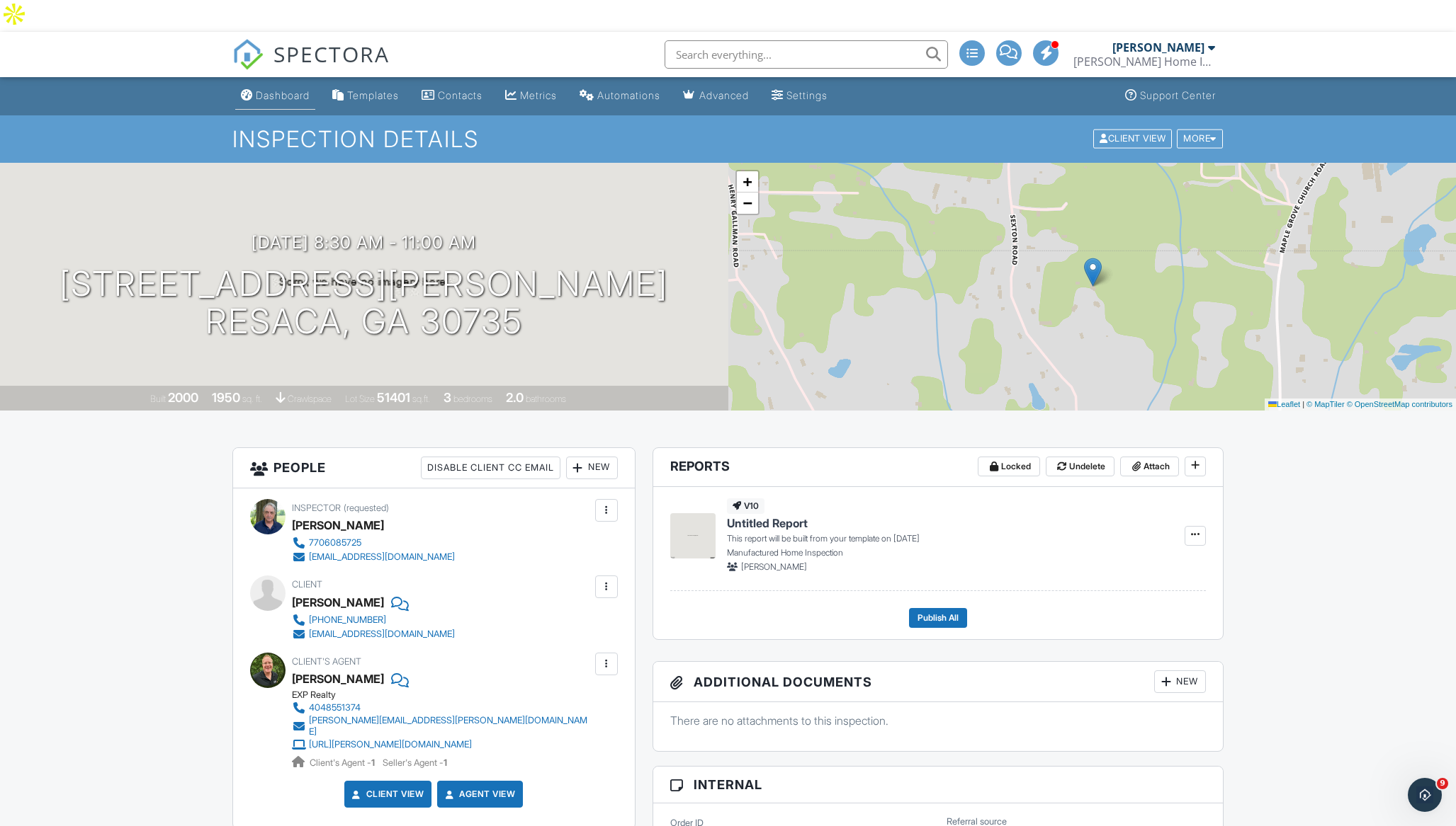
click at [299, 90] on div "Dashboard" at bounding box center [282, 95] width 53 height 12
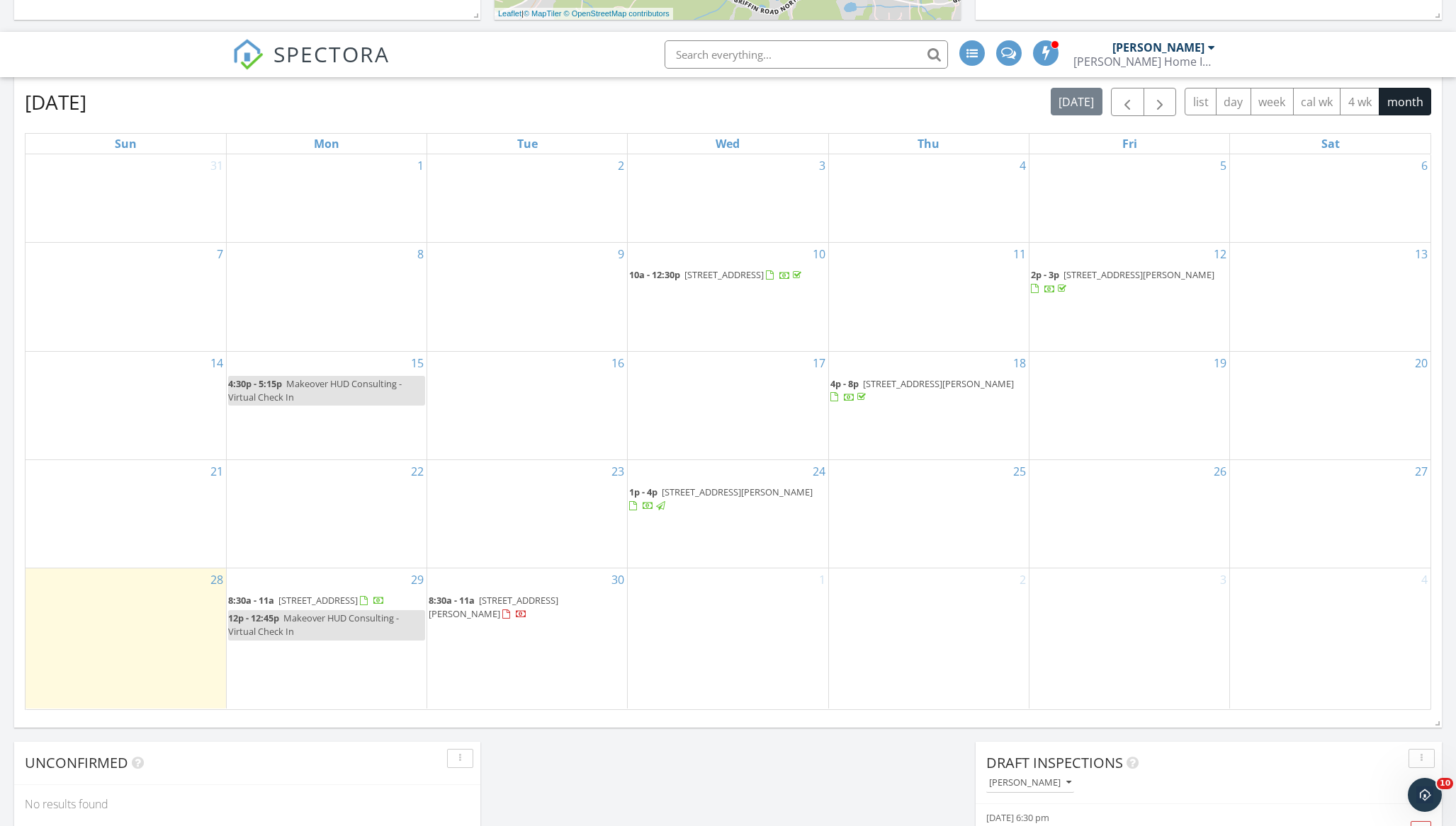
scroll to position [625, 0]
click at [329, 591] on span "[STREET_ADDRESS]" at bounding box center [318, 597] width 80 height 13
